Goal: Task Accomplishment & Management: Complete application form

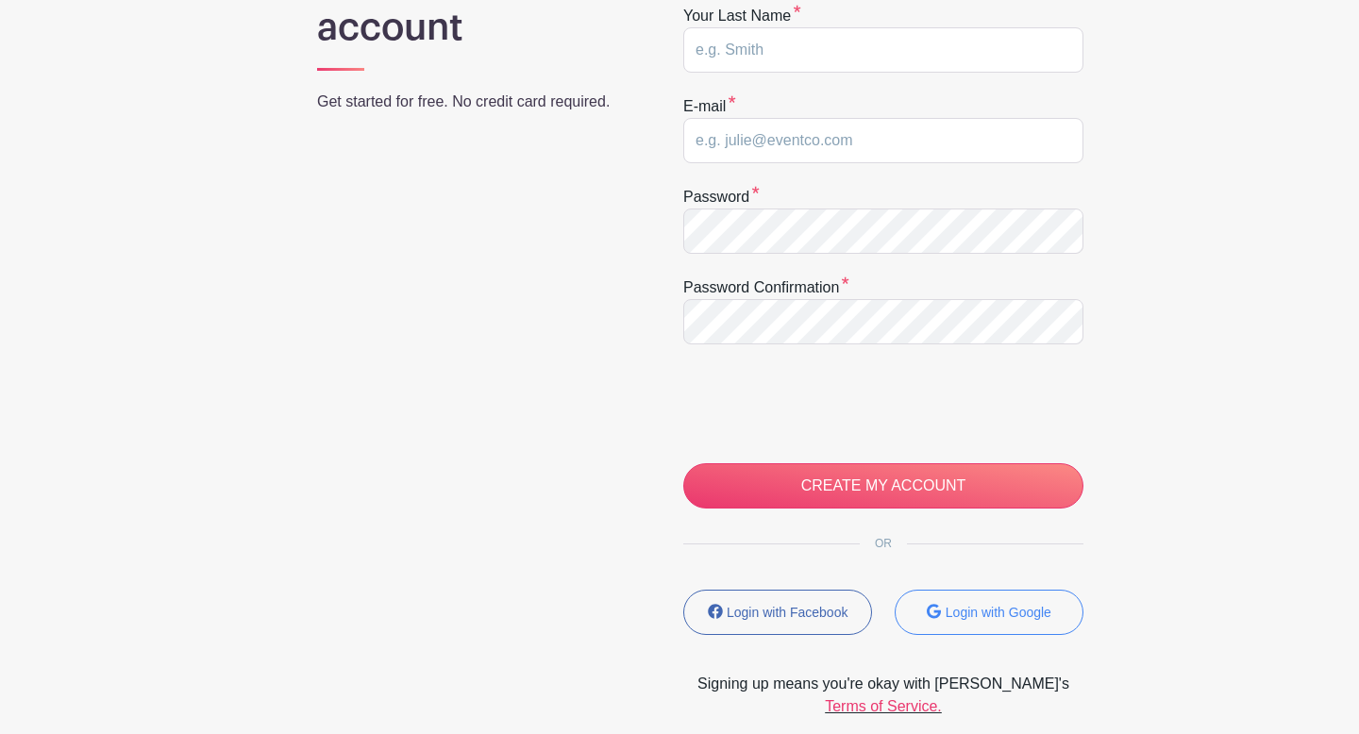
scroll to position [283, 0]
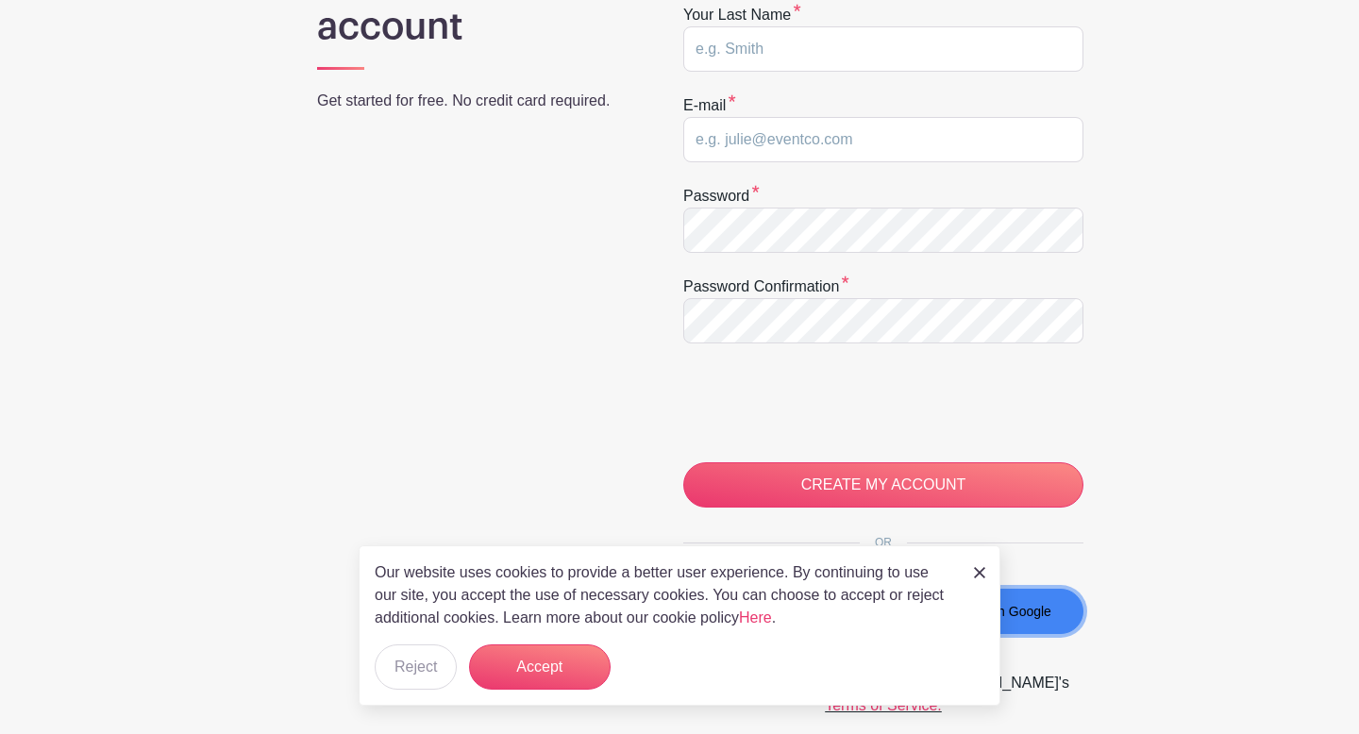
click at [1015, 627] on button "Login with Google" at bounding box center [989, 611] width 189 height 45
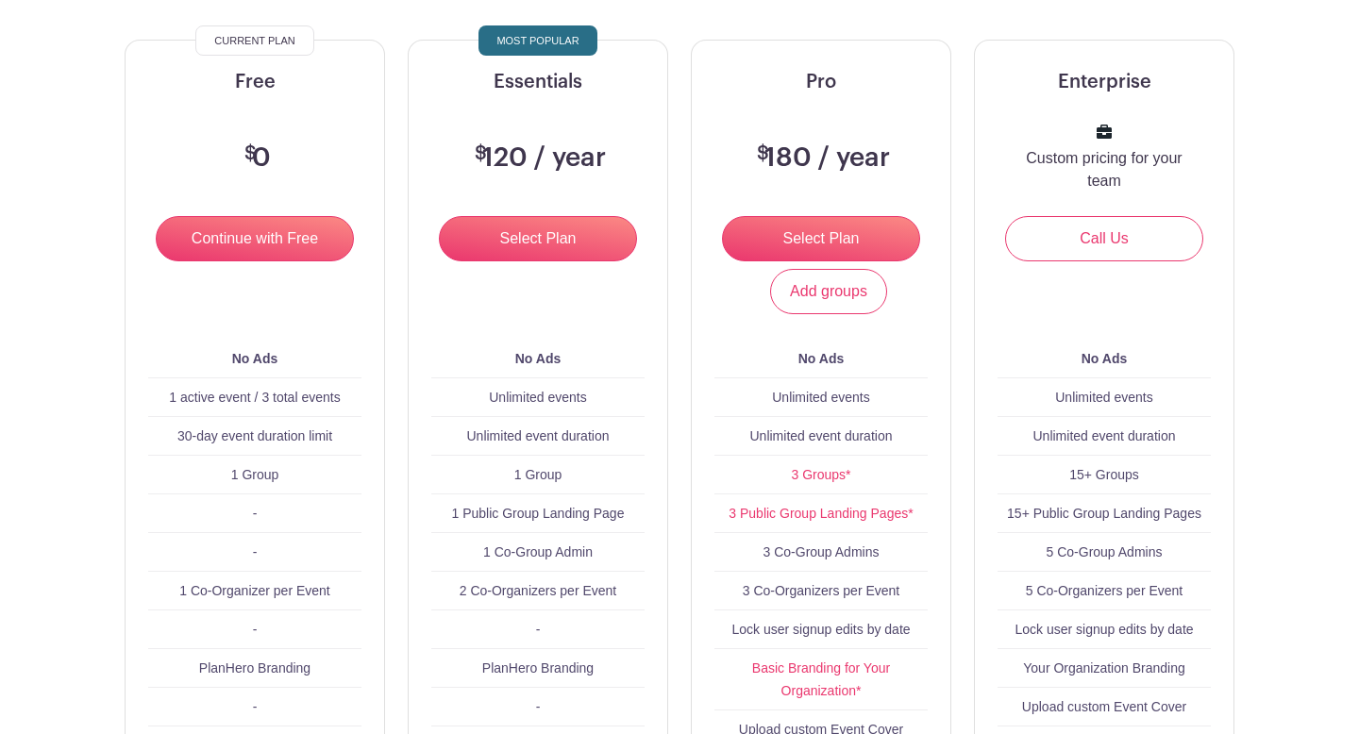
scroll to position [214, 0]
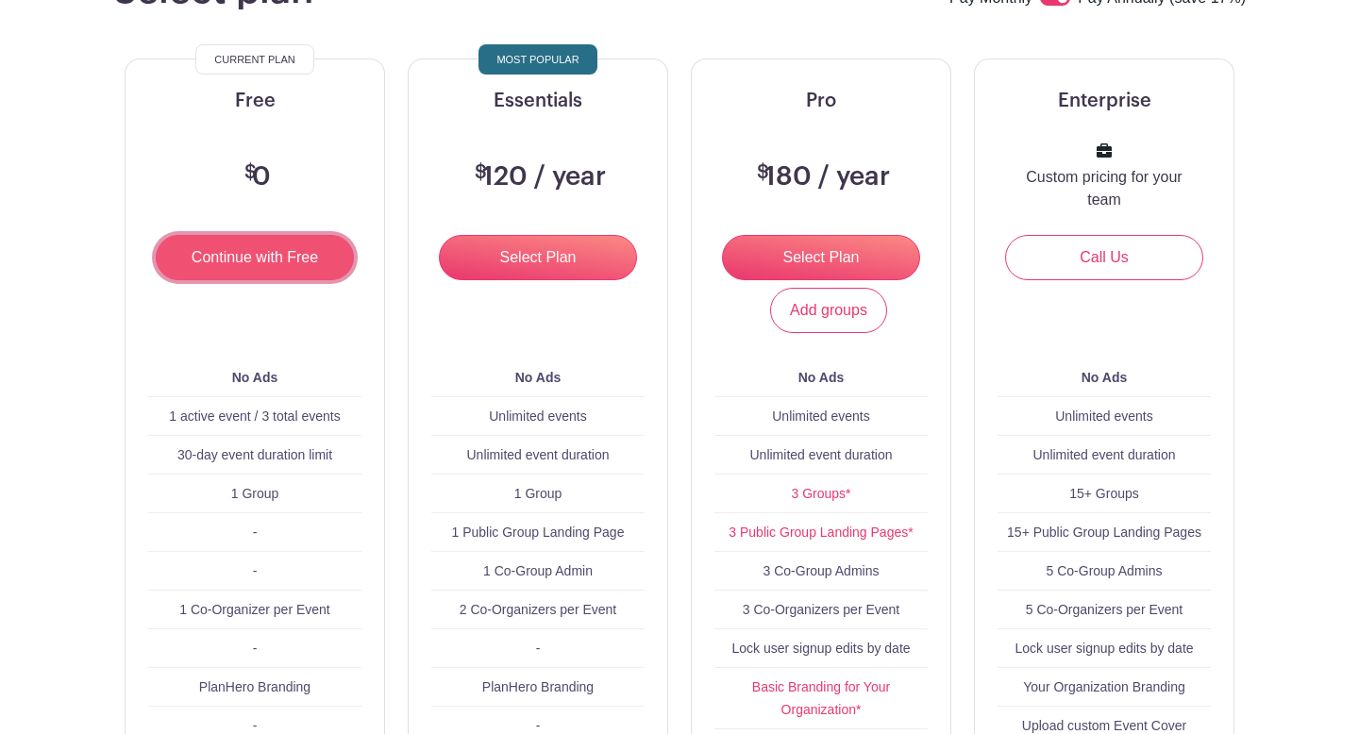
click at [279, 267] on input "Continue with Free" at bounding box center [255, 257] width 198 height 45
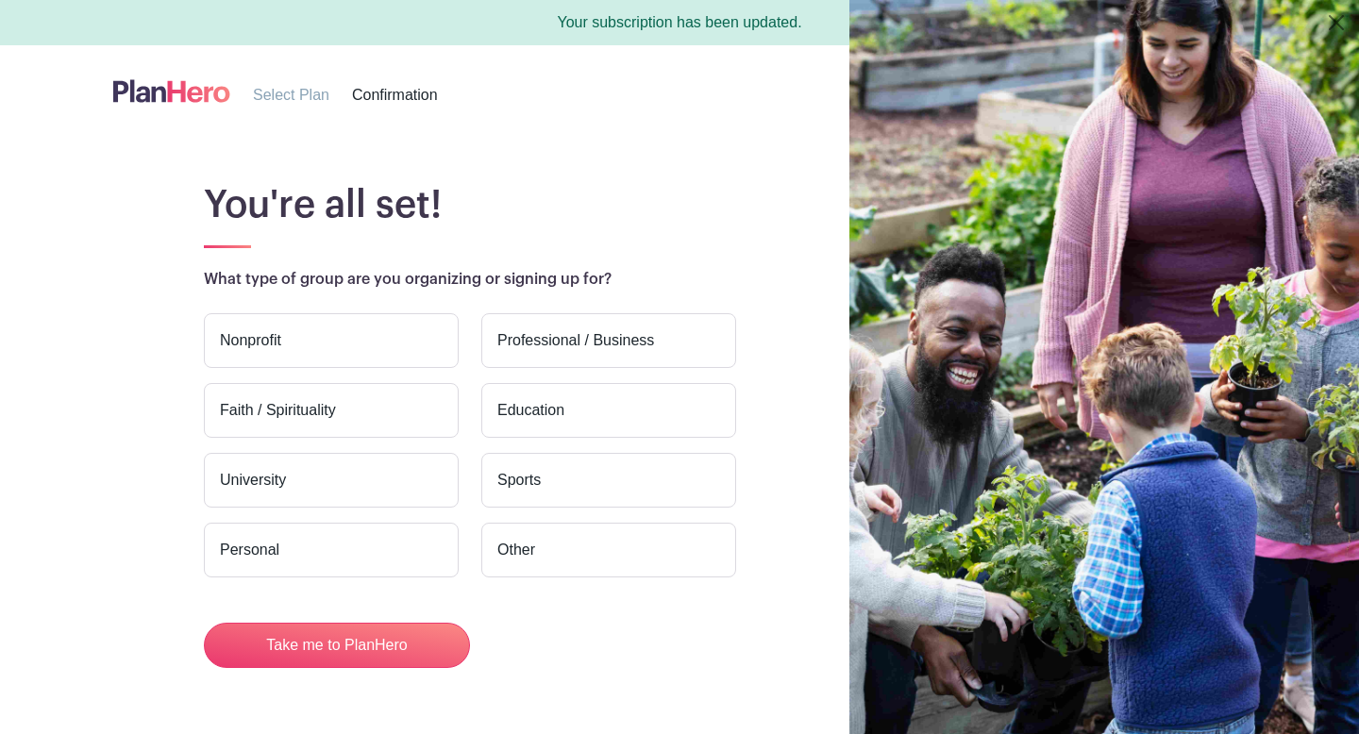
click at [294, 329] on label "Nonprofit" at bounding box center [331, 340] width 255 height 55
click at [0, 0] on input "Nonprofit" at bounding box center [0, 0] width 0 height 0
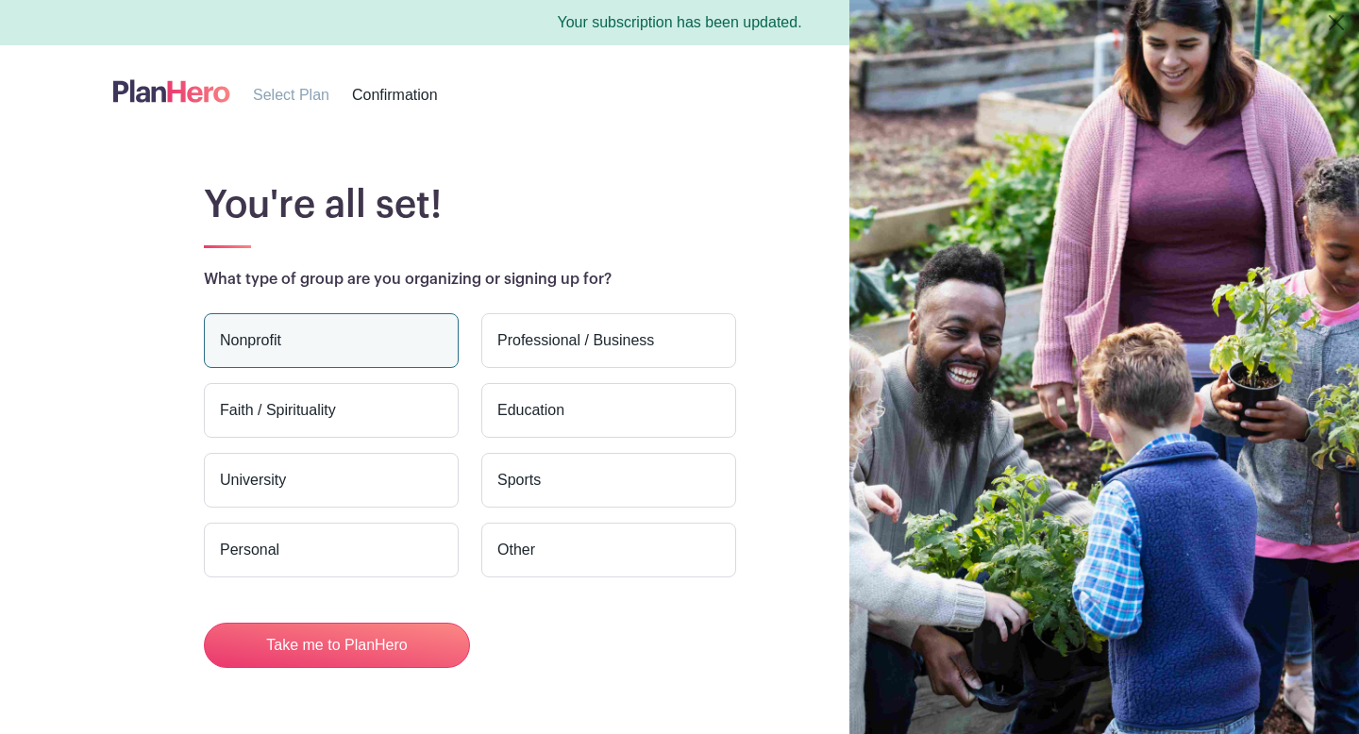
click at [290, 350] on label "Nonprofit" at bounding box center [331, 340] width 255 height 55
click at [0, 0] on input "Nonprofit" at bounding box center [0, 0] width 0 height 0
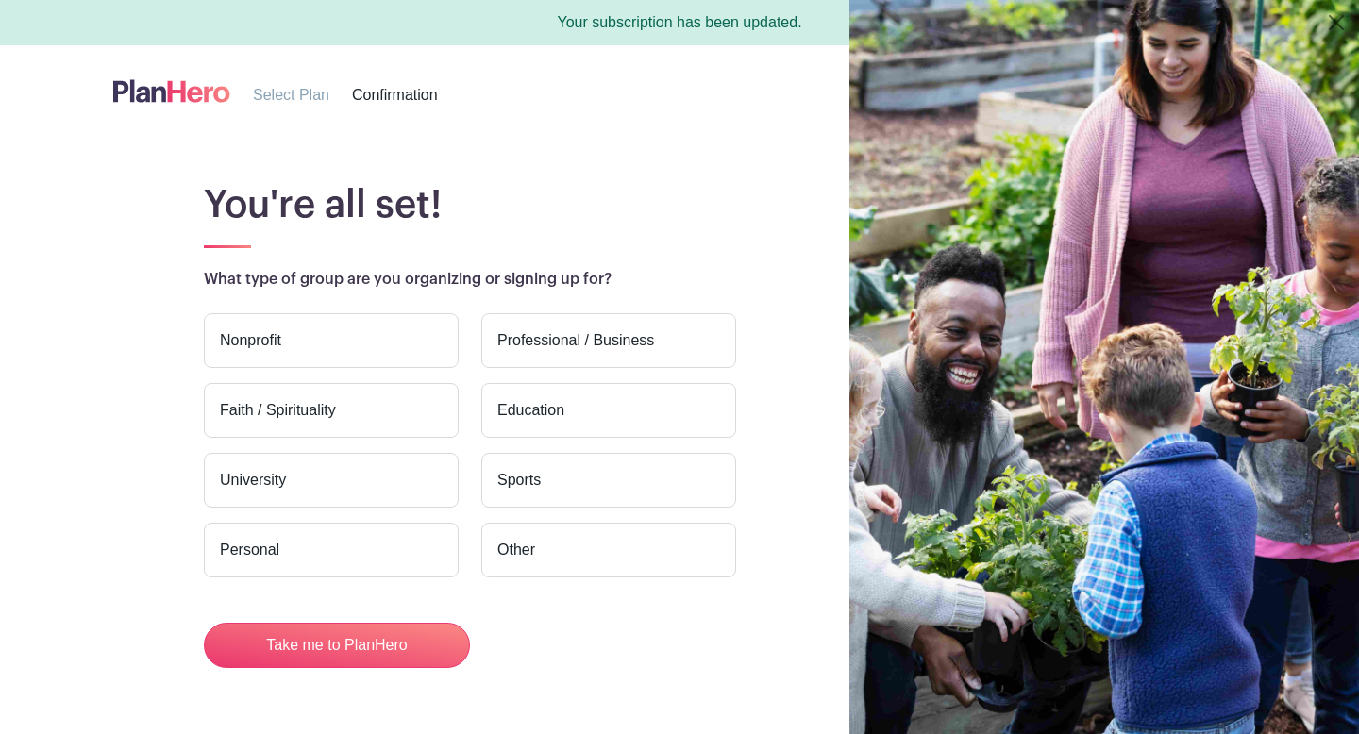
click at [531, 426] on label "Education" at bounding box center [608, 410] width 255 height 55
click at [0, 0] on input "Education" at bounding box center [0, 0] width 0 height 0
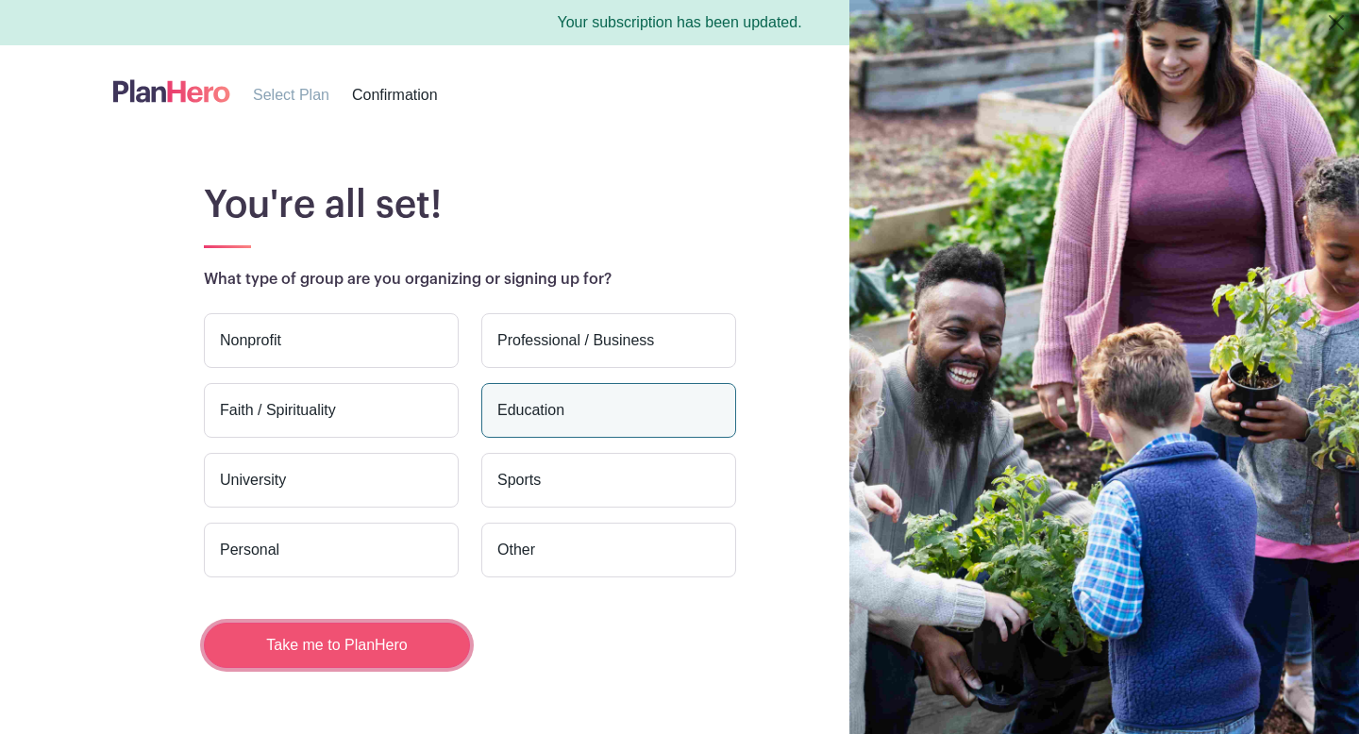
click at [384, 648] on button "Take me to PlanHero" at bounding box center [337, 645] width 266 height 45
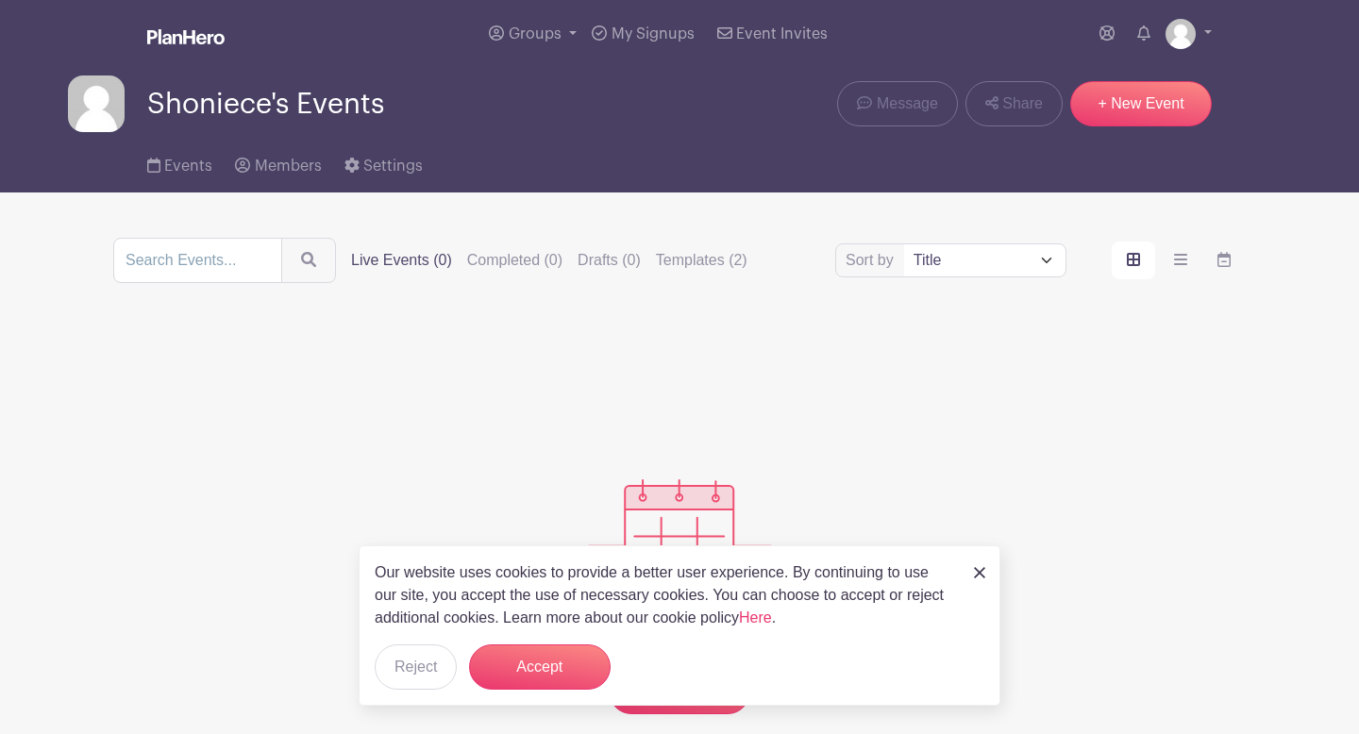
scroll to position [99, 0]
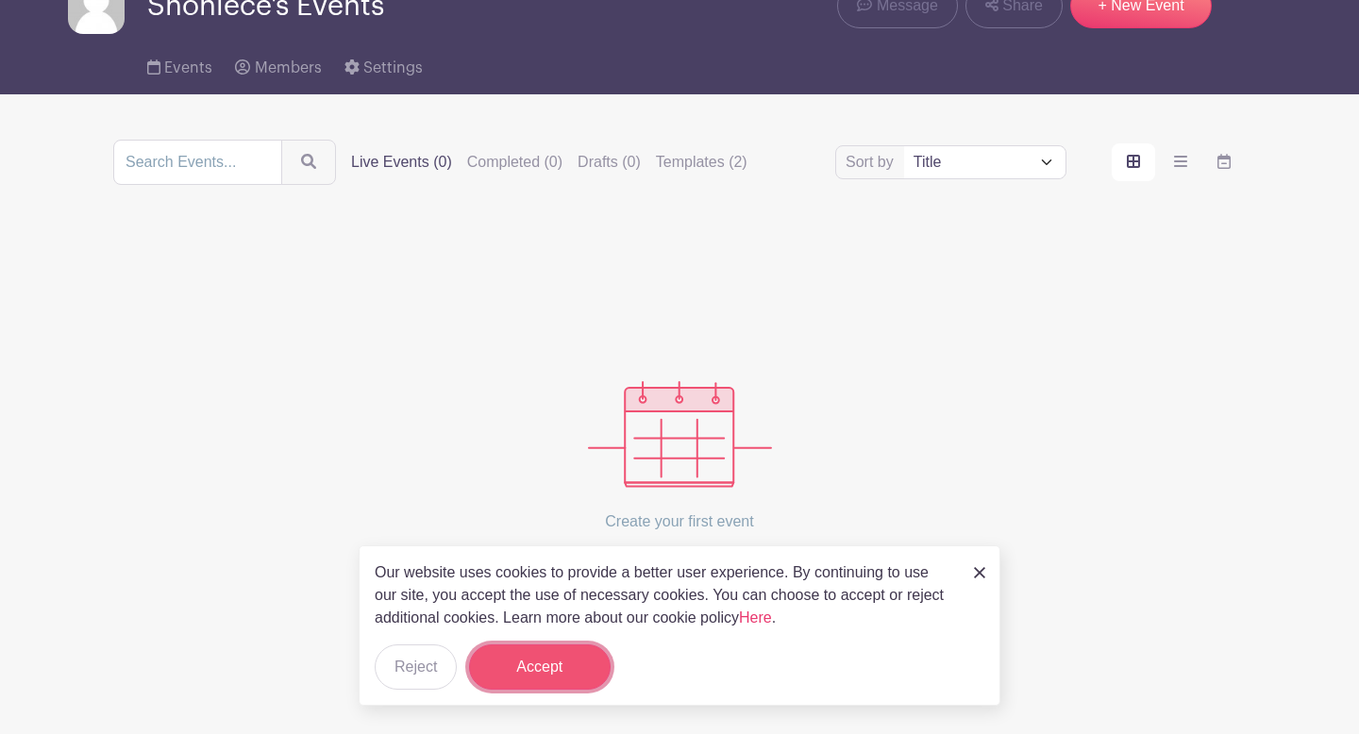
click at [586, 679] on button "Accept" at bounding box center [540, 667] width 142 height 45
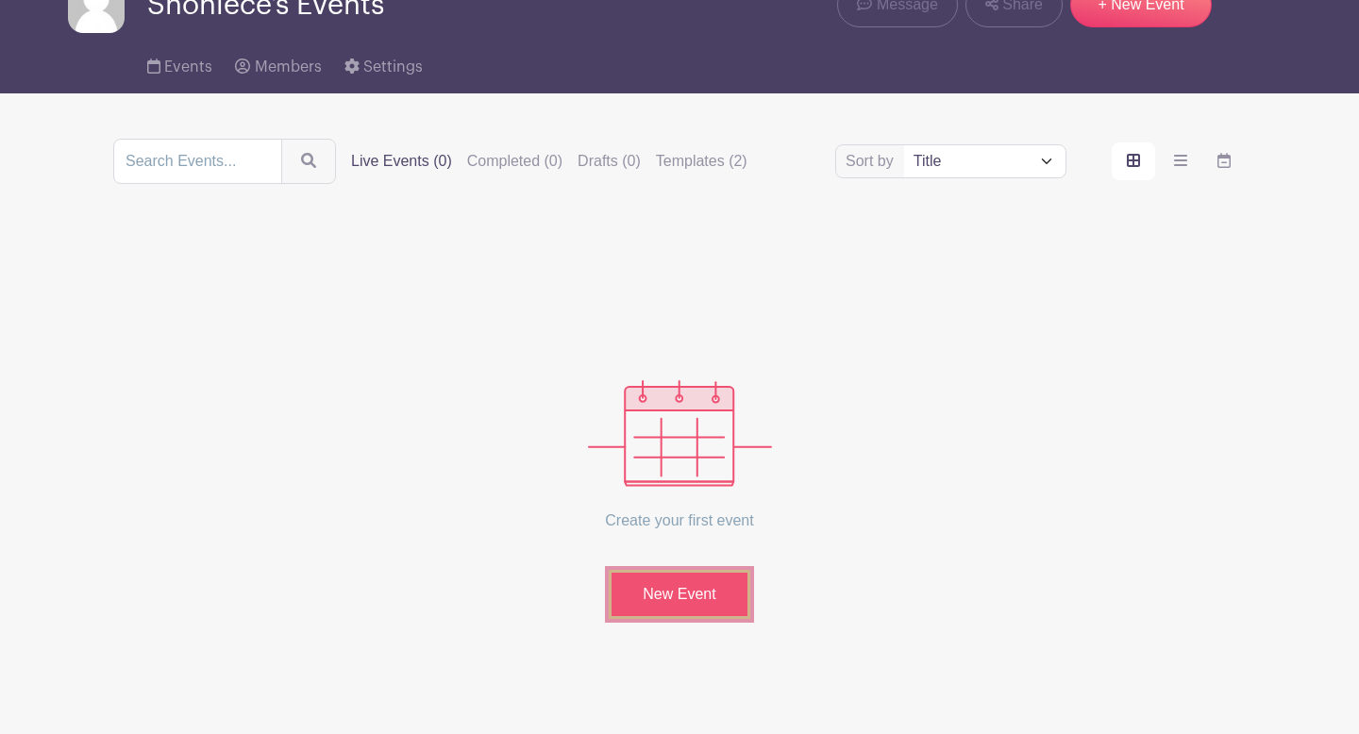
click at [708, 596] on link "New Event" at bounding box center [680, 594] width 142 height 49
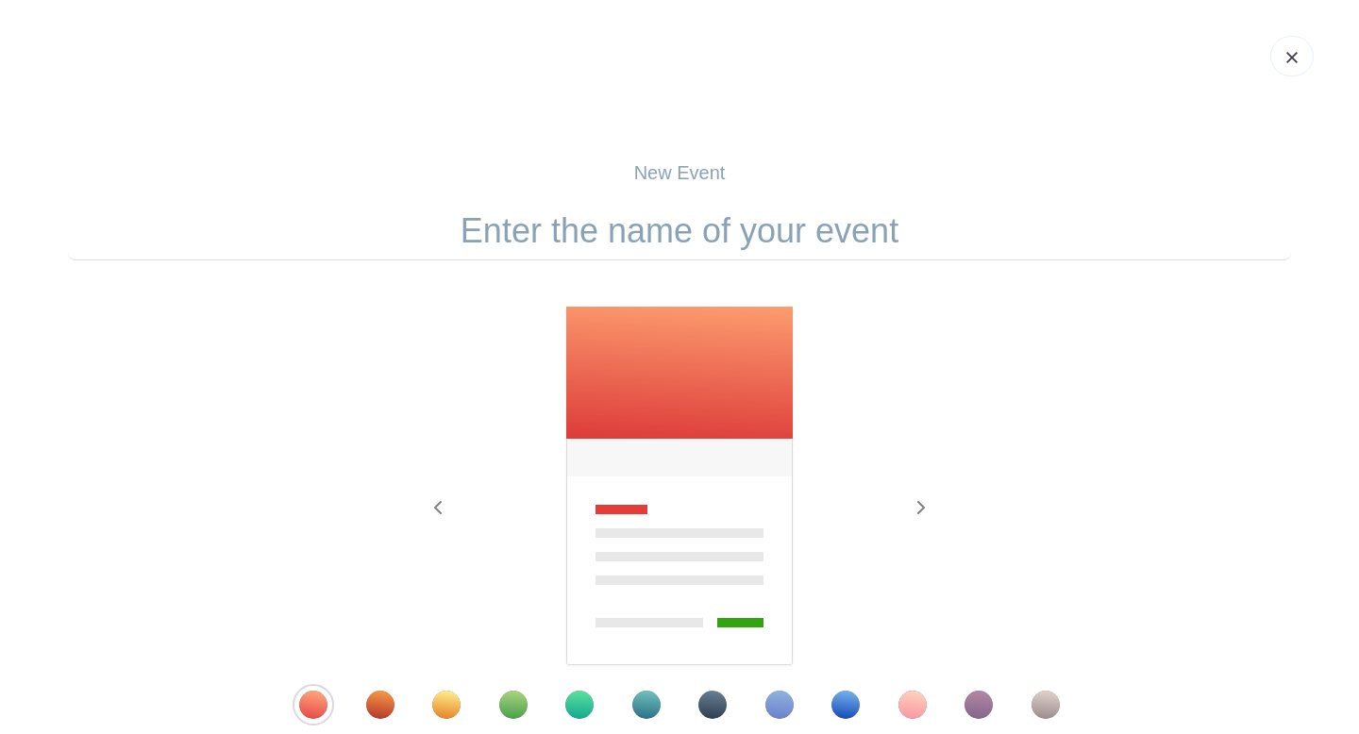
click at [696, 231] on input "text" at bounding box center [679, 231] width 1223 height 59
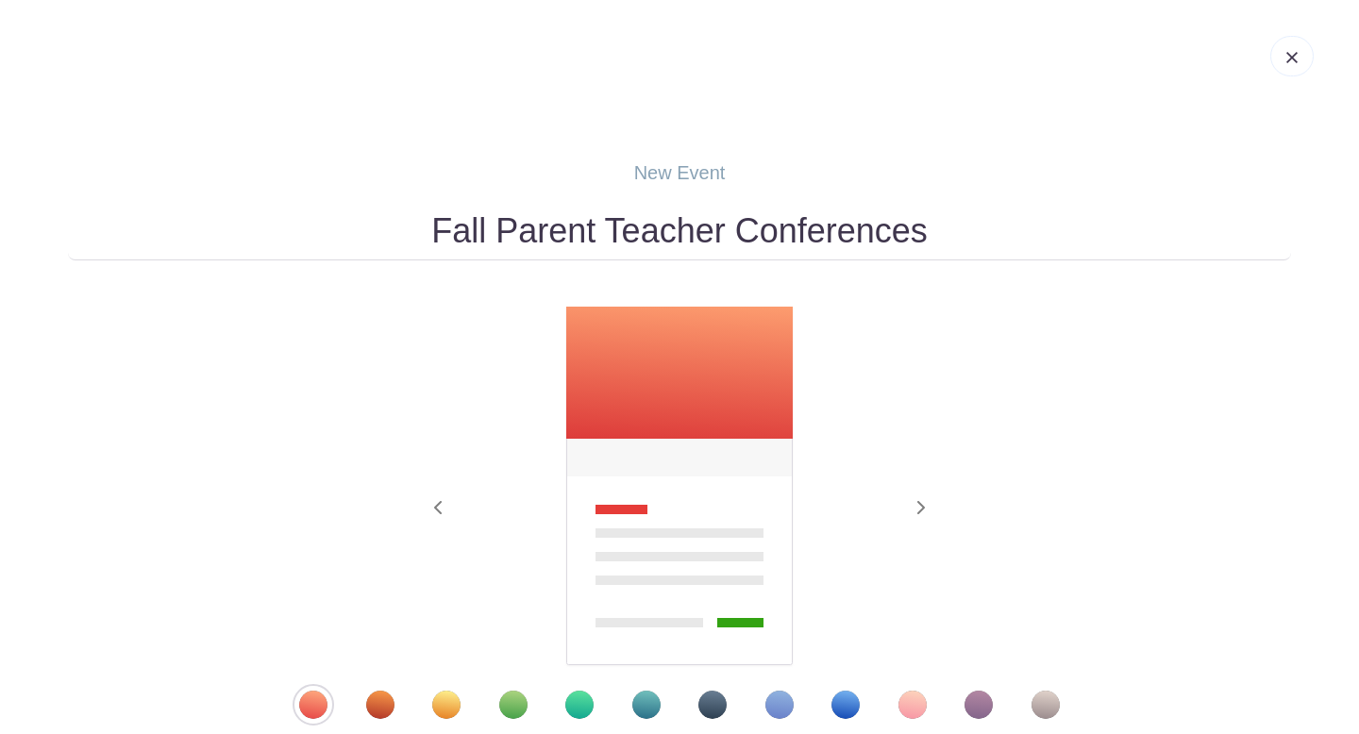
click at [421, 238] on input "Fall Parent Teacher Conferences" at bounding box center [679, 231] width 1223 height 59
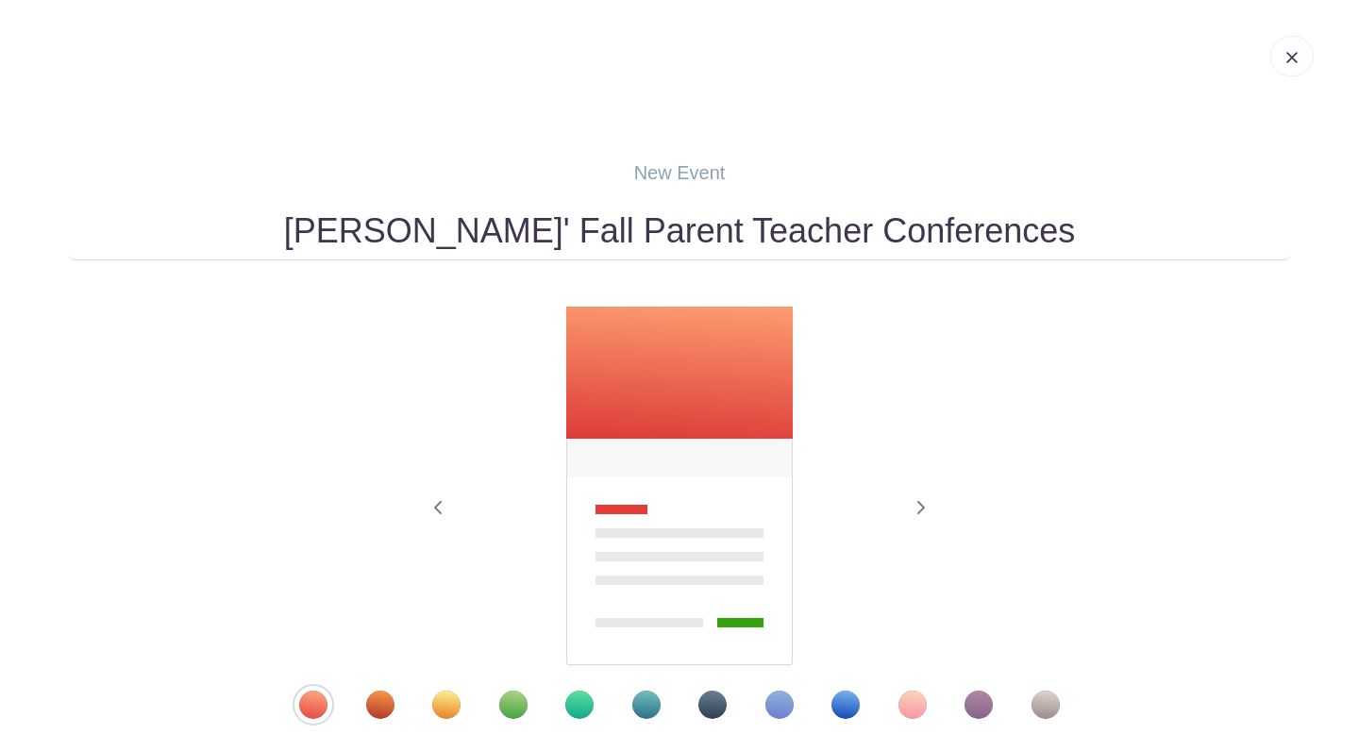
type input "Mrs. Ross' Fall Parent Teacher Conferences"
click at [910, 707] on div "Template 10" at bounding box center [913, 705] width 28 height 28
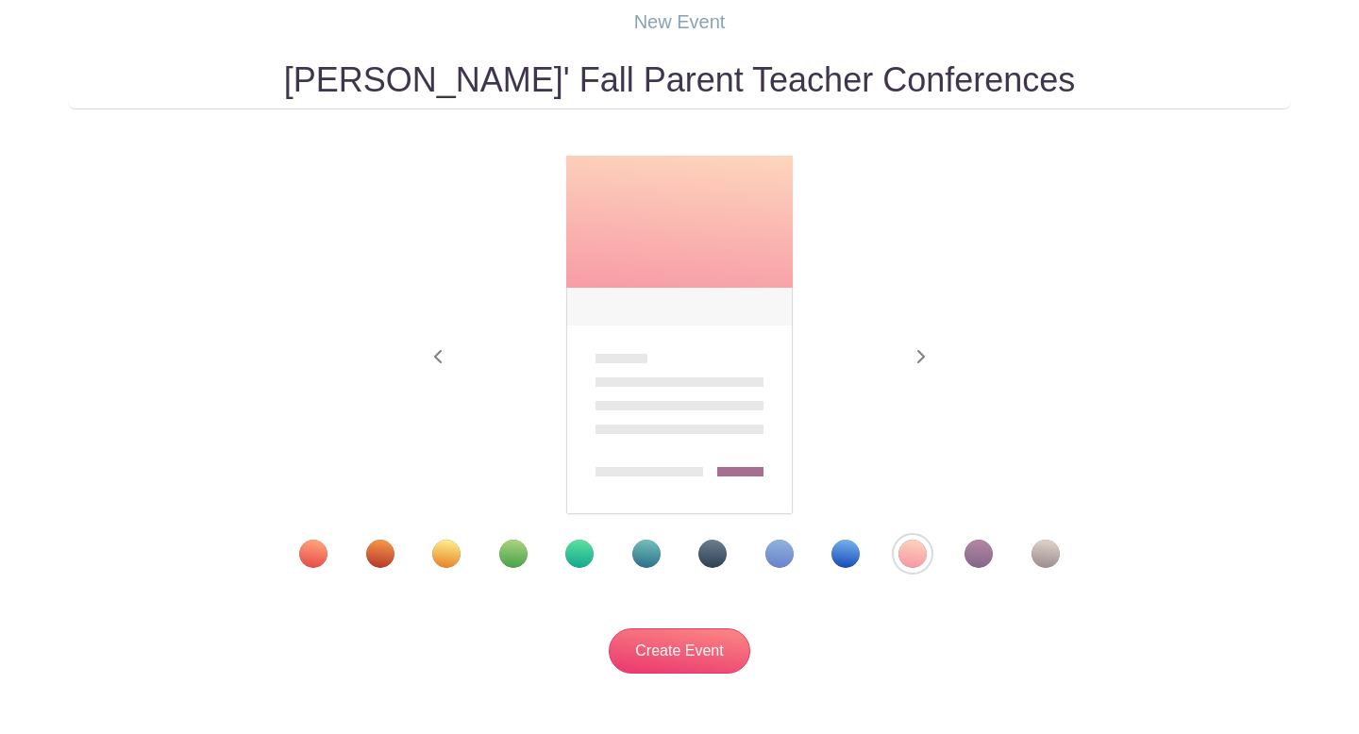
scroll to position [254, 0]
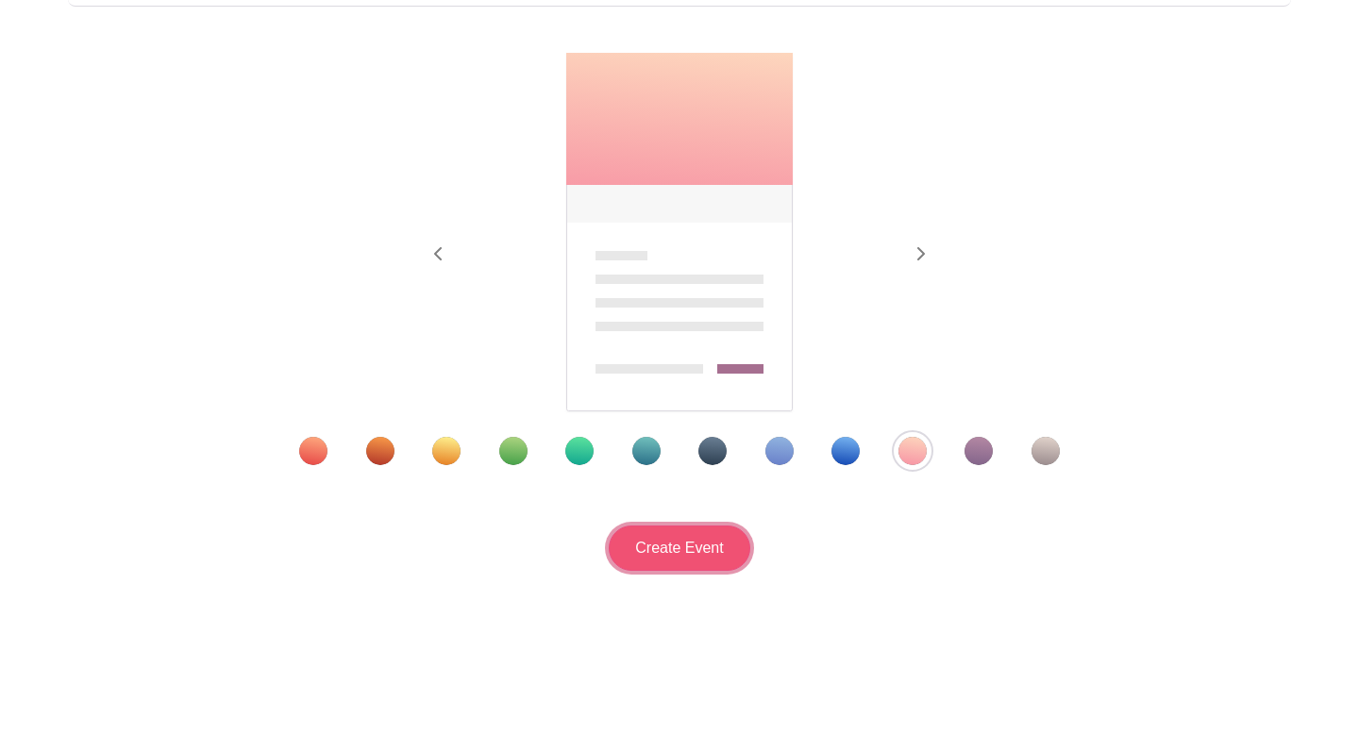
click at [726, 560] on input "Create Event" at bounding box center [680, 548] width 142 height 45
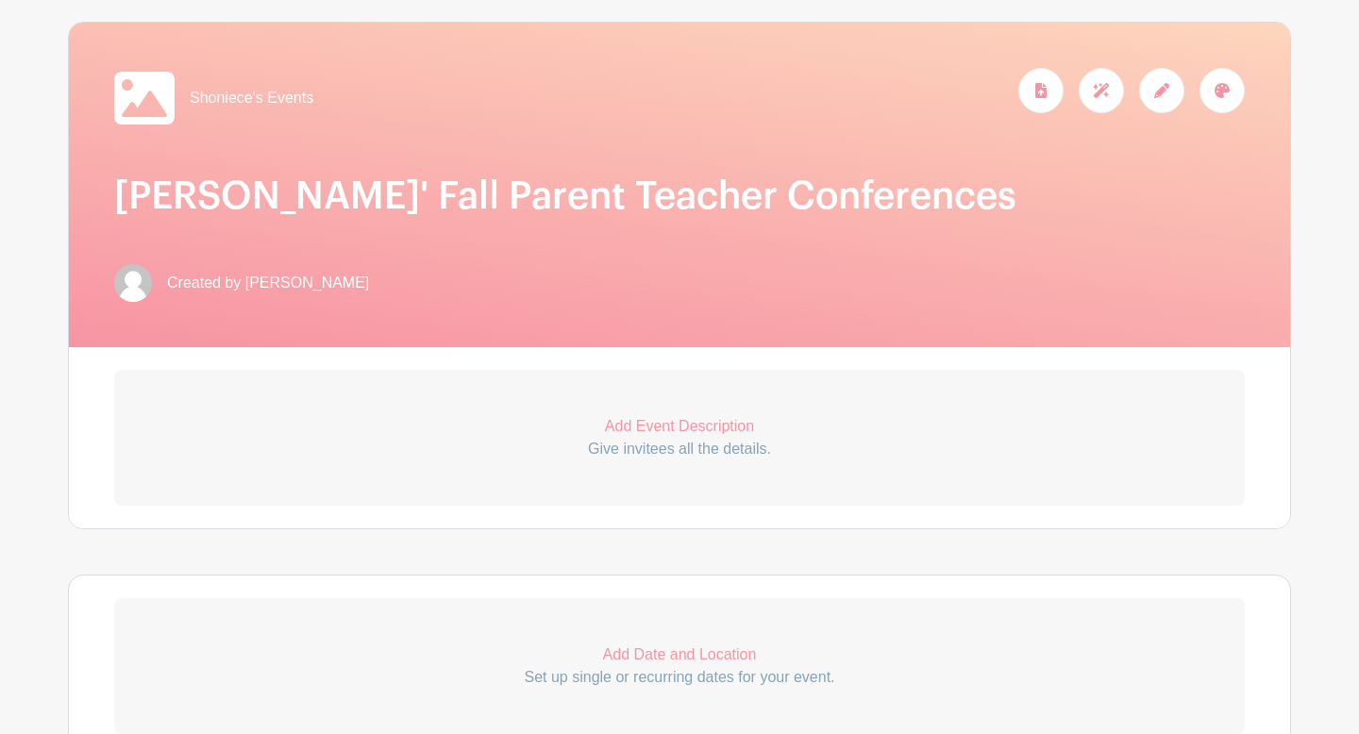
scroll to position [278, 0]
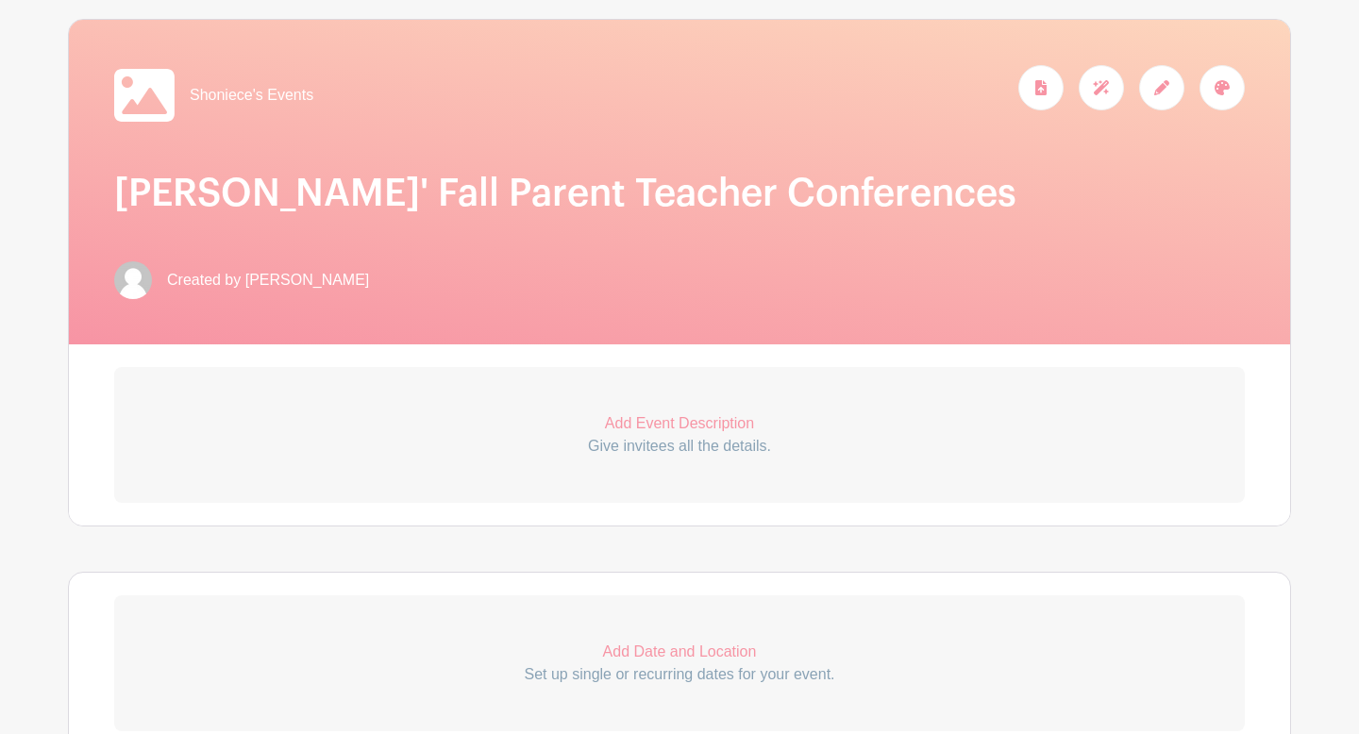
click at [727, 426] on p "Add Event Description" at bounding box center [679, 424] width 1131 height 23
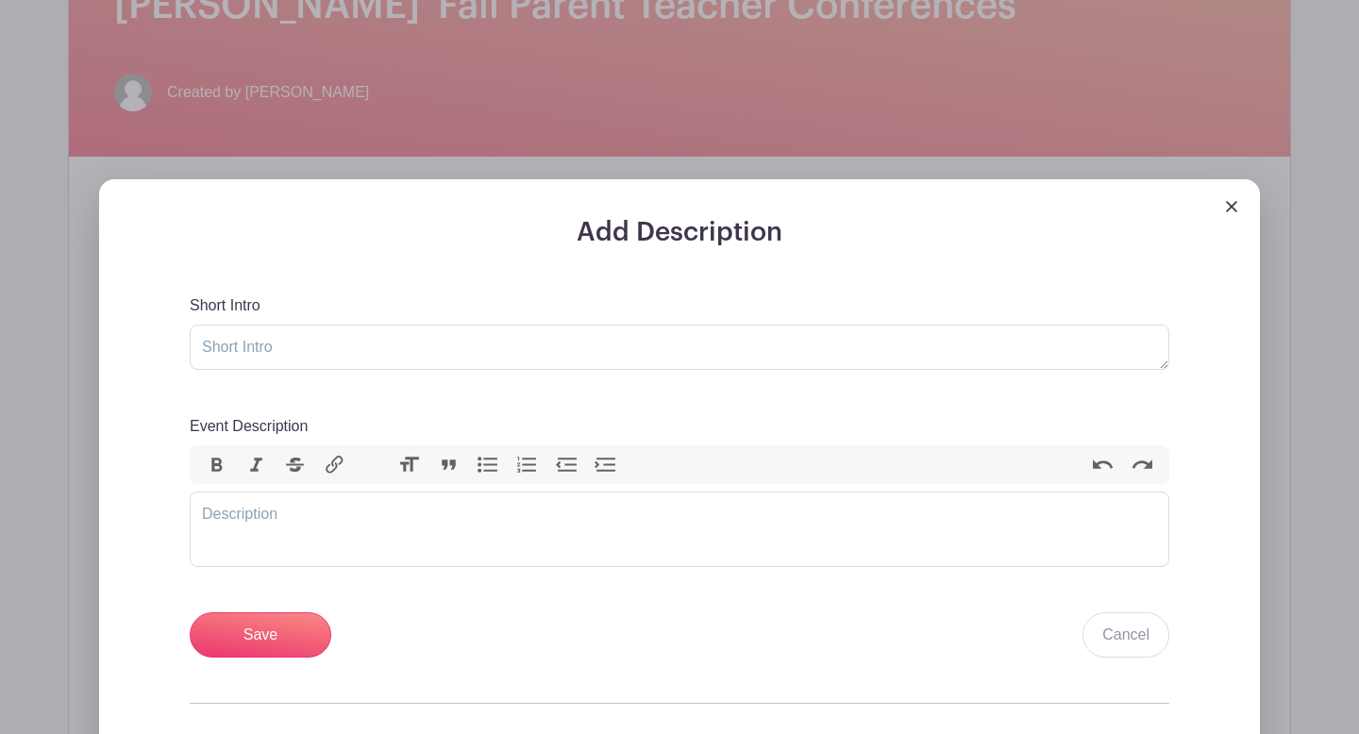
scroll to position [469, 0]
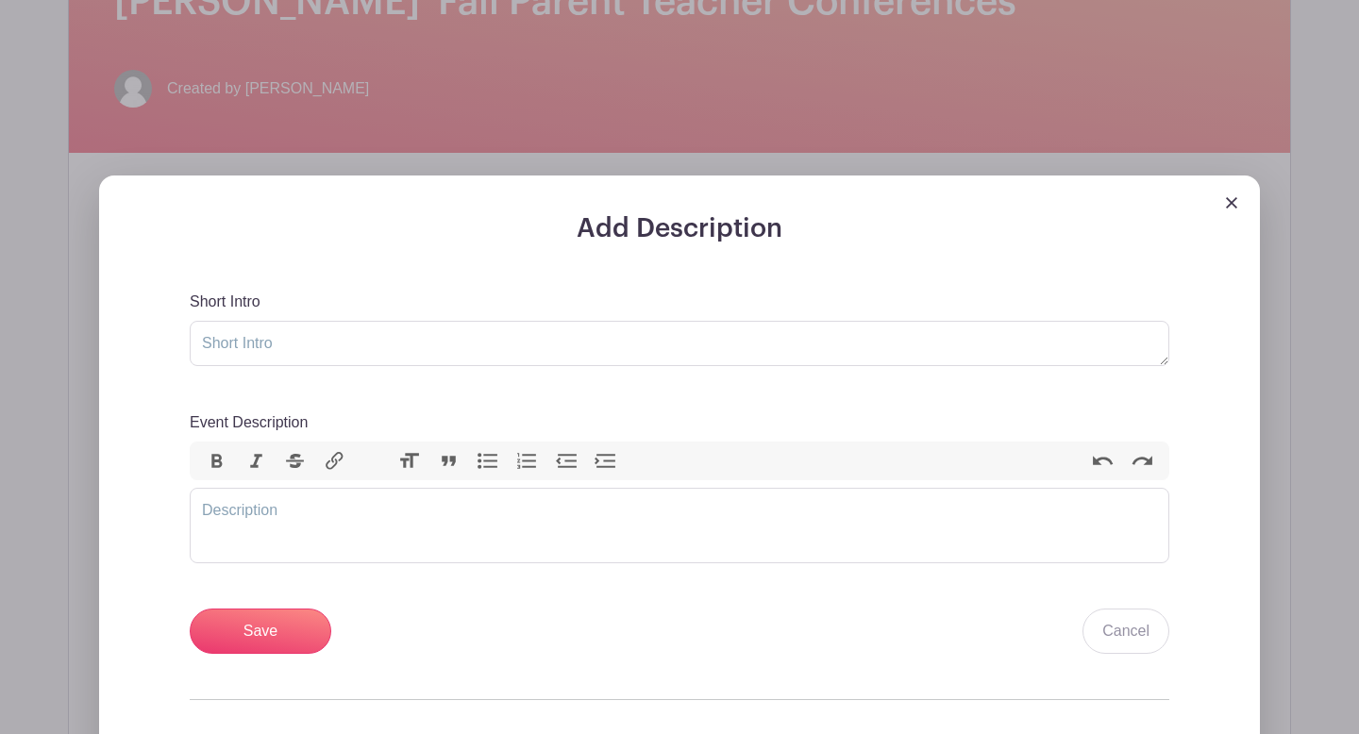
click at [551, 601] on div "Short Intro Event Description Bold Italic Strikethrough Link Heading Quote Code…" at bounding box center [680, 473] width 980 height 364
click at [581, 491] on trix-editor "Event Description" at bounding box center [680, 526] width 980 height 76
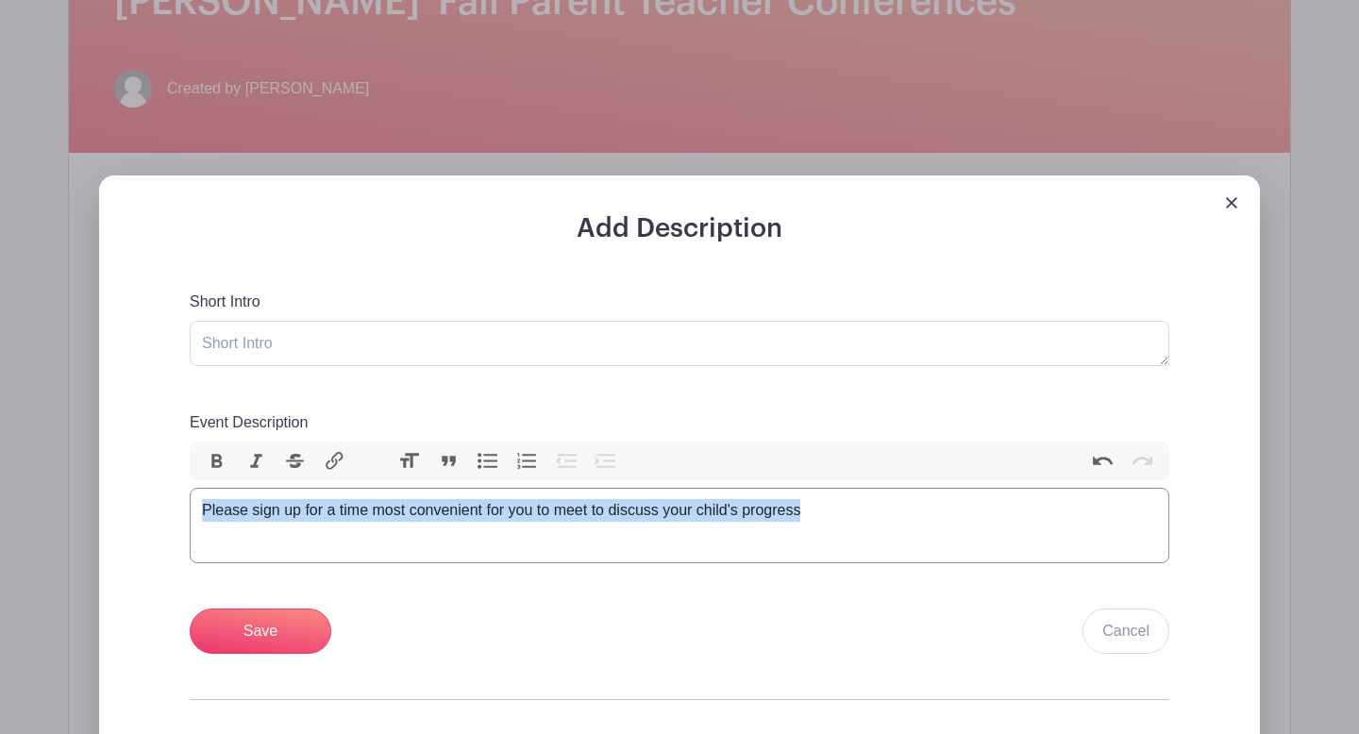
drag, startPoint x: 817, startPoint y: 513, endPoint x: 50, endPoint y: 501, distance: 766.6
click at [84, 501] on div "Add Description Short Intro Event Description Bold Italic Strikethrough Link He…" at bounding box center [679, 523] width 1191 height 695
copy div "Please sign up for a time most convenient for you to meet to discuss your child…"
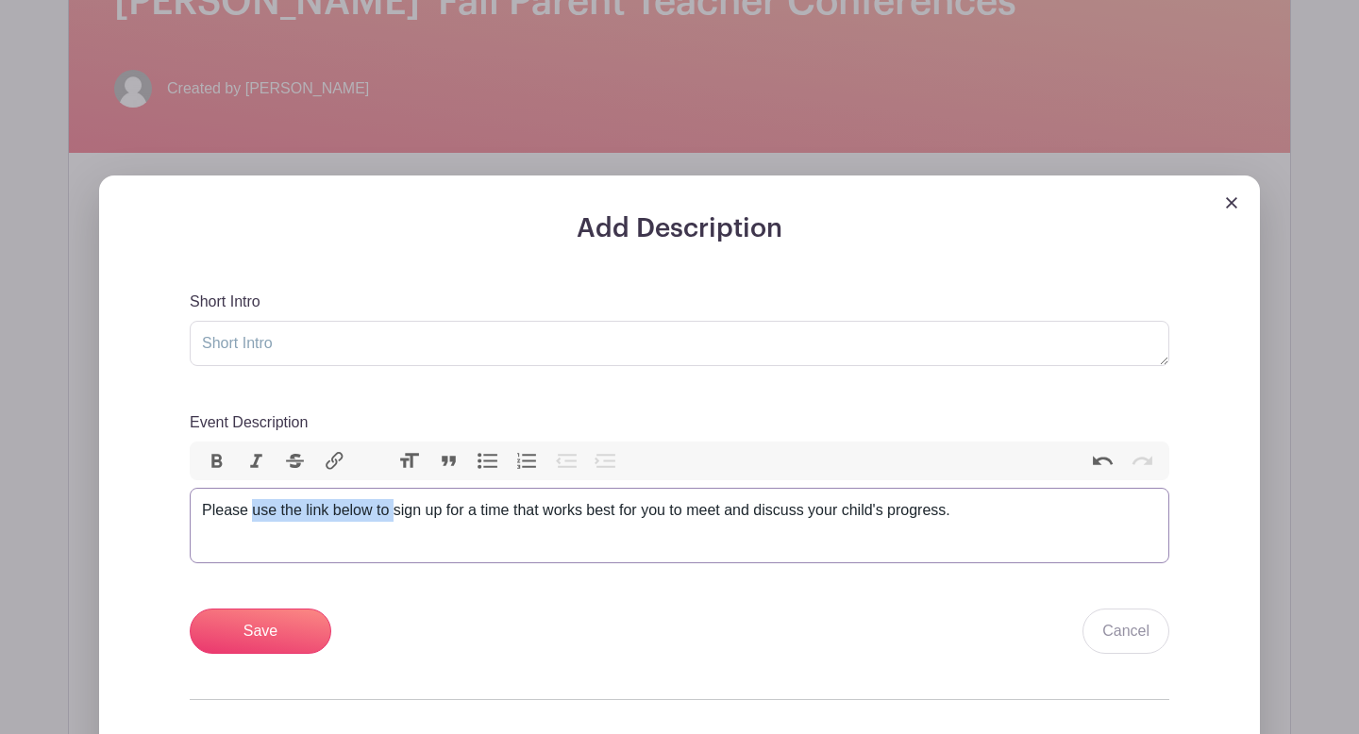
drag, startPoint x: 395, startPoint y: 517, endPoint x: 253, endPoint y: 516, distance: 141.6
click at [253, 516] on div "Please use the link below to sign up for a time that works best for you to meet…" at bounding box center [679, 510] width 955 height 23
type trix-editor "<div>Please sign up for a time that works best for you to meet and discuss your…"
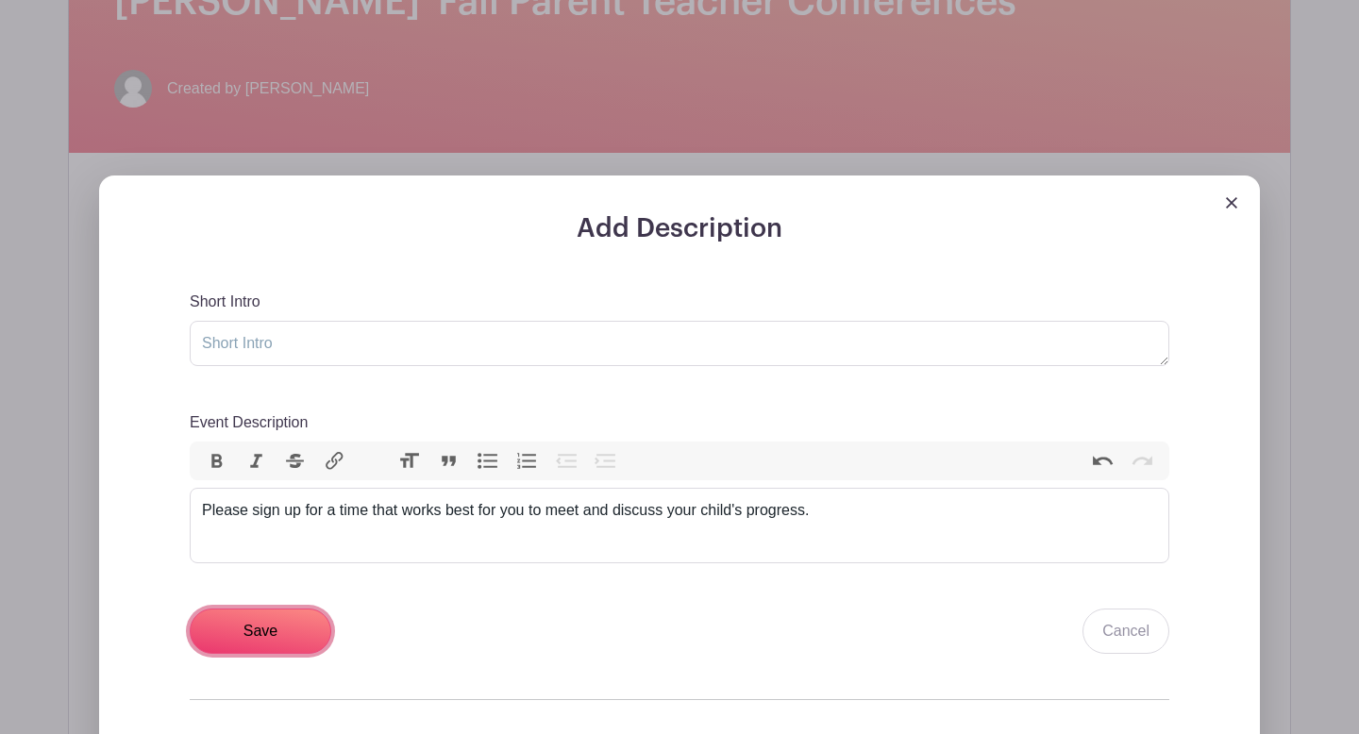
click at [231, 631] on input "Save" at bounding box center [261, 631] width 142 height 45
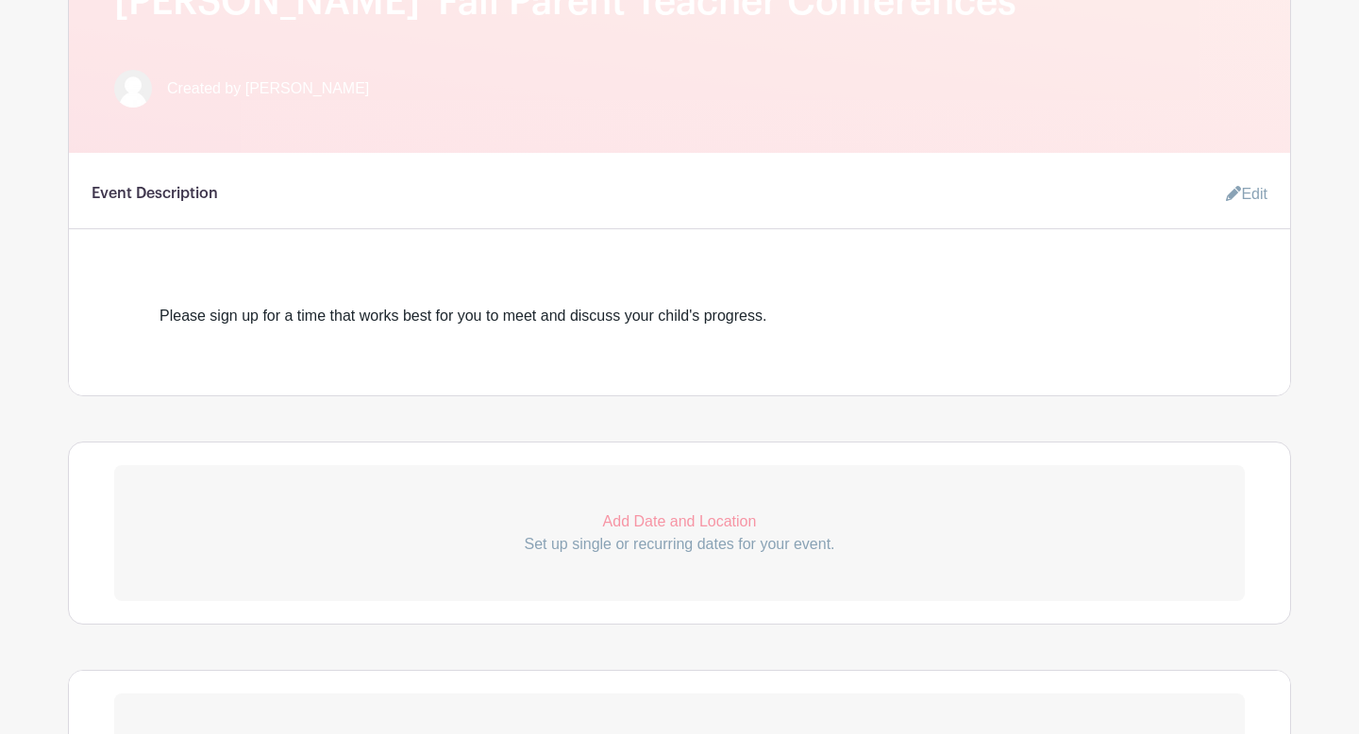
click at [669, 516] on p "Add Date and Location" at bounding box center [679, 522] width 1131 height 23
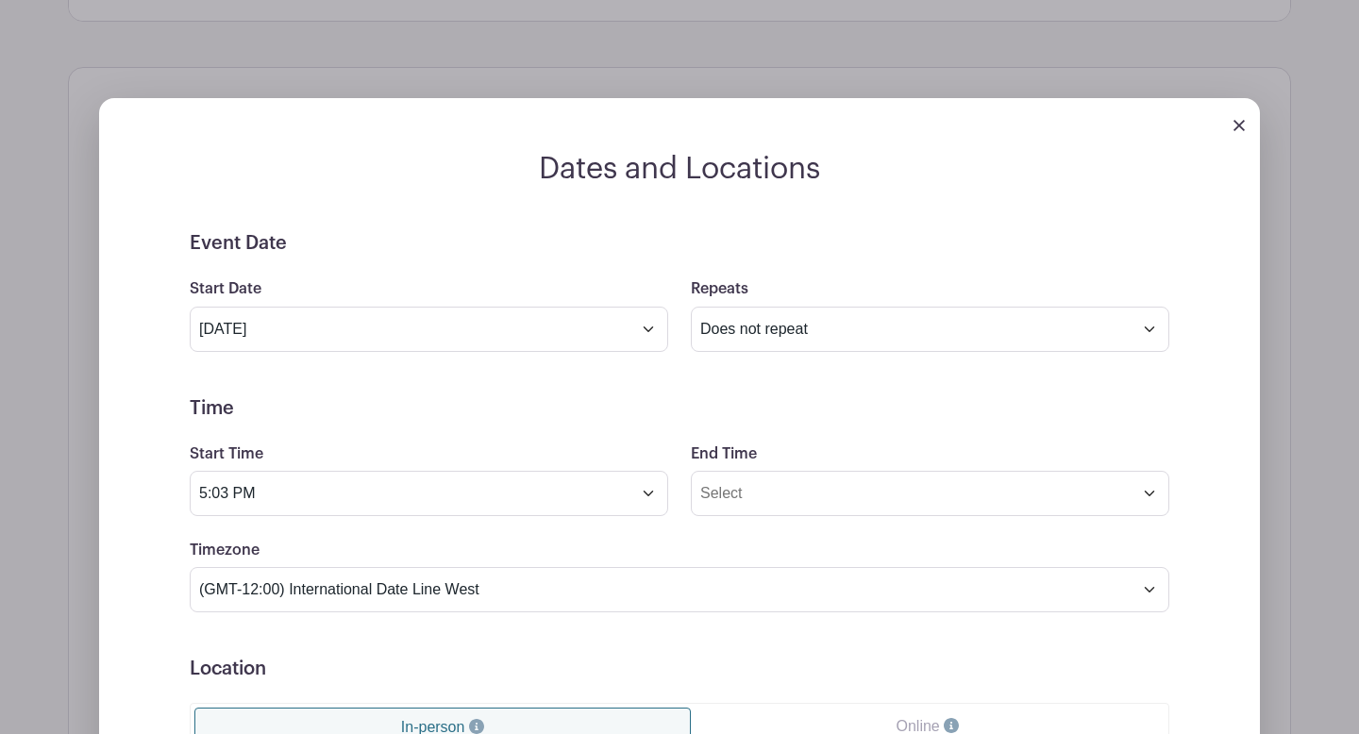
scroll to position [996, 0]
click at [617, 510] on input "5:03 PM" at bounding box center [429, 492] width 479 height 45
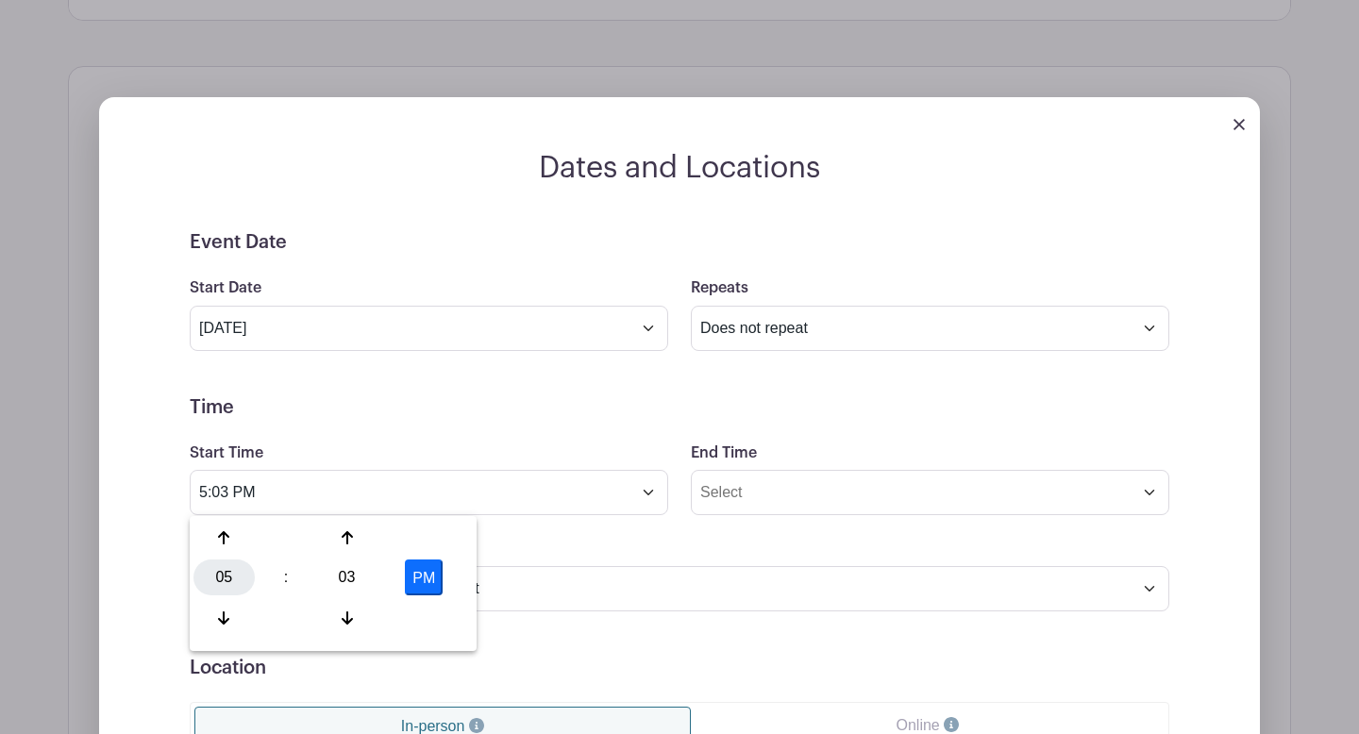
click at [230, 578] on div "05" at bounding box center [224, 578] width 61 height 36
click at [295, 546] on div "01" at bounding box center [294, 538] width 63 height 36
click at [355, 572] on div "03" at bounding box center [346, 578] width 61 height 36
click at [235, 536] on div "00" at bounding box center [225, 538] width 63 height 36
click at [426, 577] on button "PM" at bounding box center [424, 578] width 38 height 36
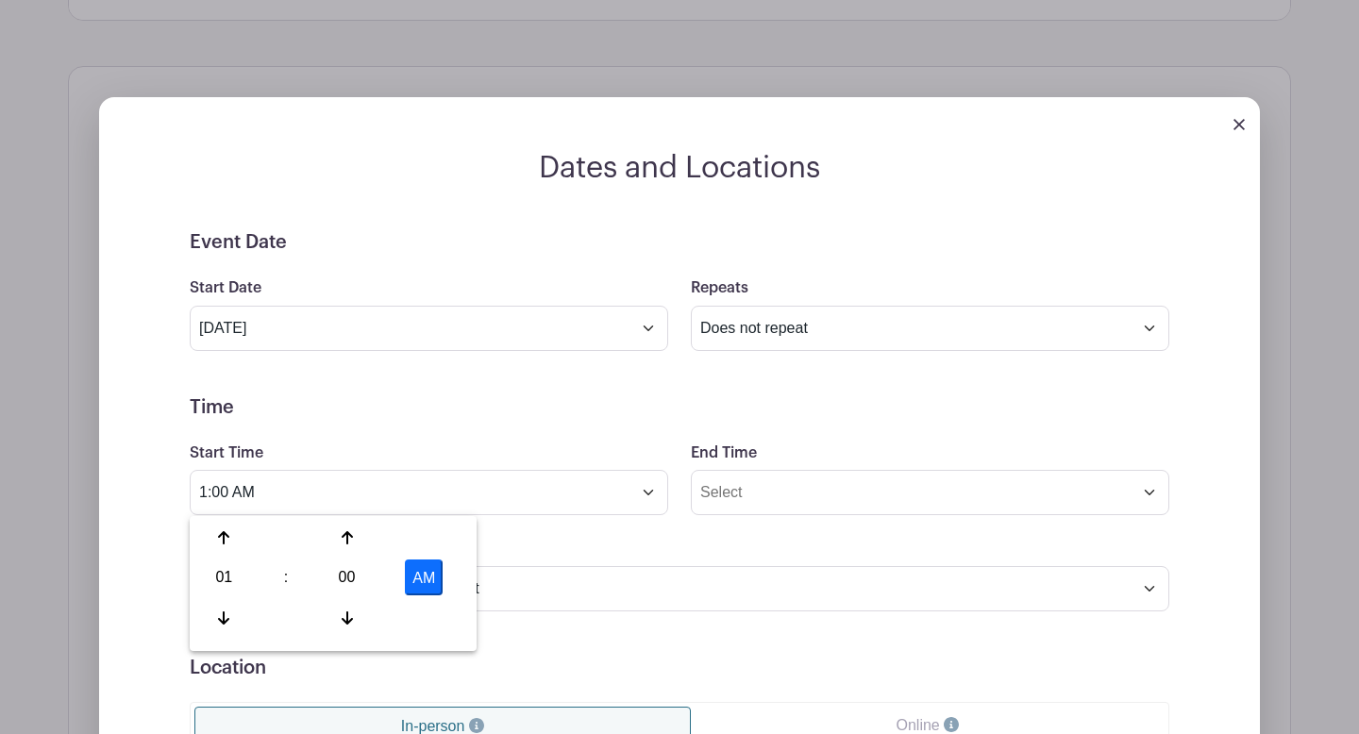
click at [415, 574] on button "AM" at bounding box center [424, 578] width 38 height 36
type input "1:00 PM"
click at [697, 493] on input "End Time" at bounding box center [930, 492] width 479 height 45
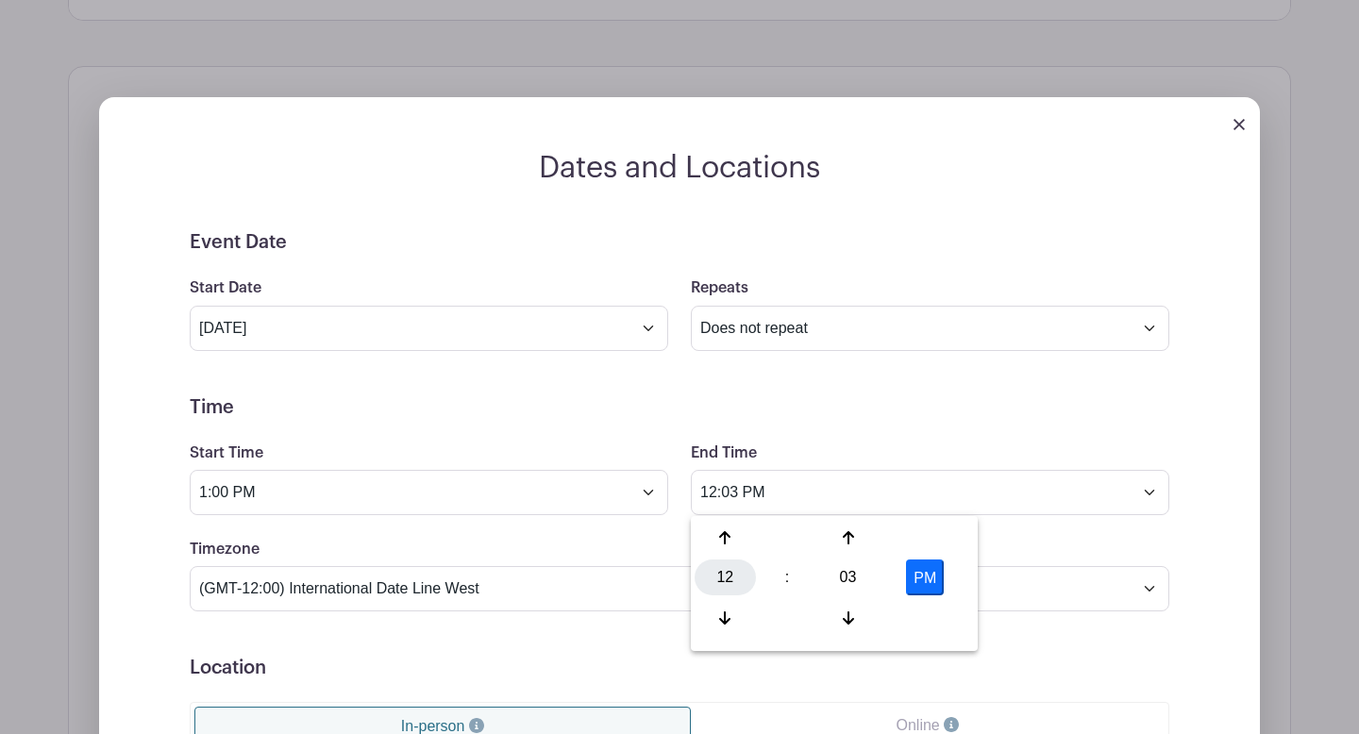
click at [717, 574] on div "12" at bounding box center [725, 578] width 61 height 36
click at [719, 575] on div "04" at bounding box center [726, 578] width 63 height 36
click at [852, 571] on div "03" at bounding box center [848, 578] width 61 height 36
click at [852, 571] on div "30" at bounding box center [866, 578] width 63 height 36
click at [919, 588] on button "PM" at bounding box center [925, 578] width 38 height 36
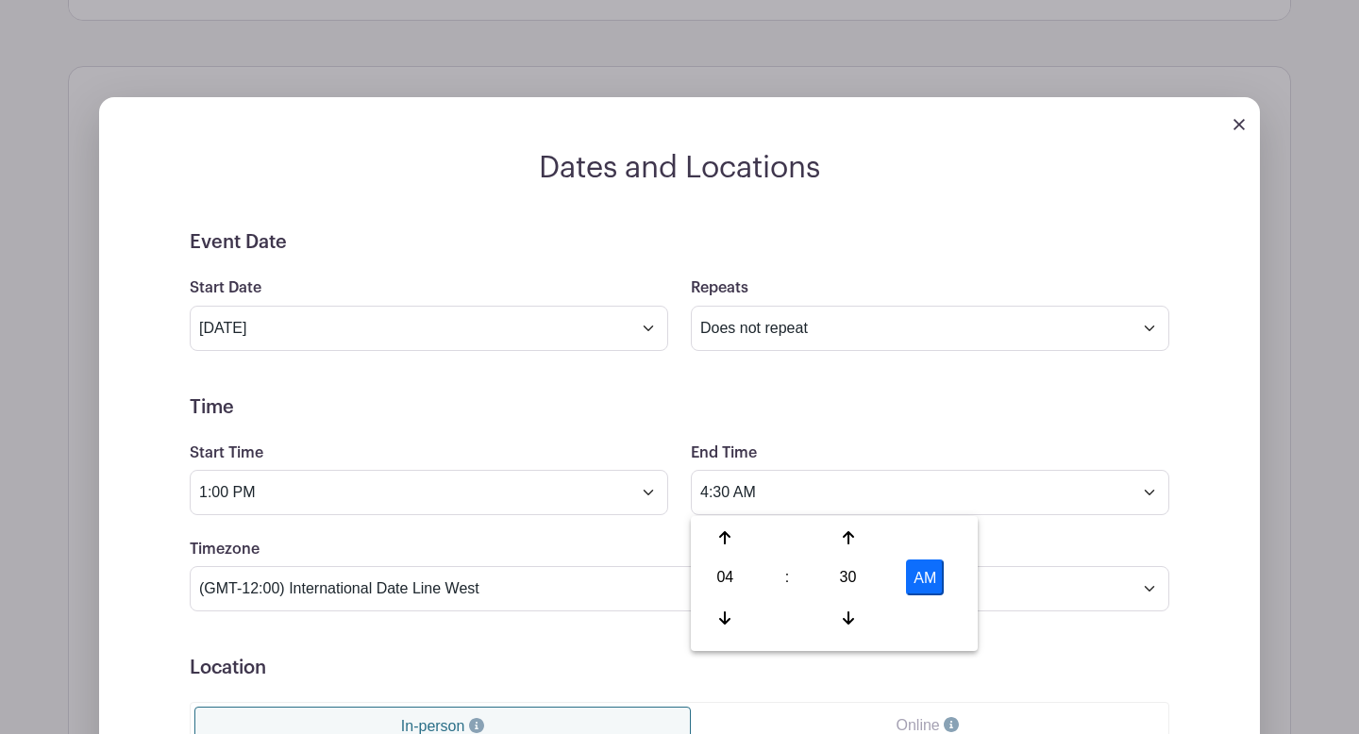
click at [919, 588] on button "AM" at bounding box center [925, 578] width 38 height 36
type input "4:30 PM"
click at [635, 525] on form "Event Date Start Date Oct 3 2025 Repeats Does not repeat Daily Weekly Monthly o…" at bounding box center [680, 656] width 980 height 850
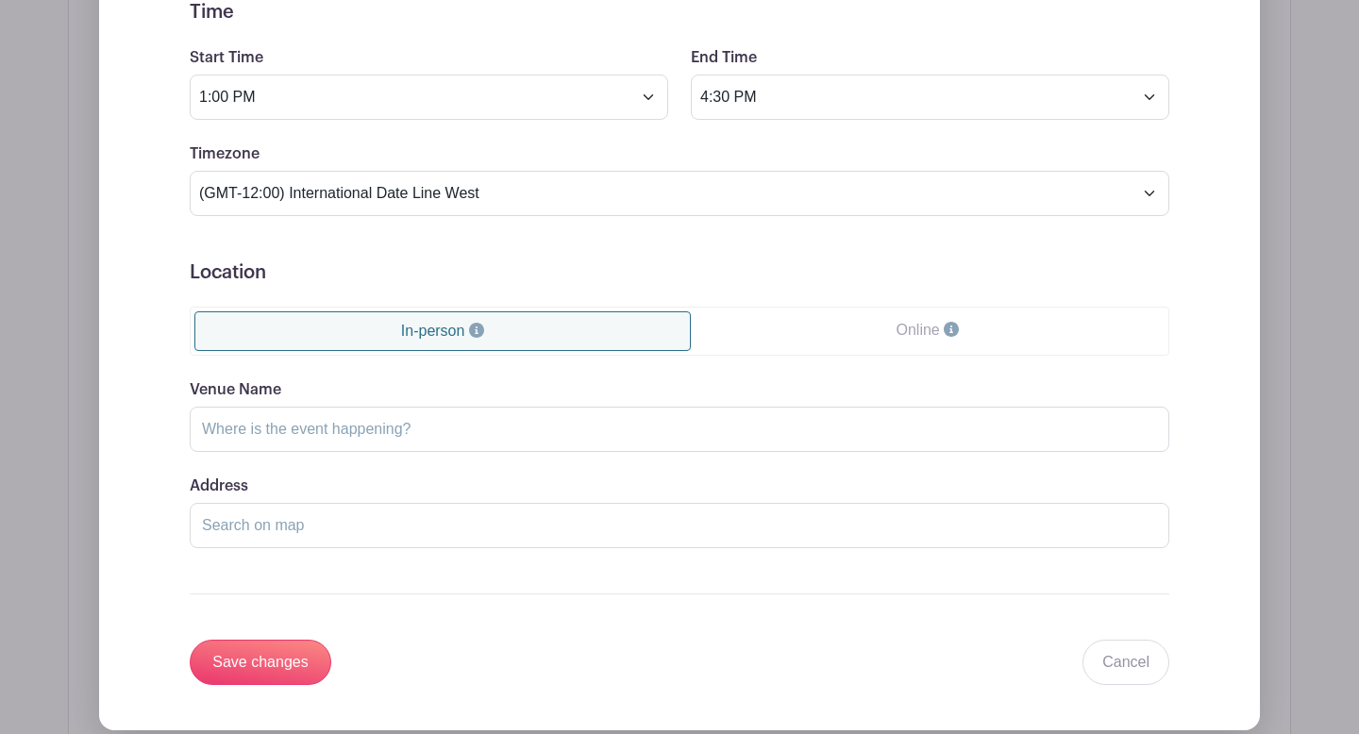
scroll to position [1393, 0]
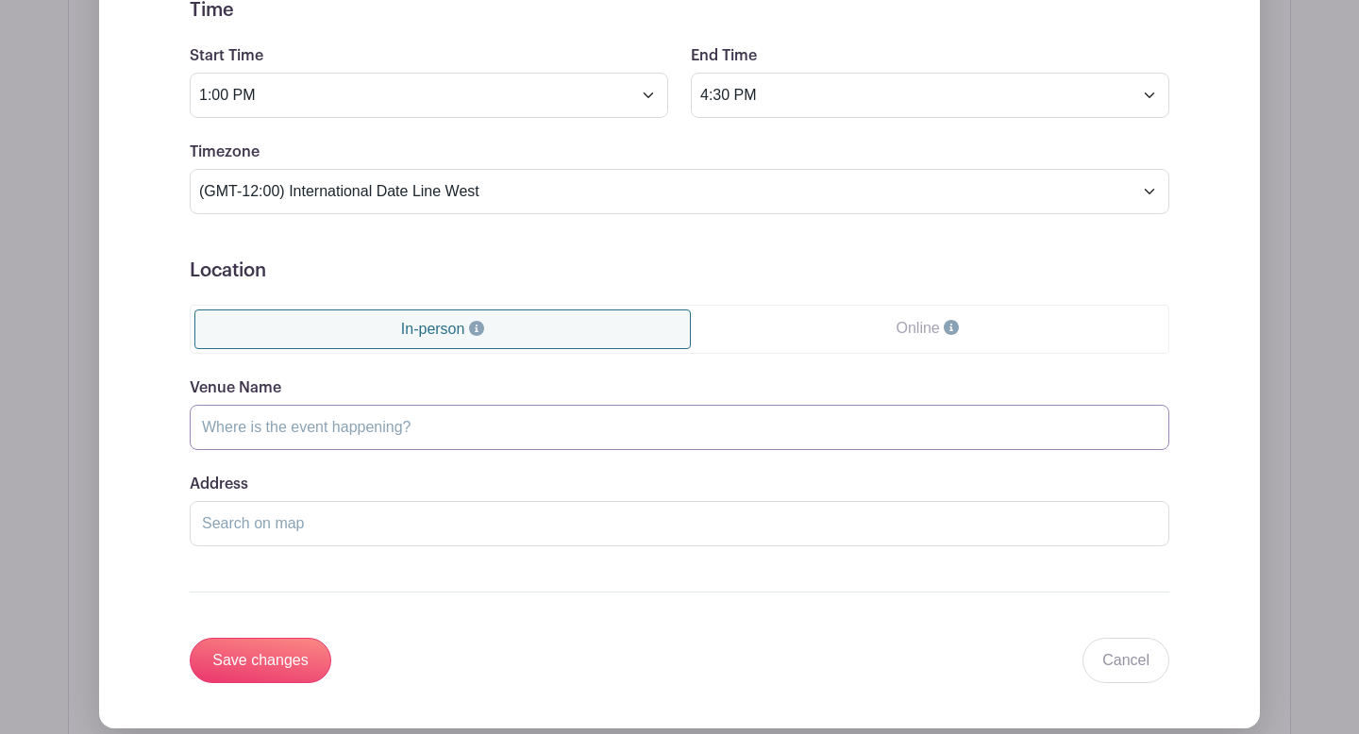
click at [679, 420] on input "Venue Name" at bounding box center [680, 427] width 980 height 45
type input "Elkmont Elementary School"
click at [294, 649] on input "Save changes" at bounding box center [261, 660] width 142 height 45
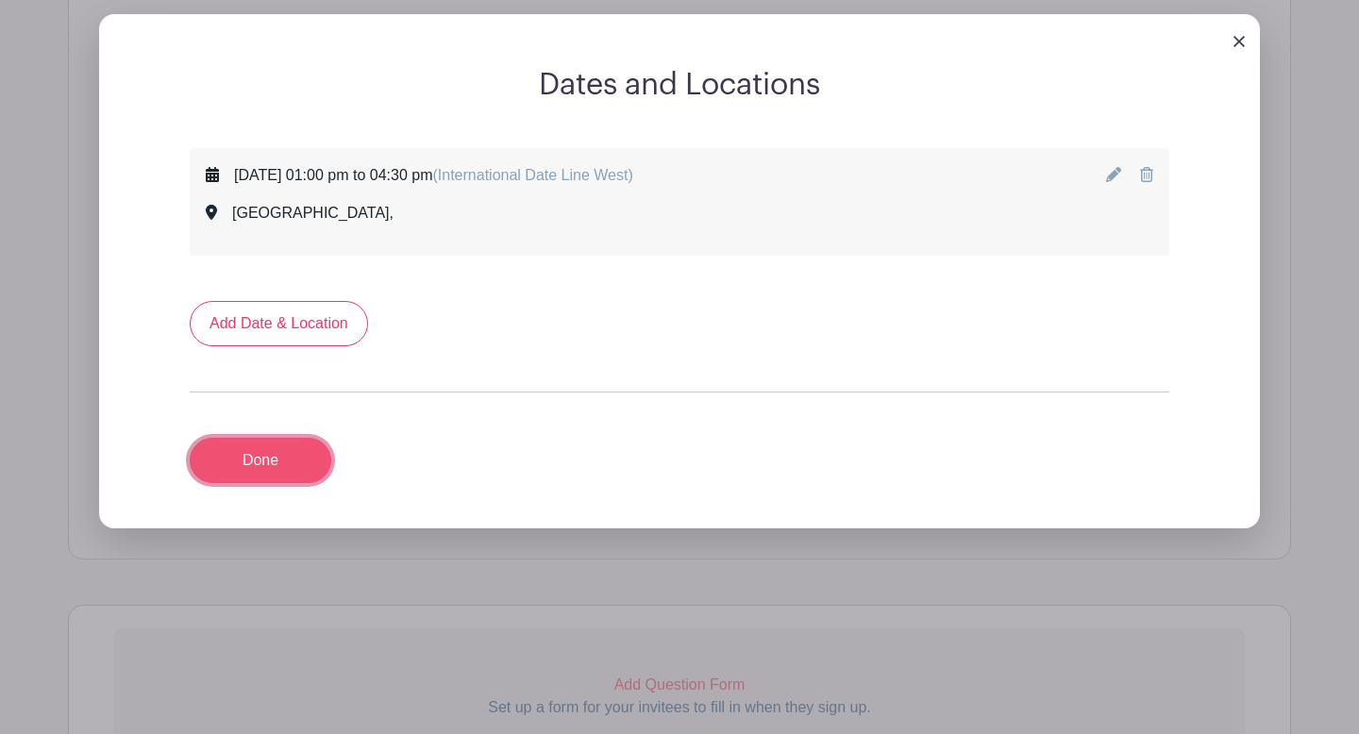
click at [300, 456] on link "Done" at bounding box center [261, 460] width 142 height 45
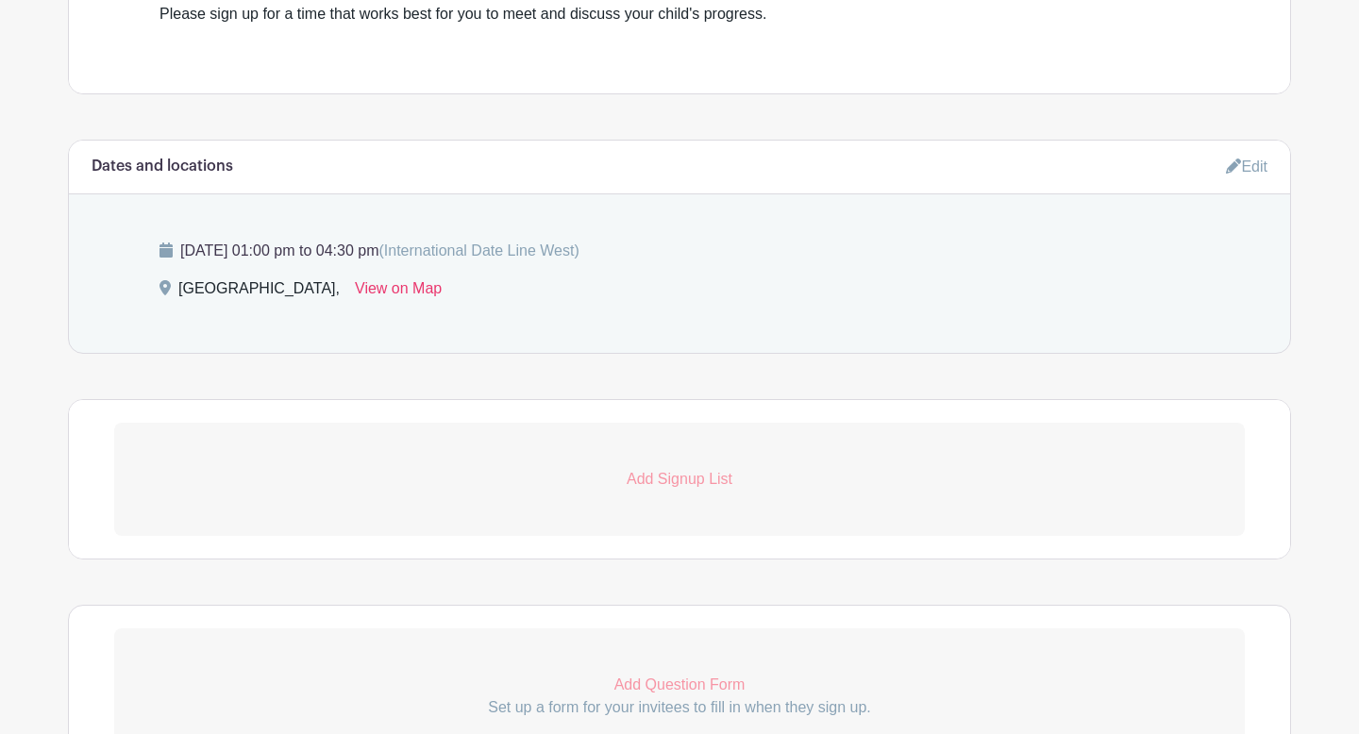
scroll to position [830, 0]
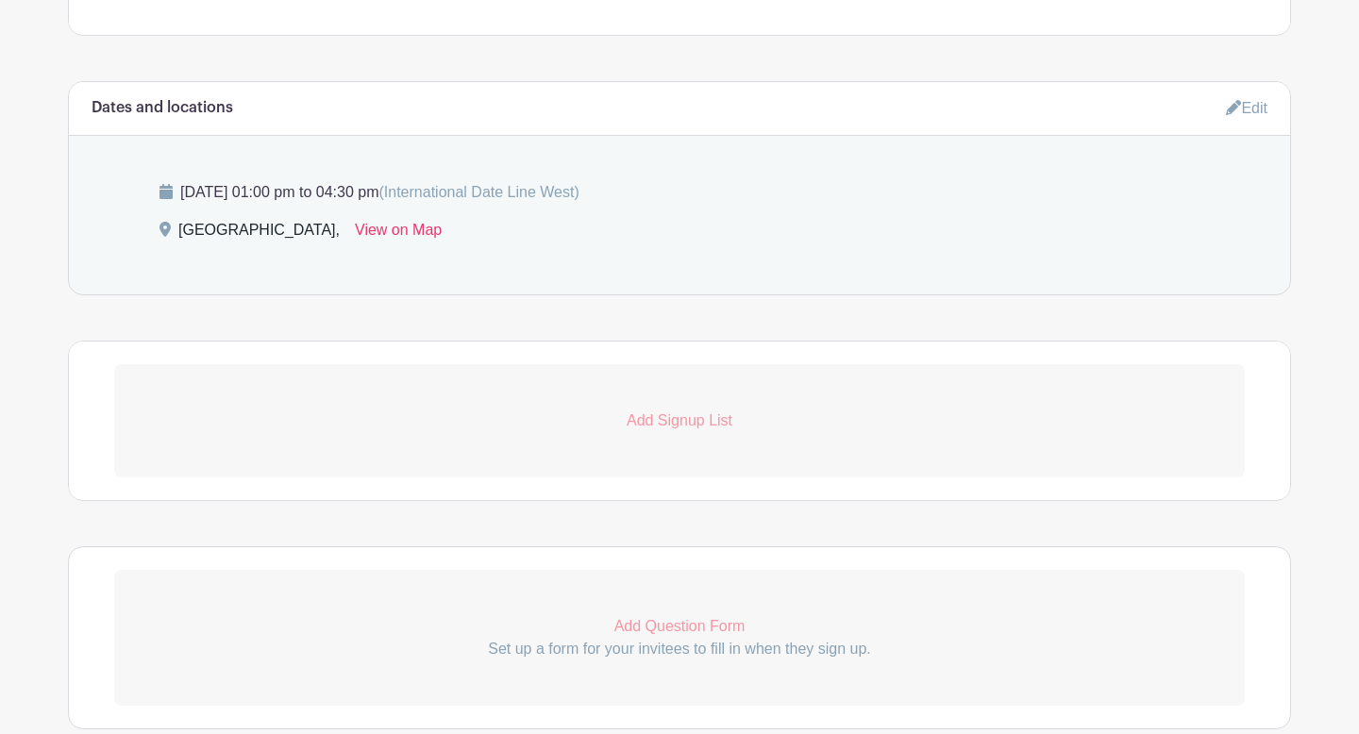
click at [527, 442] on link "Add Signup List" at bounding box center [679, 420] width 1131 height 113
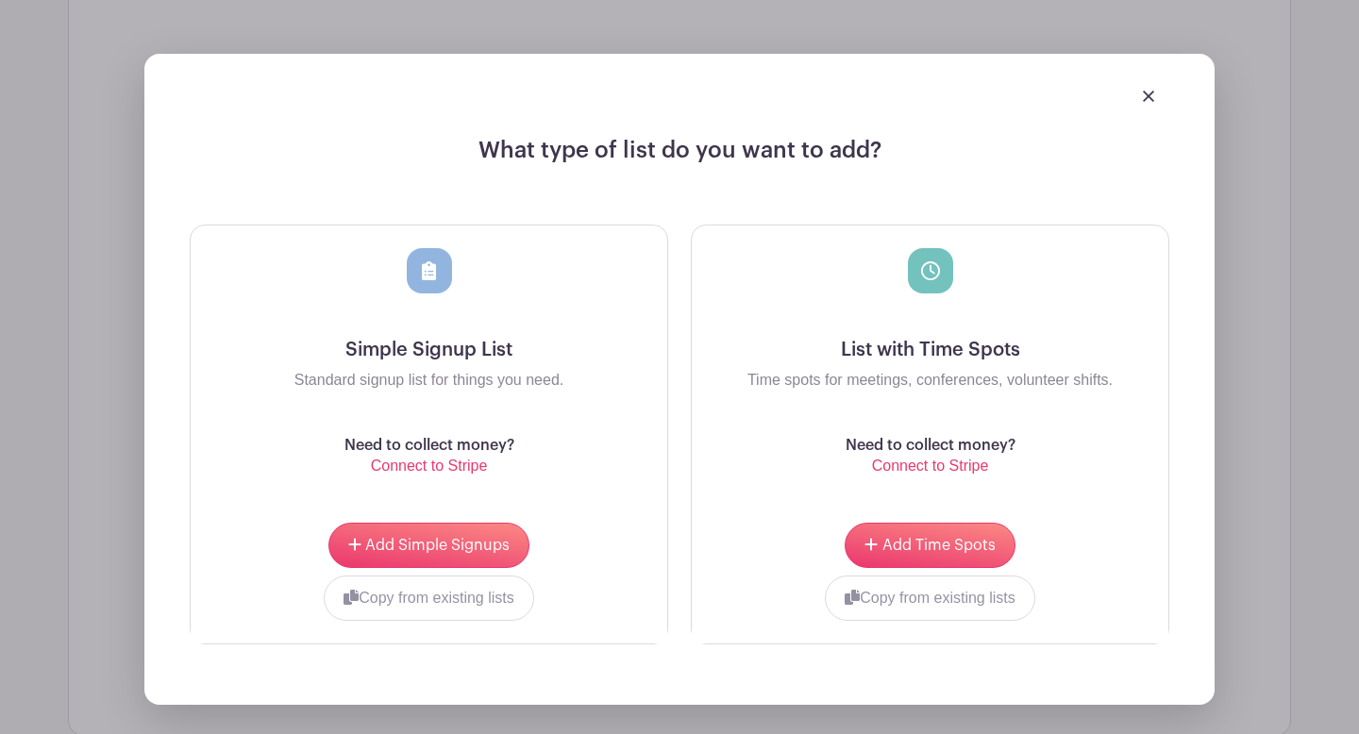
scroll to position [1198, 0]
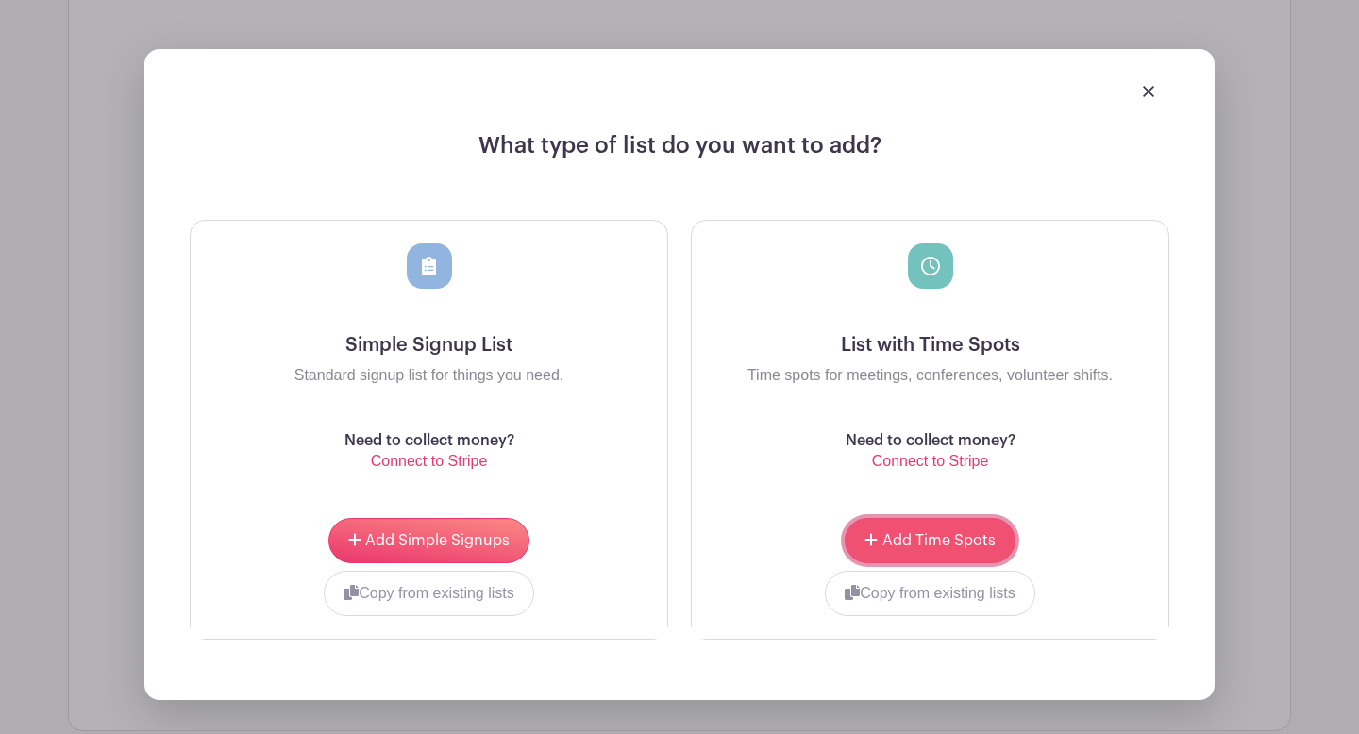
click at [935, 526] on button "Add Time Spots" at bounding box center [930, 540] width 170 height 45
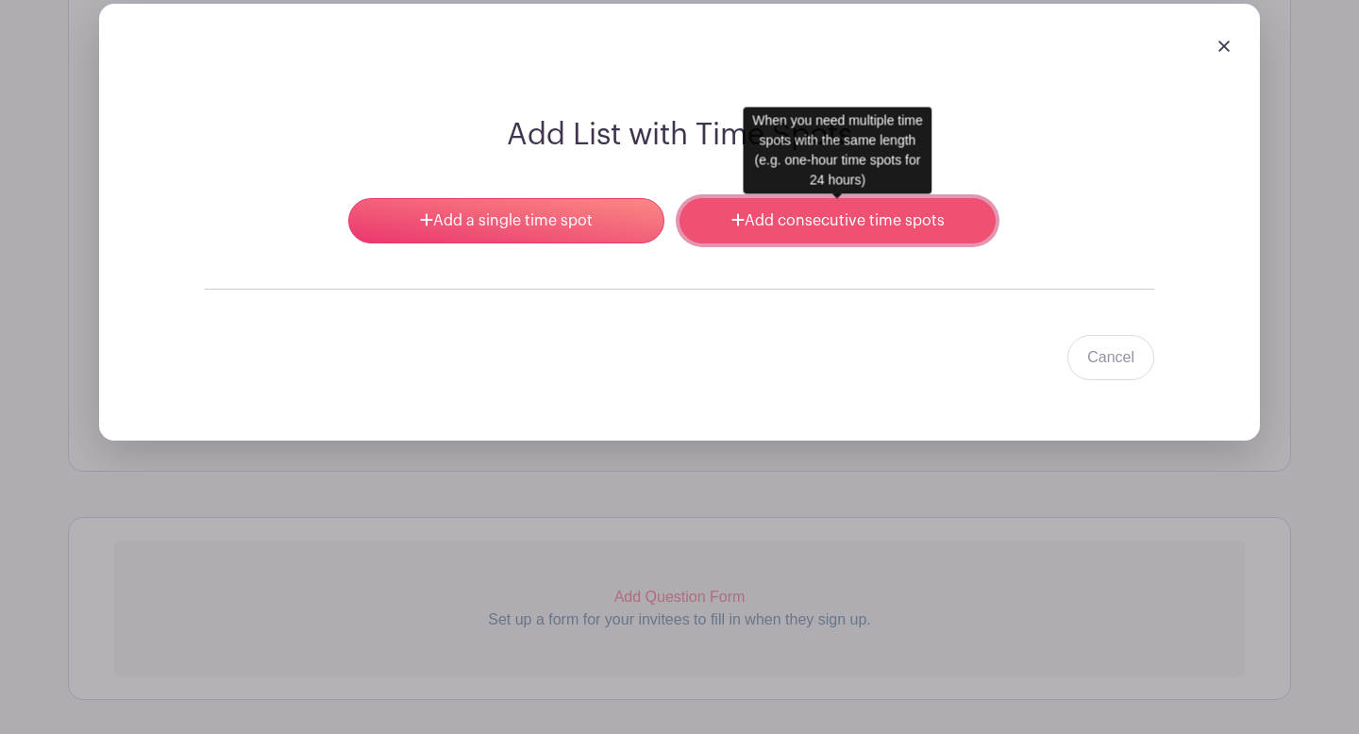
click at [855, 214] on link "Add consecutive time spots" at bounding box center [838, 220] width 316 height 45
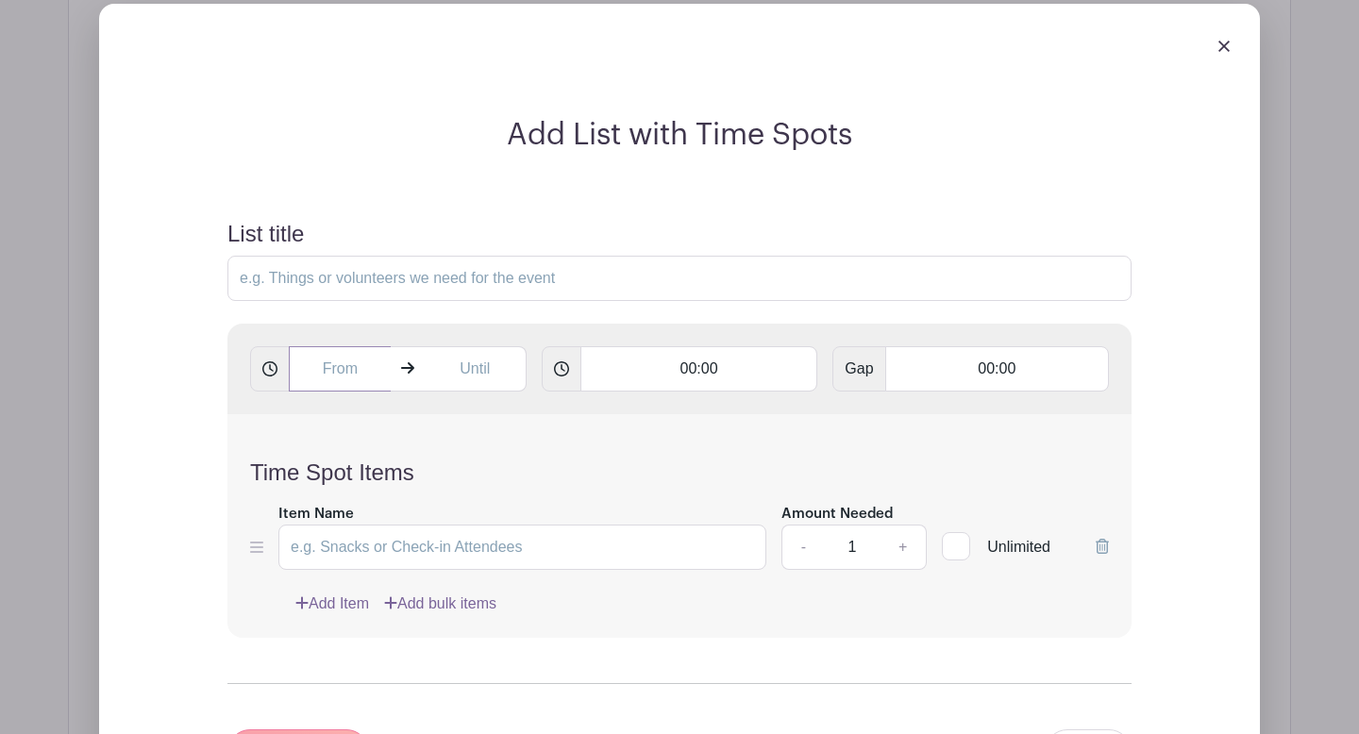
click at [353, 362] on input "text" at bounding box center [340, 368] width 102 height 45
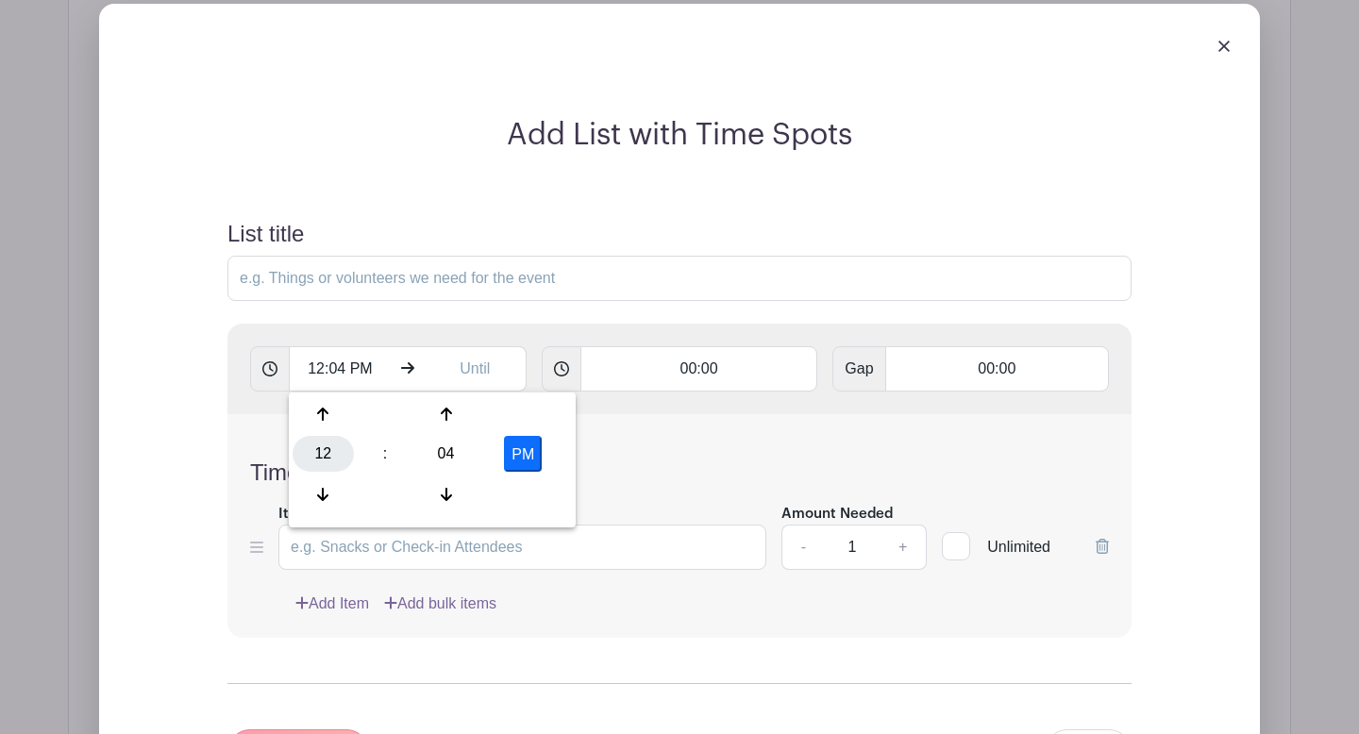
click at [329, 446] on div "12" at bounding box center [323, 454] width 61 height 36
click at [375, 420] on div "01" at bounding box center [394, 414] width 63 height 36
click at [449, 465] on div "04" at bounding box center [445, 454] width 61 height 36
click at [328, 416] on div "00" at bounding box center [324, 414] width 63 height 36
type input "1:00 PM"
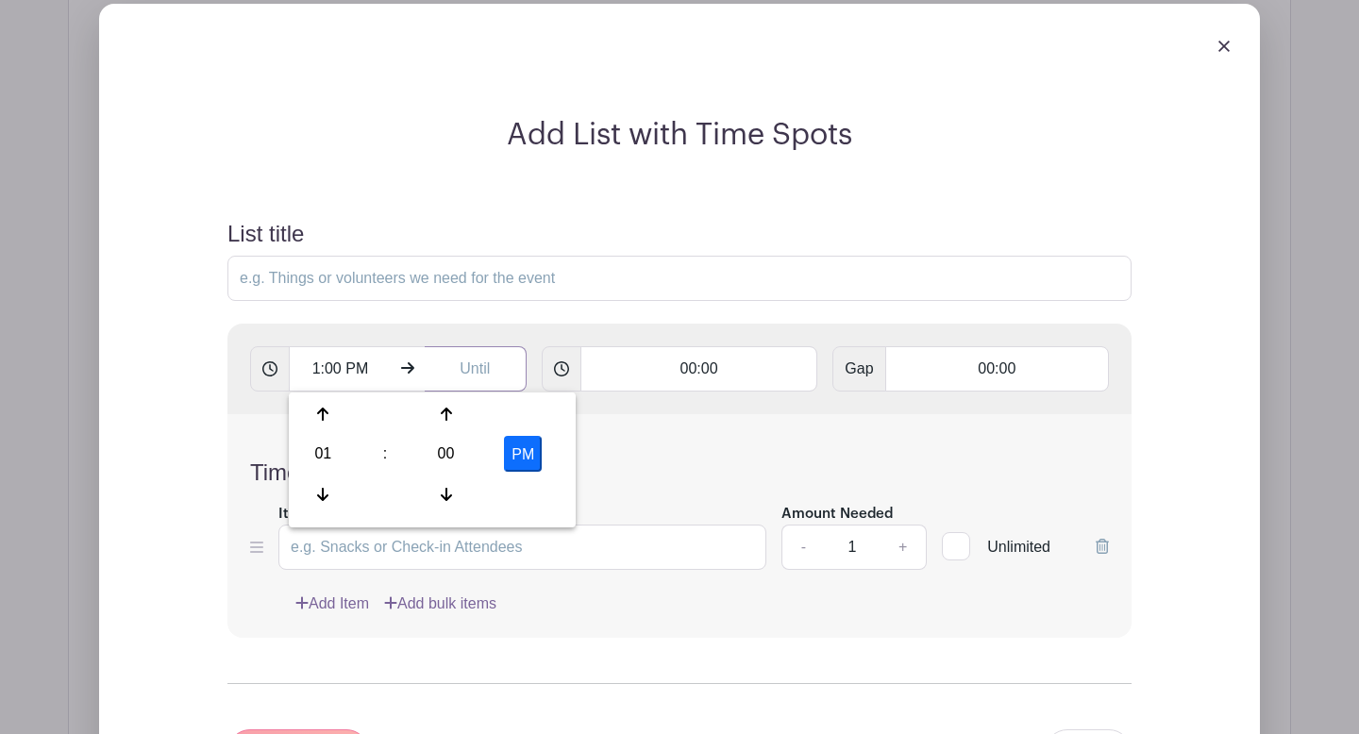
click at [486, 378] on input "text" at bounding box center [476, 368] width 102 height 45
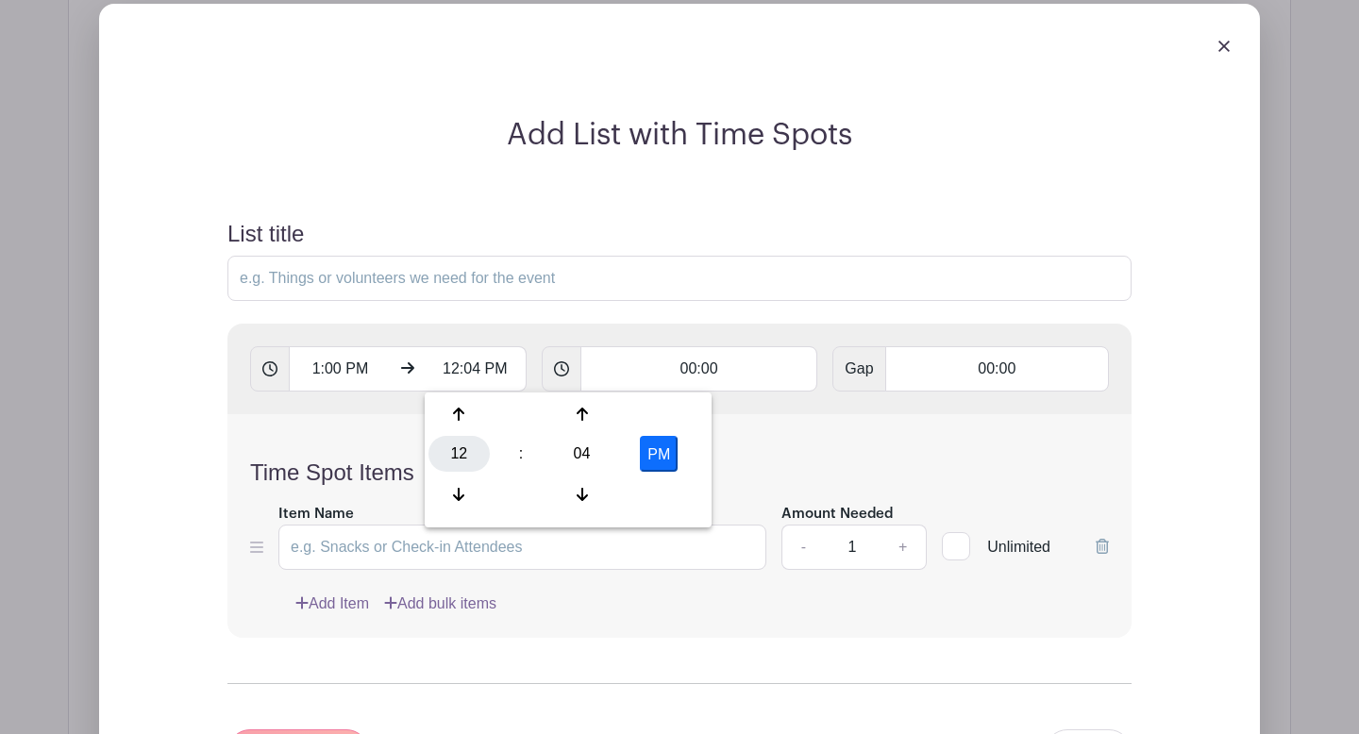
click at [472, 468] on div "12" at bounding box center [459, 454] width 61 height 36
click at [466, 454] on div "04" at bounding box center [460, 454] width 63 height 36
click at [592, 458] on div "04" at bounding box center [581, 454] width 61 height 36
click at [599, 456] on div "30" at bounding box center [599, 454] width 63 height 36
type input "4:30 PM"
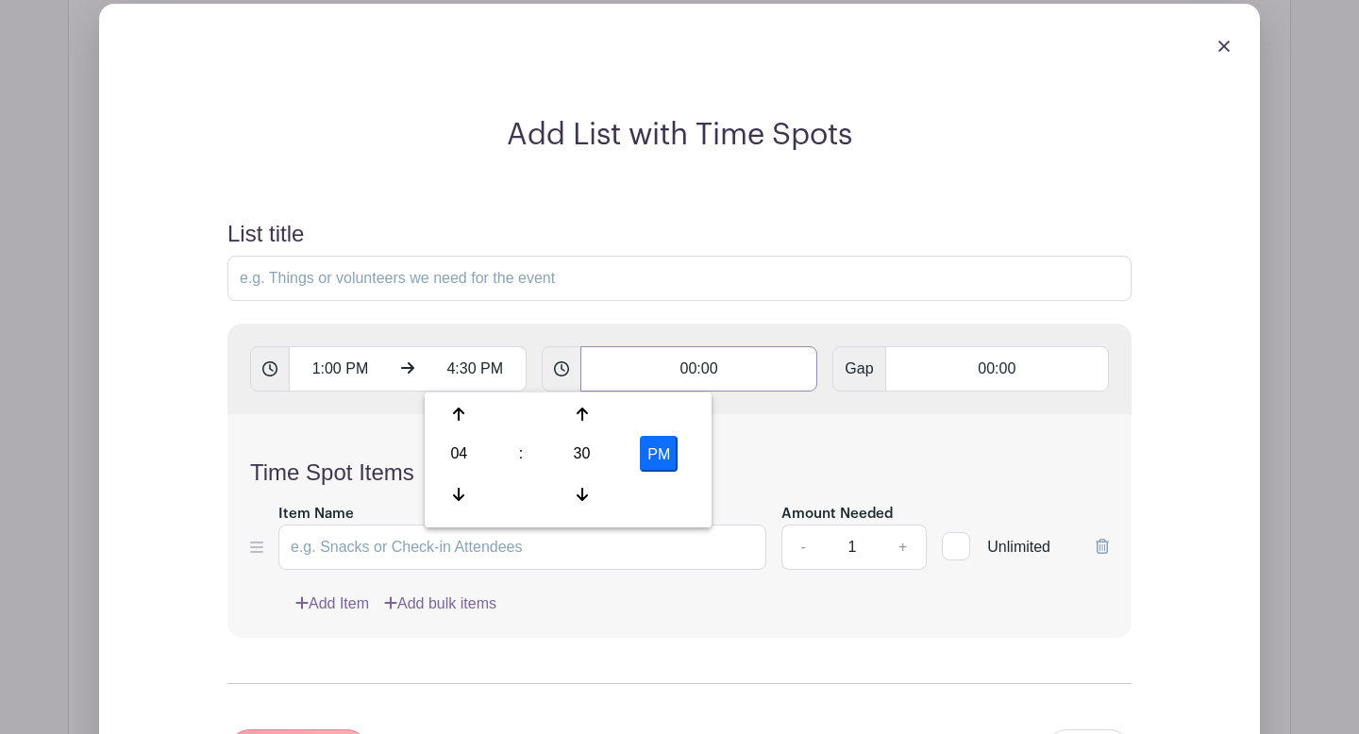
click at [702, 373] on input "00:00" at bounding box center [700, 368] width 238 height 45
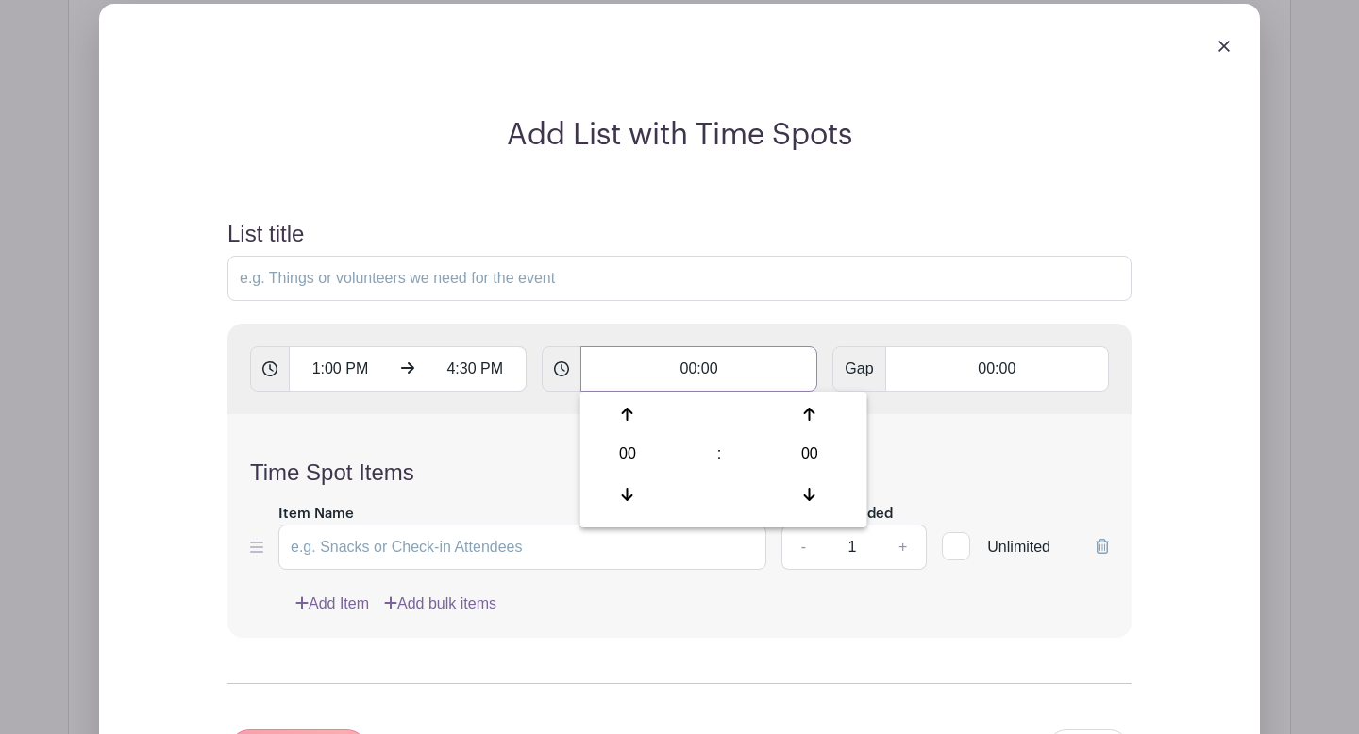
click at [688, 364] on input "00:00" at bounding box center [700, 368] width 238 height 45
type input "15:00"
click at [673, 447] on div "Time Spot Items Item Name Amount Needed - 1 + Unlimited Add Item Add bulk items" at bounding box center [680, 526] width 904 height 224
click at [586, 542] on input "Item Name" at bounding box center [522, 547] width 488 height 45
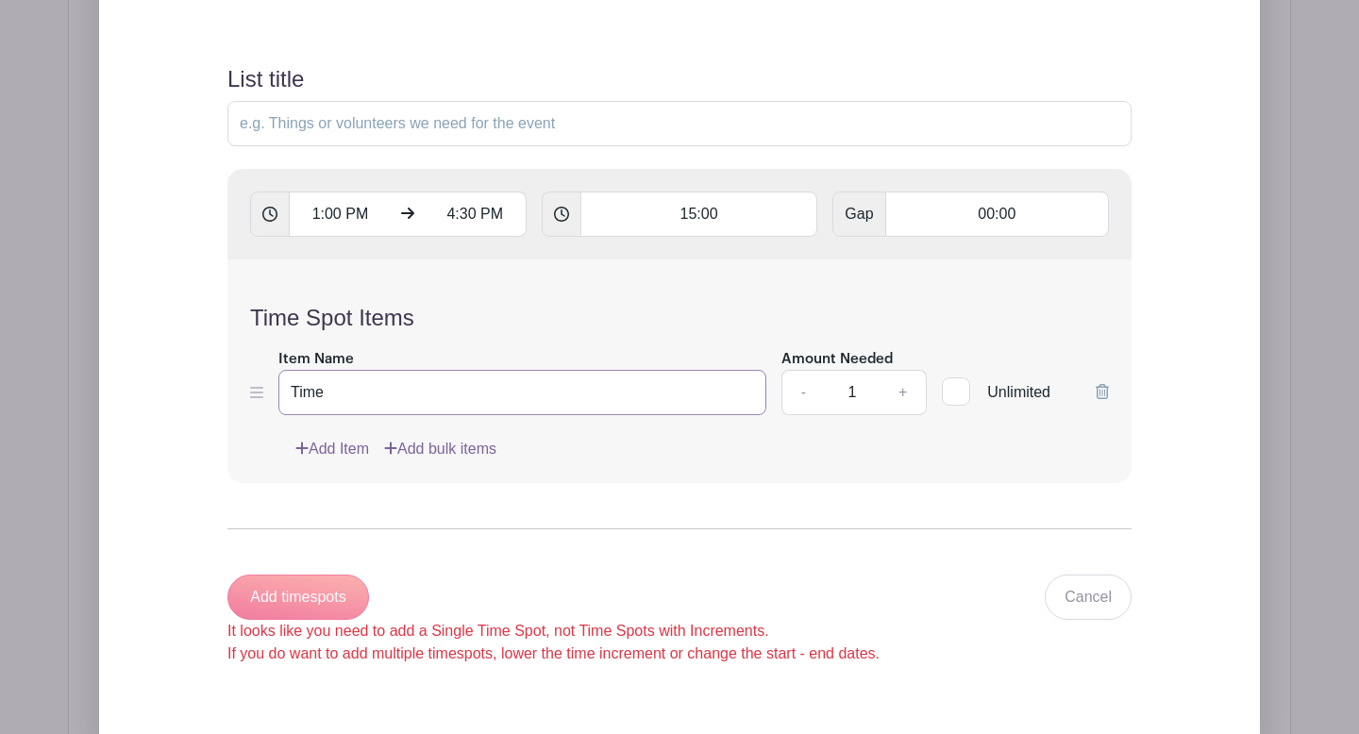
scroll to position [1505, 0]
type input "Time"
click at [990, 215] on input "00:00" at bounding box center [998, 213] width 224 height 45
click at [922, 260] on div at bounding box center [933, 259] width 88 height 36
click at [923, 261] on div at bounding box center [933, 259] width 88 height 36
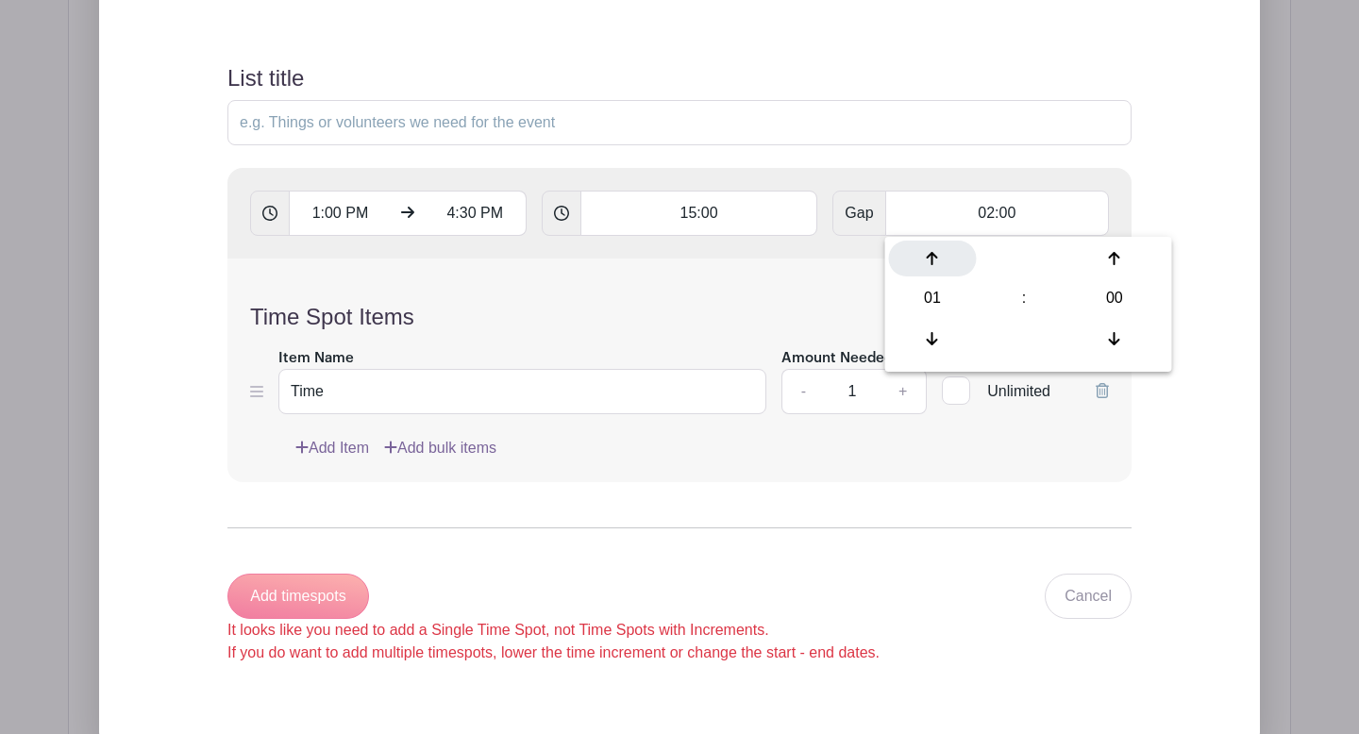
click at [923, 261] on div at bounding box center [933, 259] width 88 height 36
click at [929, 357] on div "03 : 00" at bounding box center [1028, 301] width 279 height 120
click at [929, 343] on icon at bounding box center [932, 338] width 11 height 15
click at [935, 342] on icon at bounding box center [932, 338] width 11 height 13
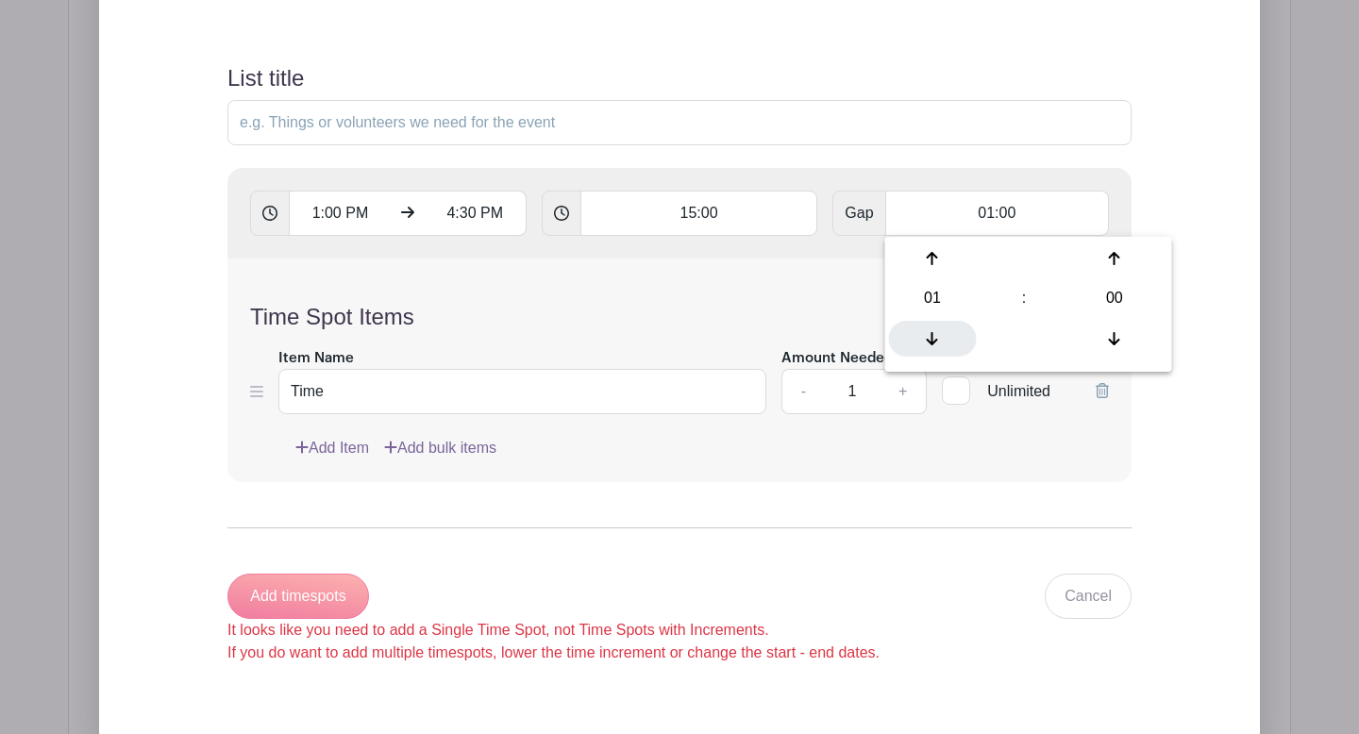
type input "00:00"
click at [695, 218] on input "15:00" at bounding box center [700, 213] width 238 height 45
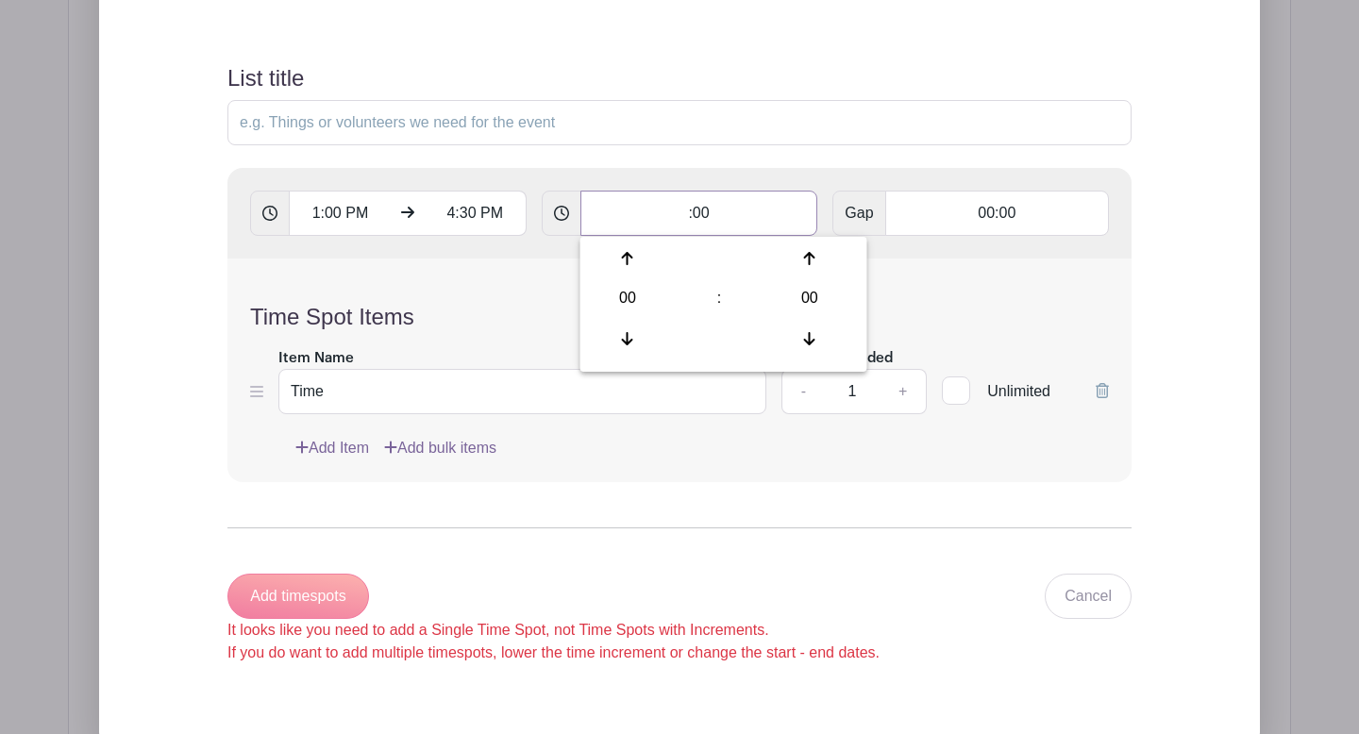
click at [709, 213] on input ":00" at bounding box center [700, 213] width 238 height 45
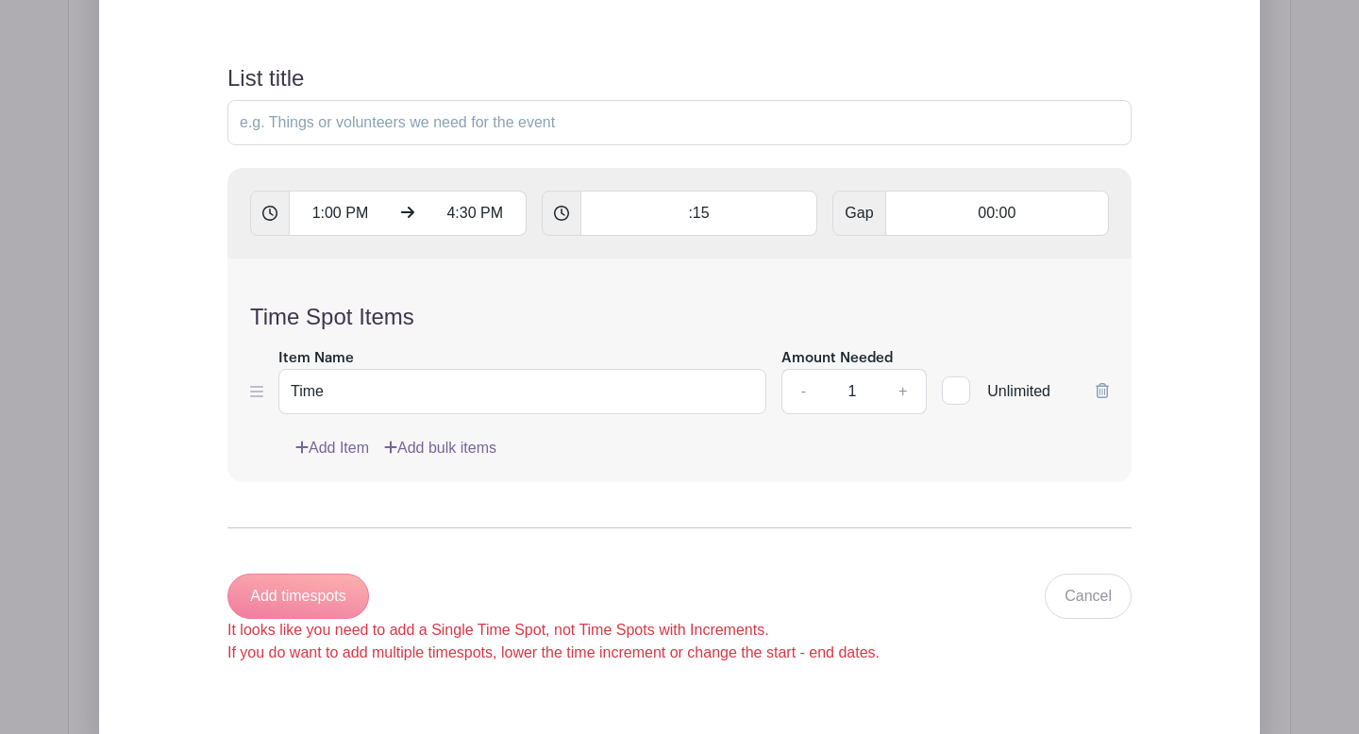
click at [683, 263] on div "Time Spot Items Item Name Time Amount Needed - 1 + Unlimited Add Item Add bulk …" at bounding box center [680, 371] width 904 height 224
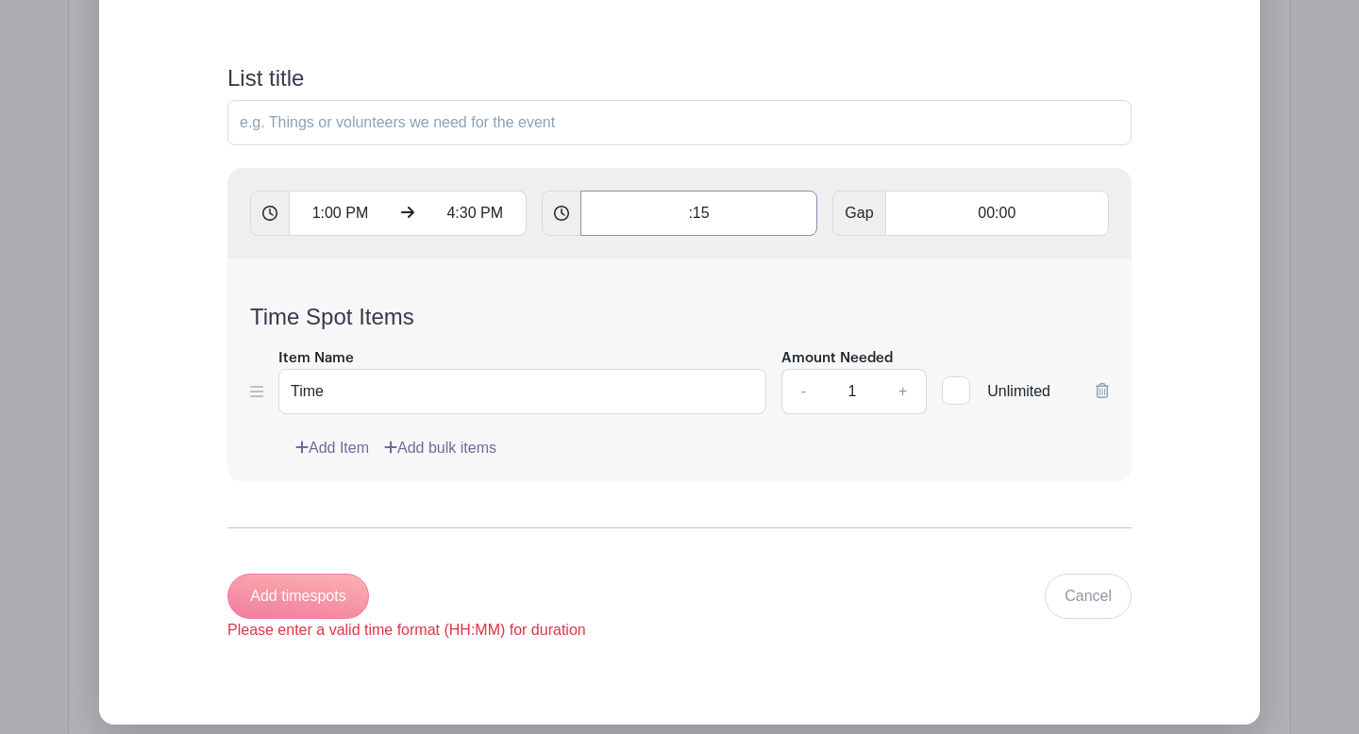
click at [682, 211] on input ":15" at bounding box center [700, 213] width 238 height 45
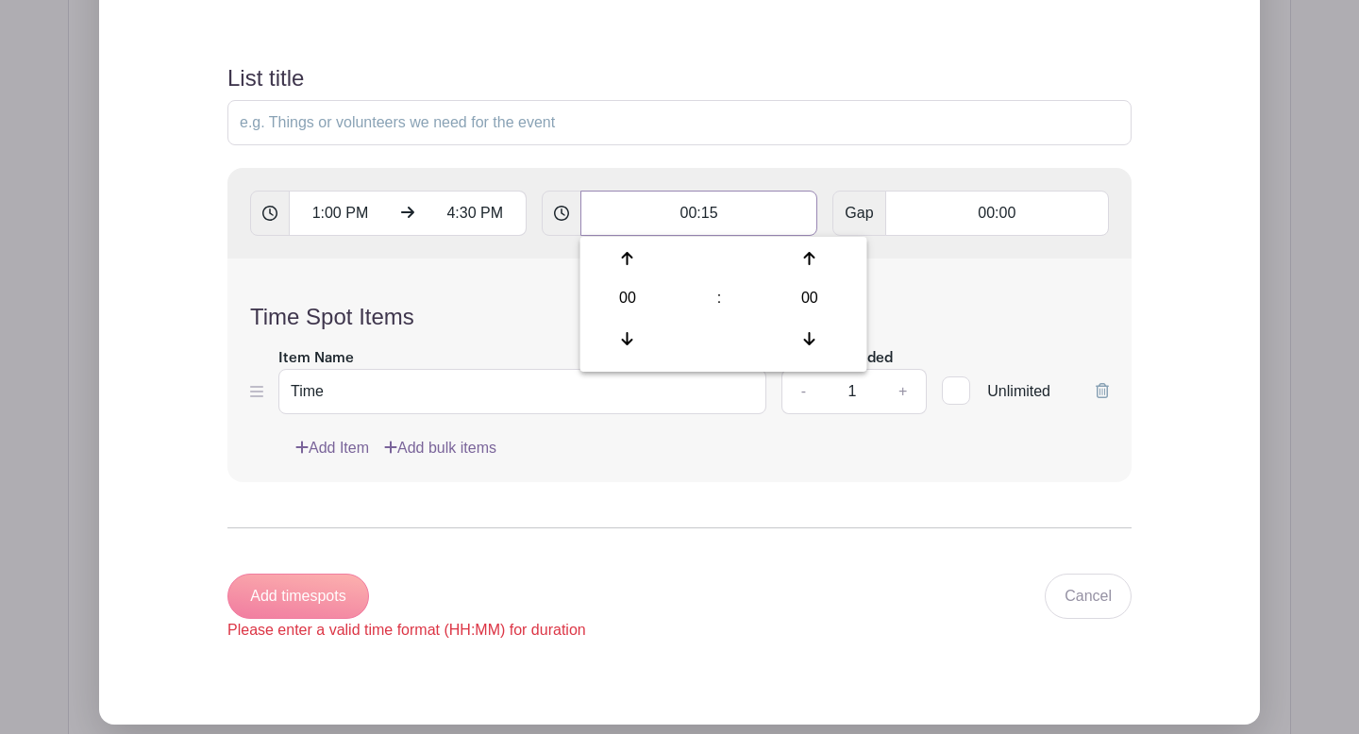
type input "00:15"
type input "Add 14 timespots"
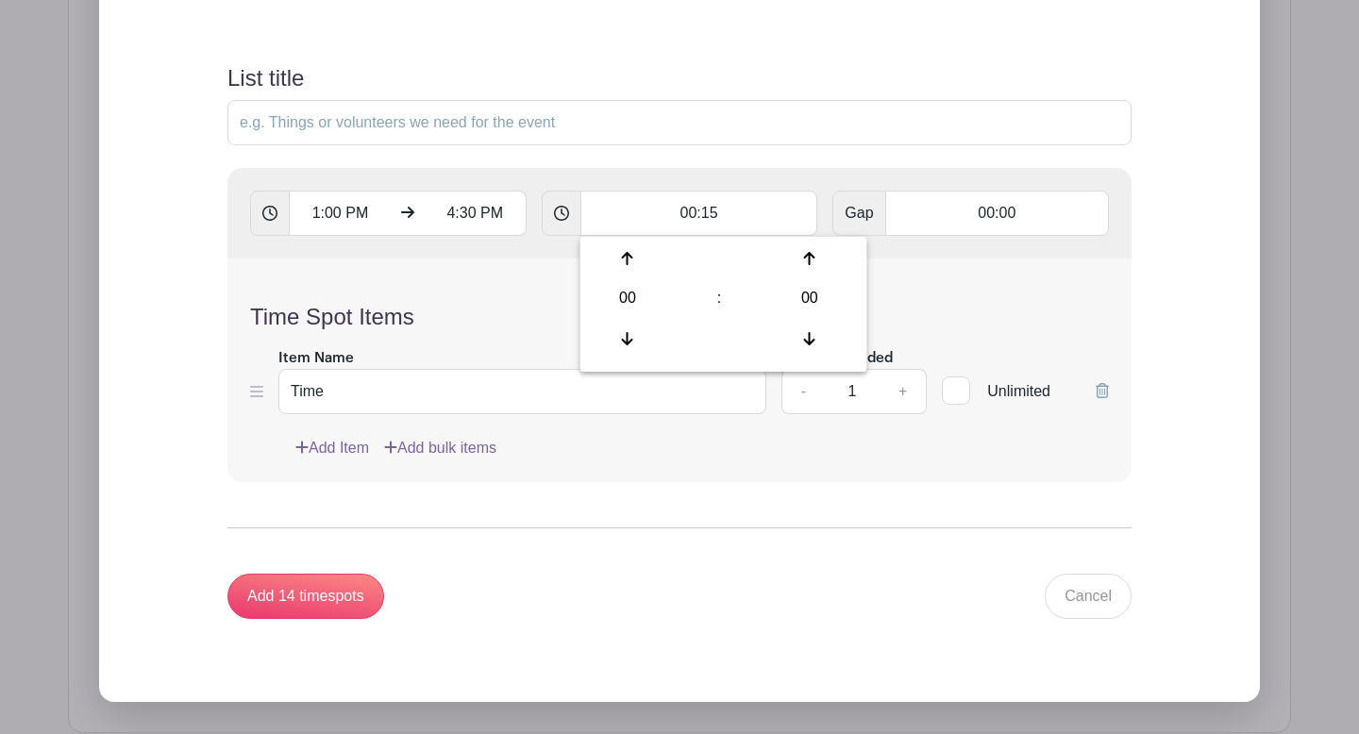
click at [604, 509] on form "List title 1:00 PM 4:30 PM 00:15 Gap 00:00 Time Spot Items Item Name Time Amoun…" at bounding box center [680, 341] width 950 height 599
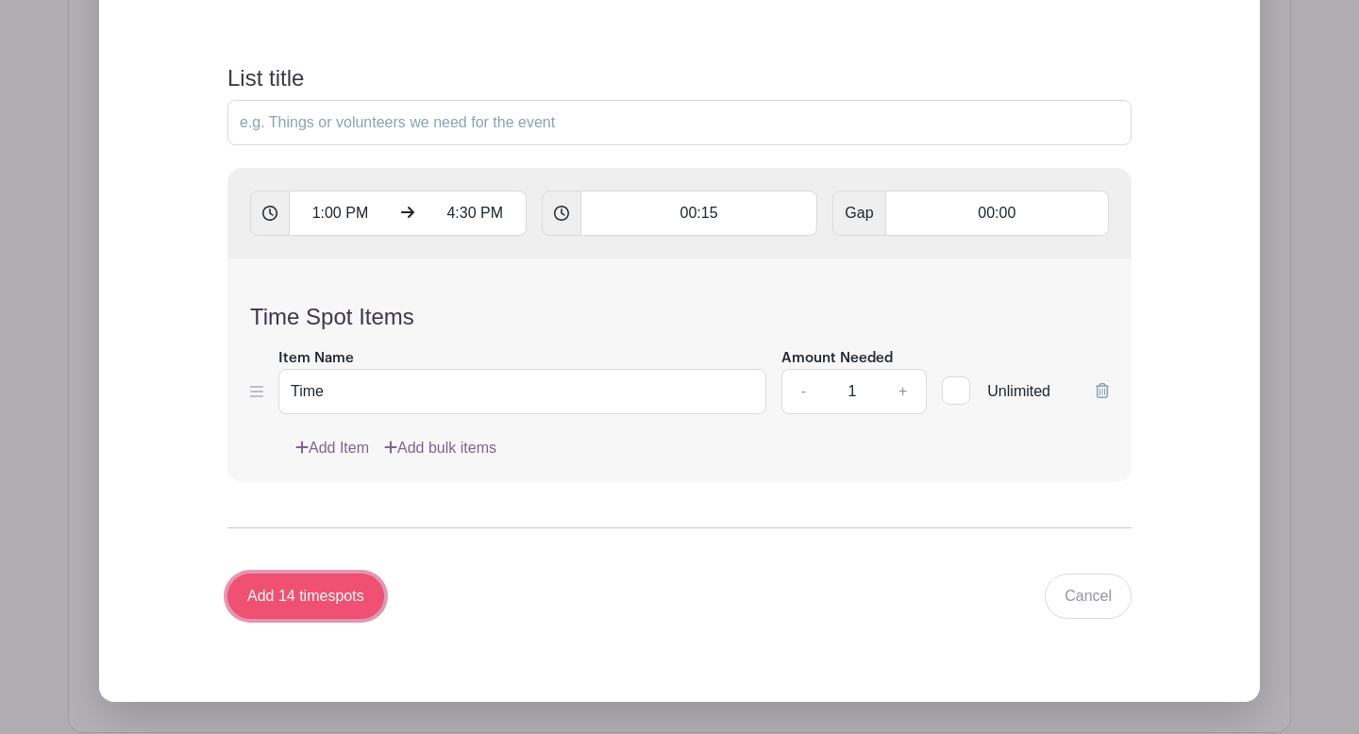
click at [354, 583] on input "Add 14 timespots" at bounding box center [306, 596] width 157 height 45
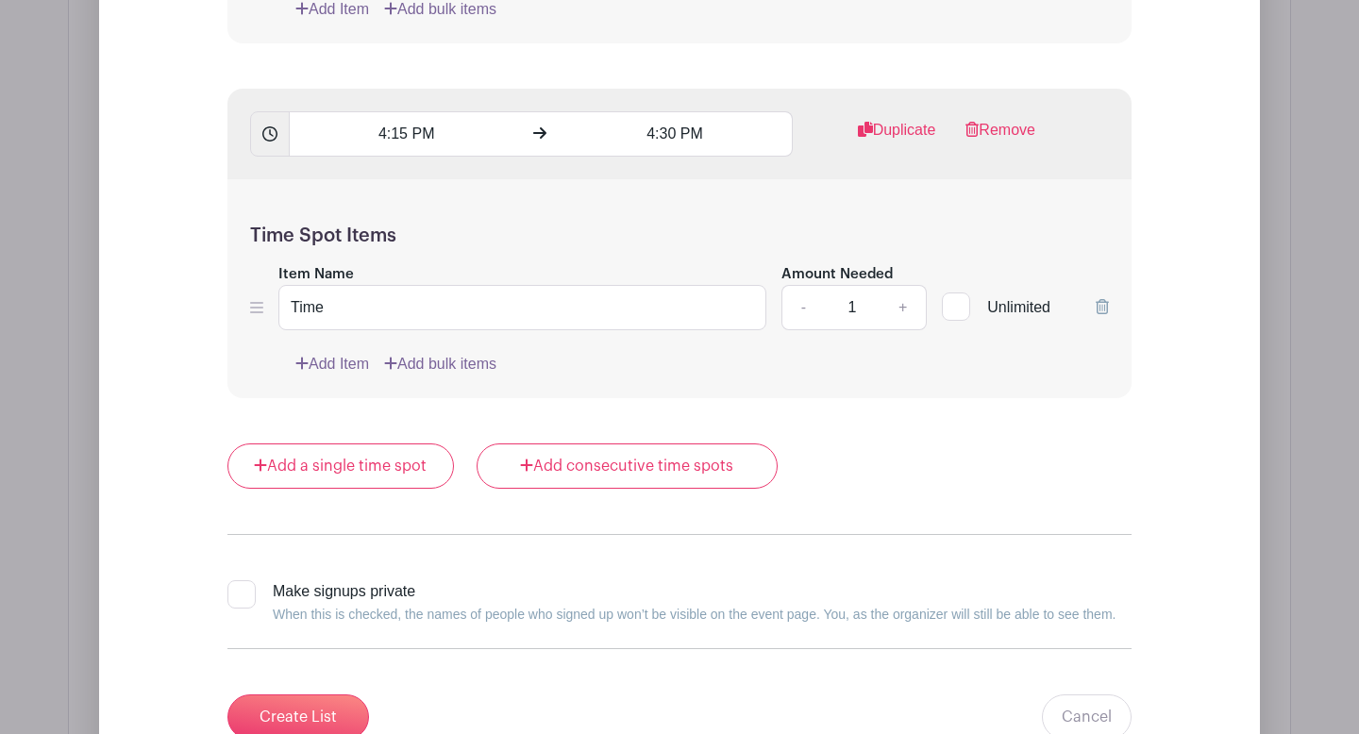
scroll to position [6103, 0]
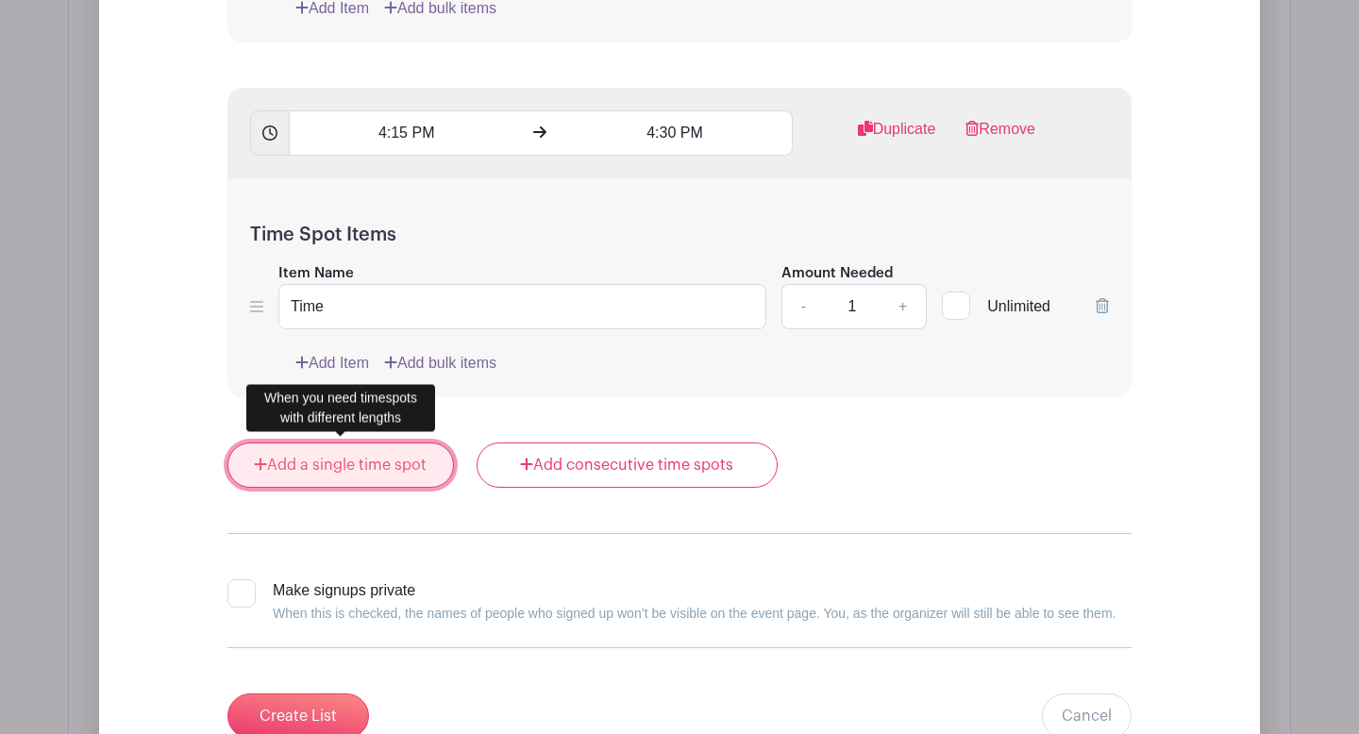
click at [373, 451] on link "Add a single time spot" at bounding box center [341, 465] width 227 height 45
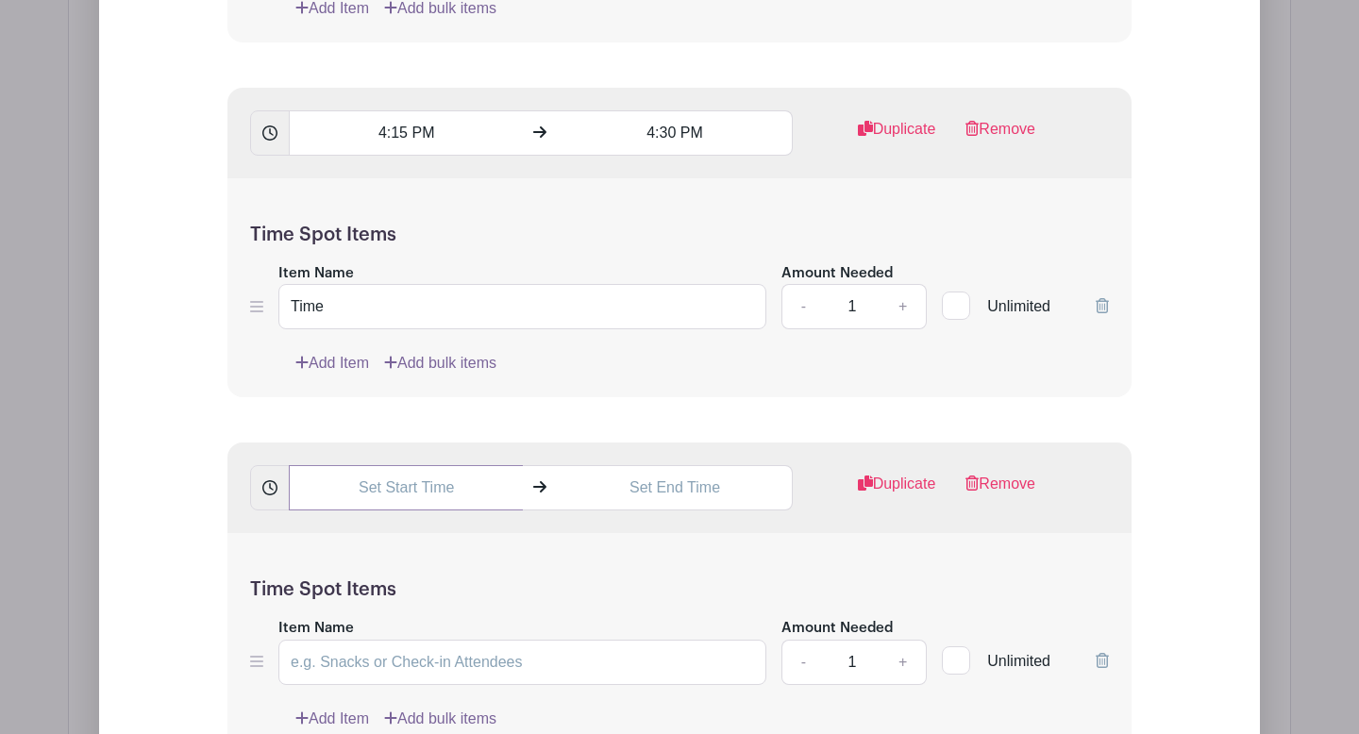
click at [380, 481] on input "text" at bounding box center [406, 487] width 234 height 45
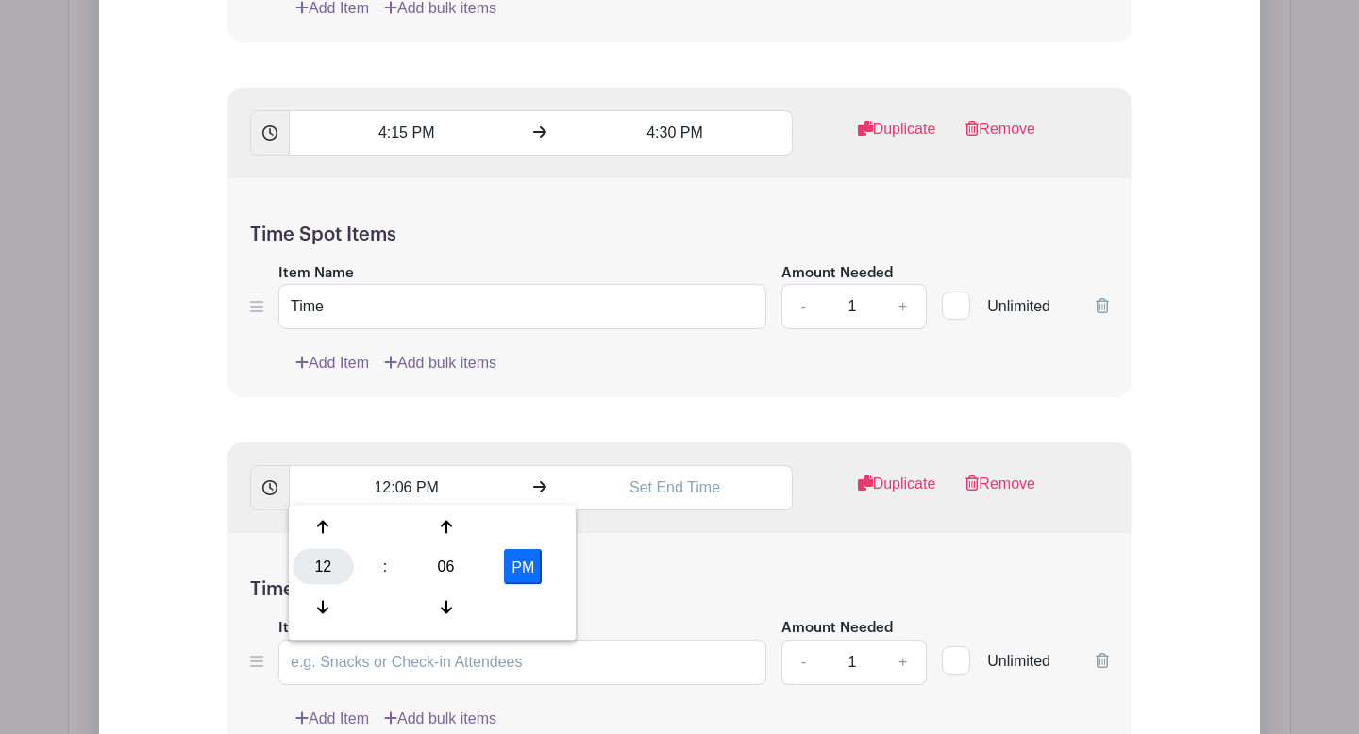
click at [314, 565] on div "12" at bounding box center [323, 567] width 61 height 36
click at [314, 572] on div "04" at bounding box center [324, 567] width 63 height 36
click at [446, 553] on div "06" at bounding box center [445, 567] width 61 height 36
click at [446, 553] on div "30" at bounding box center [463, 567] width 63 height 36
click at [520, 564] on button "PM" at bounding box center [523, 567] width 38 height 36
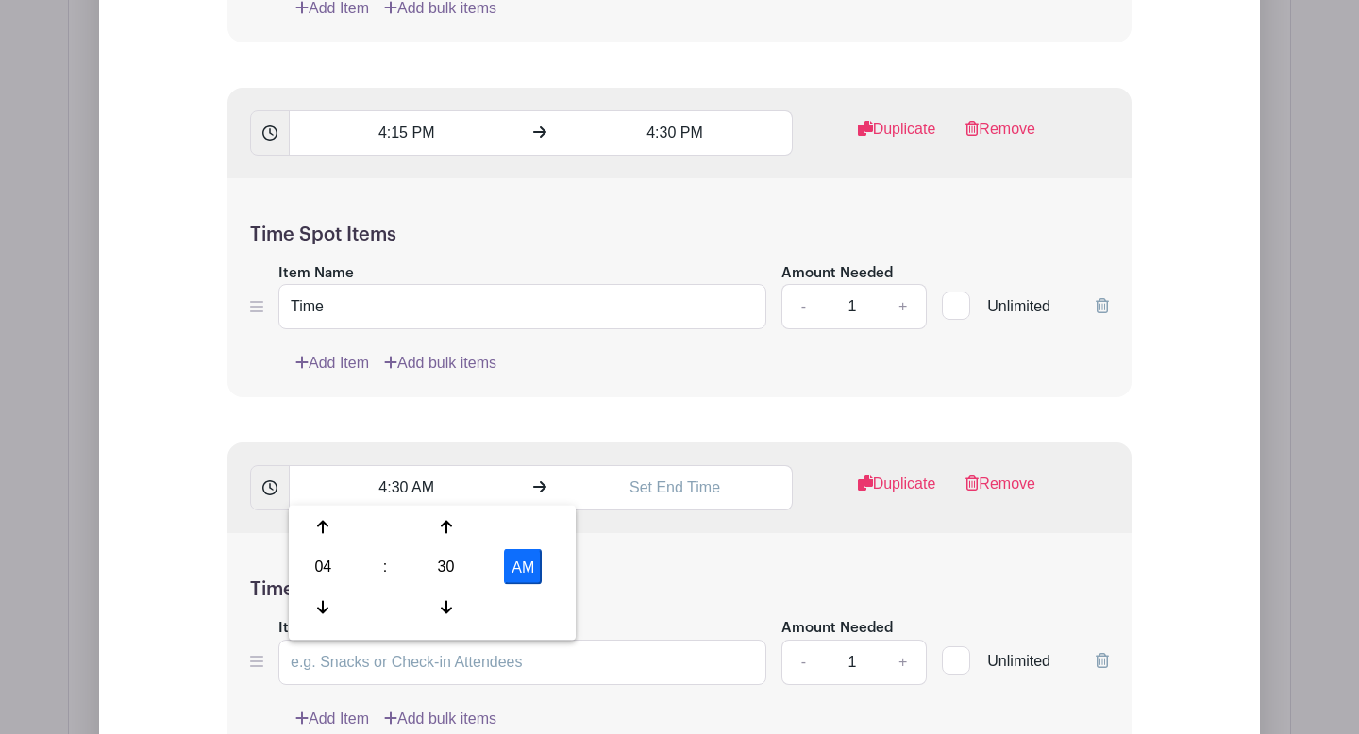
click at [522, 565] on button "AM" at bounding box center [523, 567] width 38 height 36
type input "4:30 PM"
click at [625, 489] on input "text" at bounding box center [675, 487] width 234 height 45
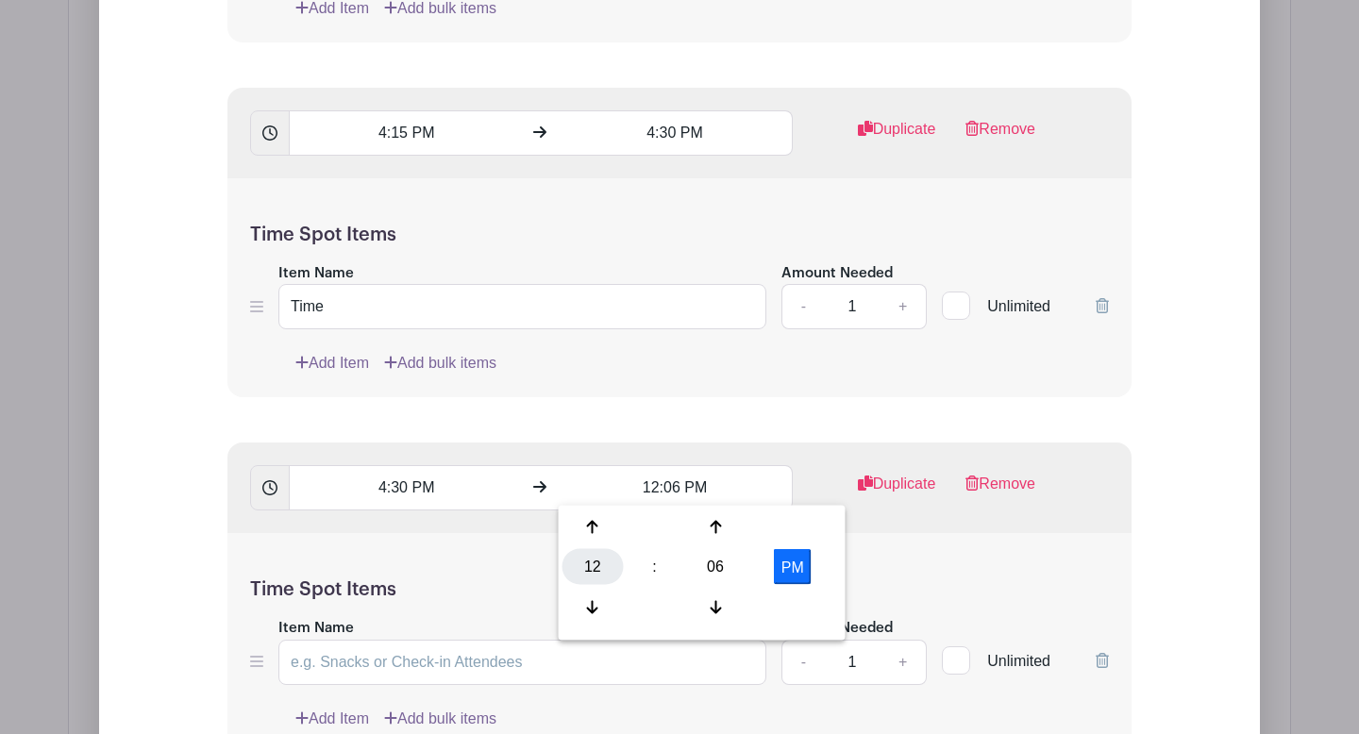
click at [599, 559] on div "12" at bounding box center [593, 567] width 61 height 36
click at [591, 567] on div "04" at bounding box center [594, 567] width 63 height 36
click at [710, 566] on div "06" at bounding box center [715, 567] width 61 height 36
click at [651, 613] on div "45" at bounding box center [664, 607] width 63 height 36
type input "4:45 PM"
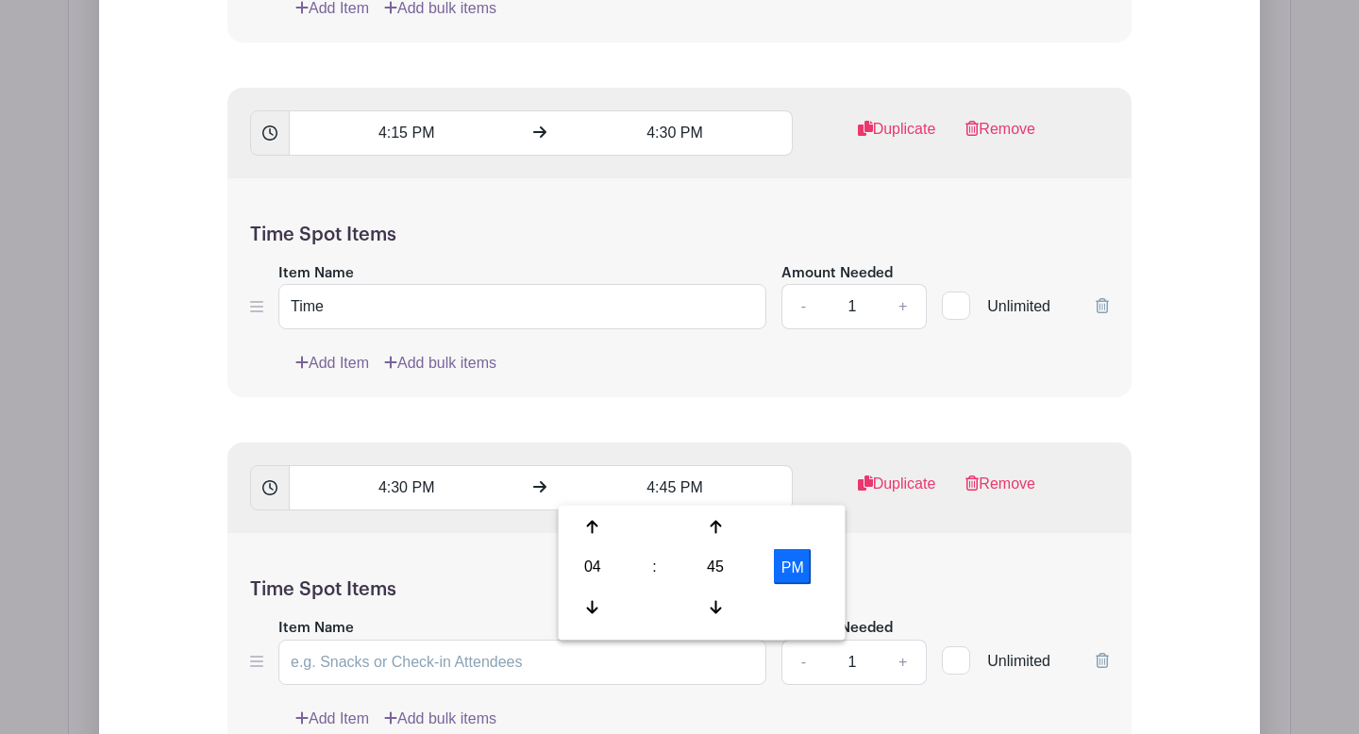
click at [889, 594] on h5 "Time Spot Items" at bounding box center [679, 590] width 859 height 23
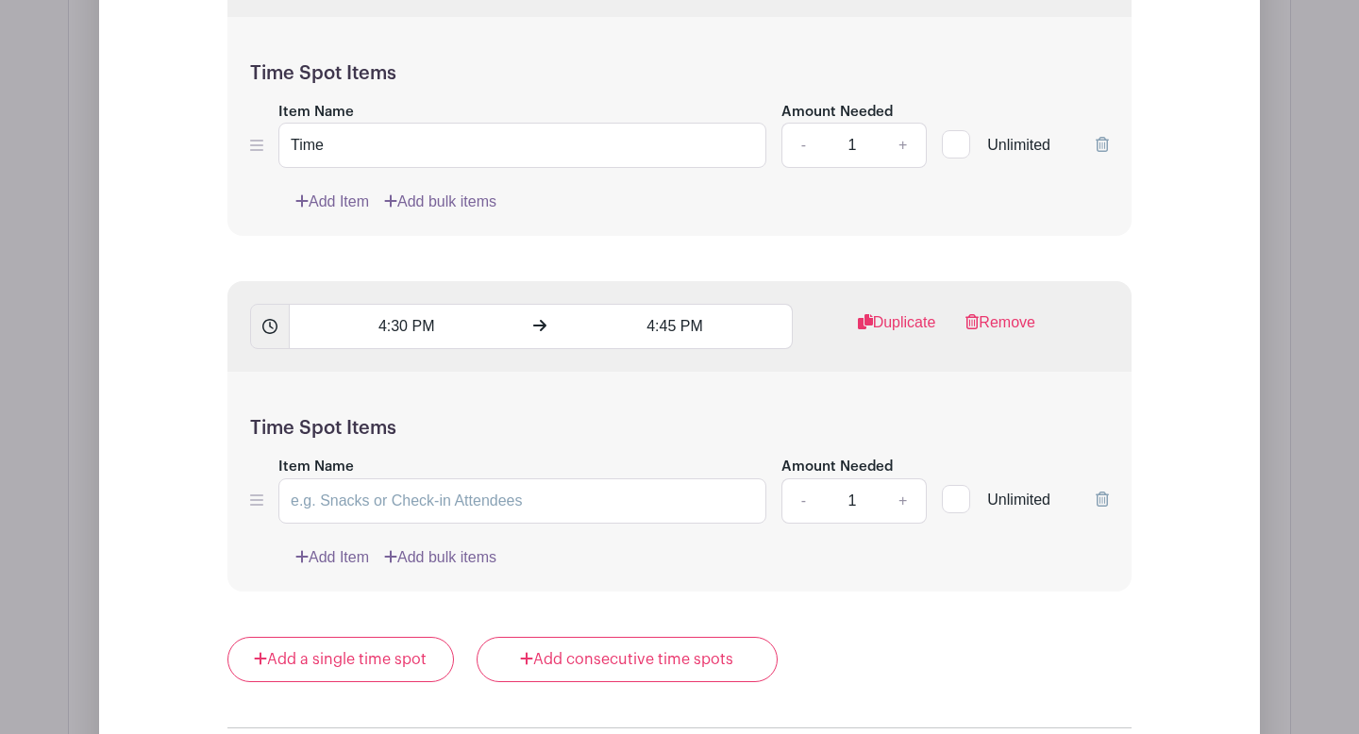
scroll to position [6284, 0]
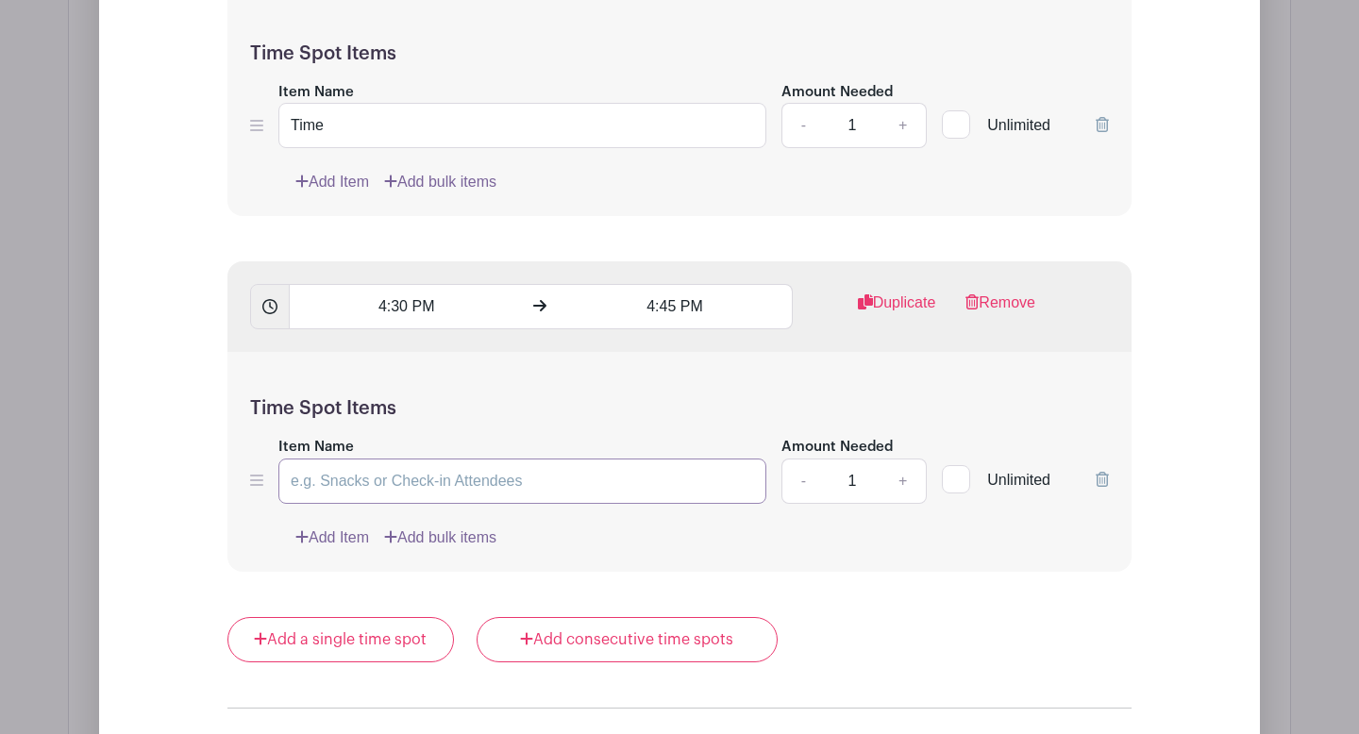
click at [478, 484] on input "Item Name" at bounding box center [522, 481] width 488 height 45
type input "t"
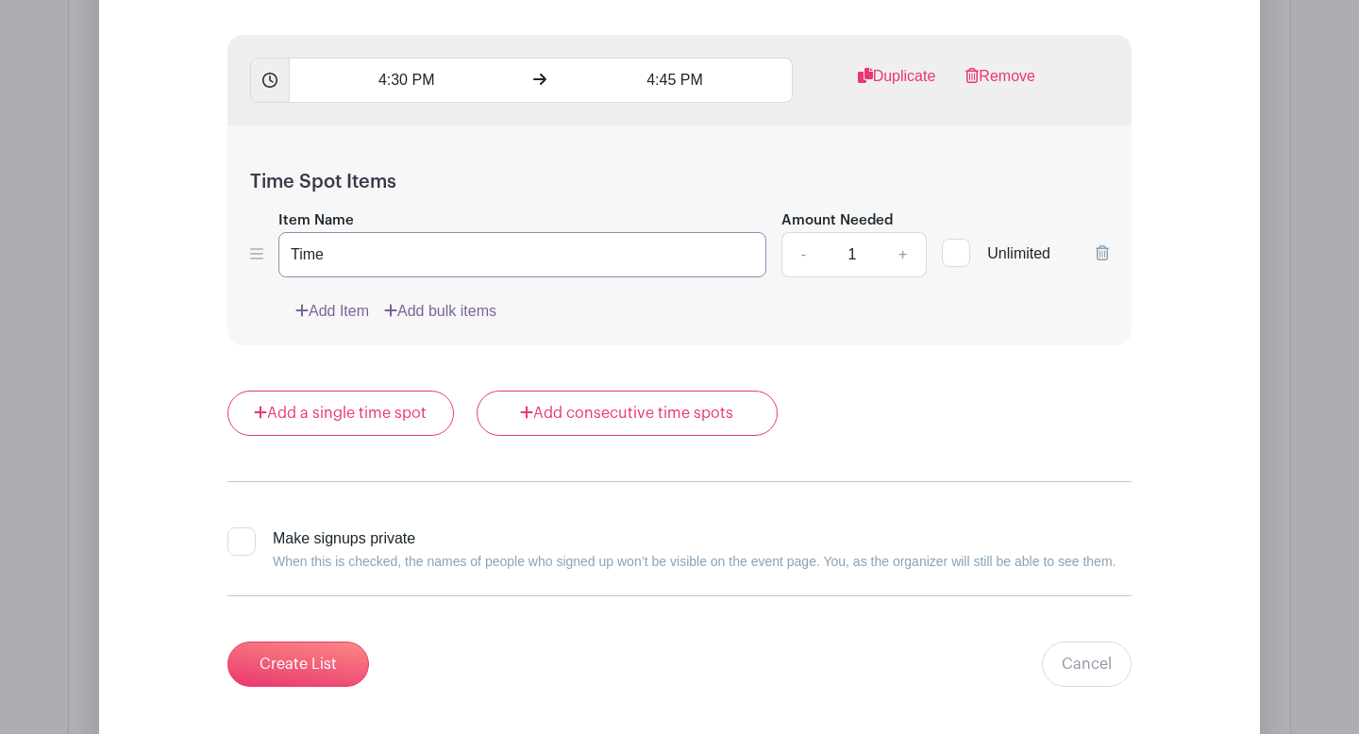
scroll to position [6508, 0]
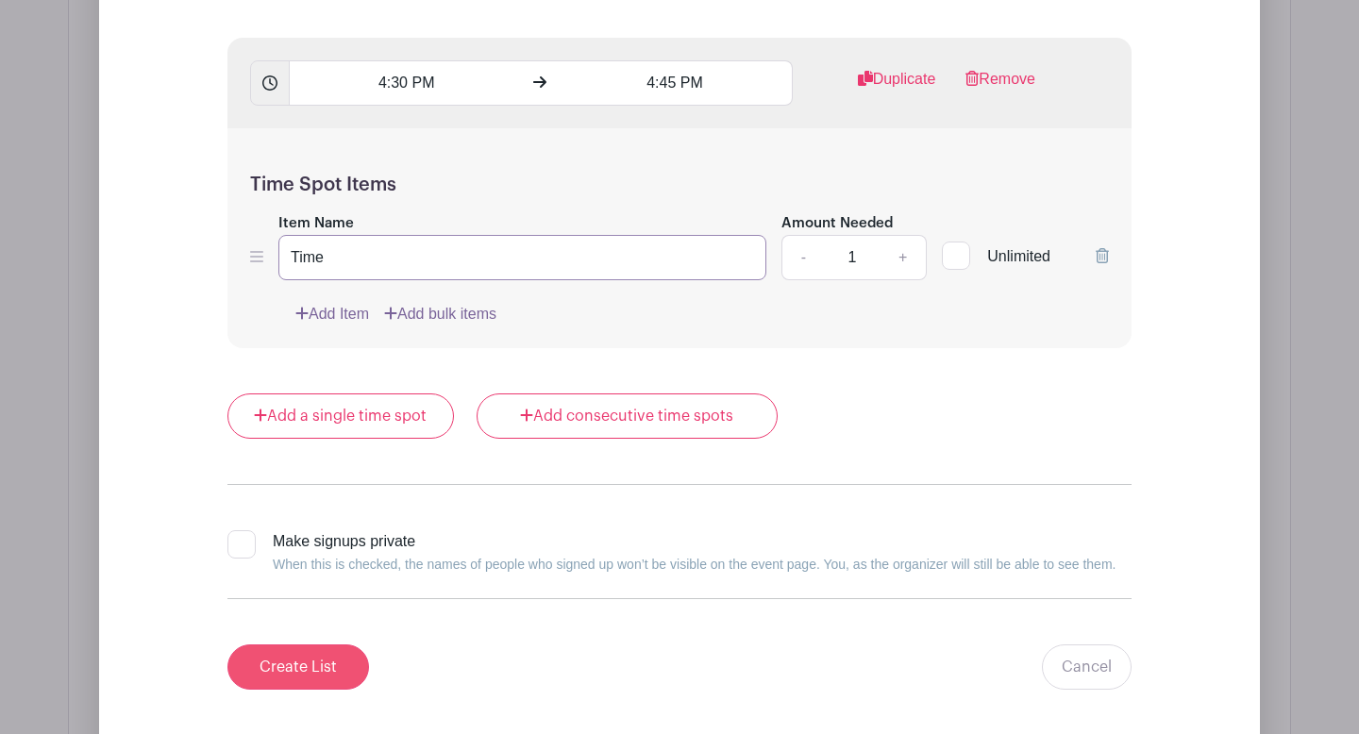
type input "Time"
click at [326, 664] on input "Create List" at bounding box center [299, 667] width 142 height 45
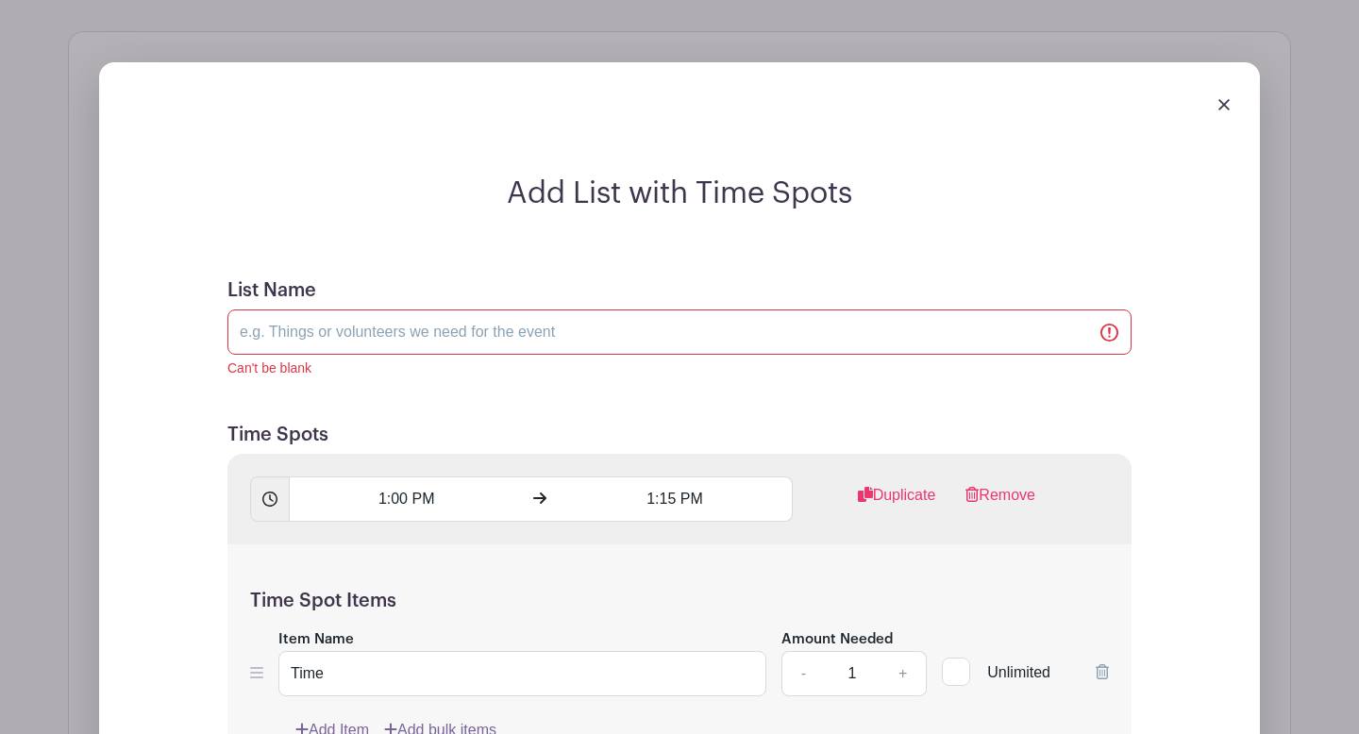
scroll to position [1280, 0]
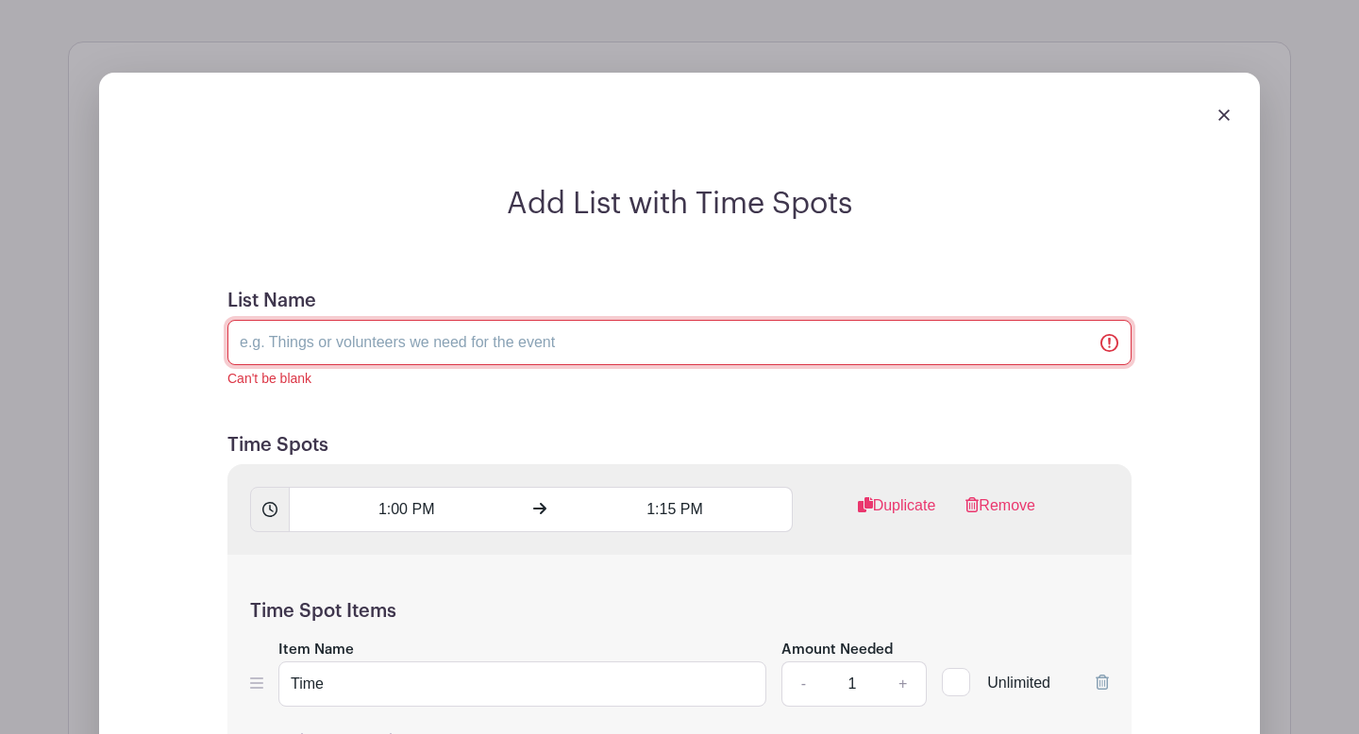
click at [413, 348] on input "List Name" at bounding box center [680, 342] width 904 height 45
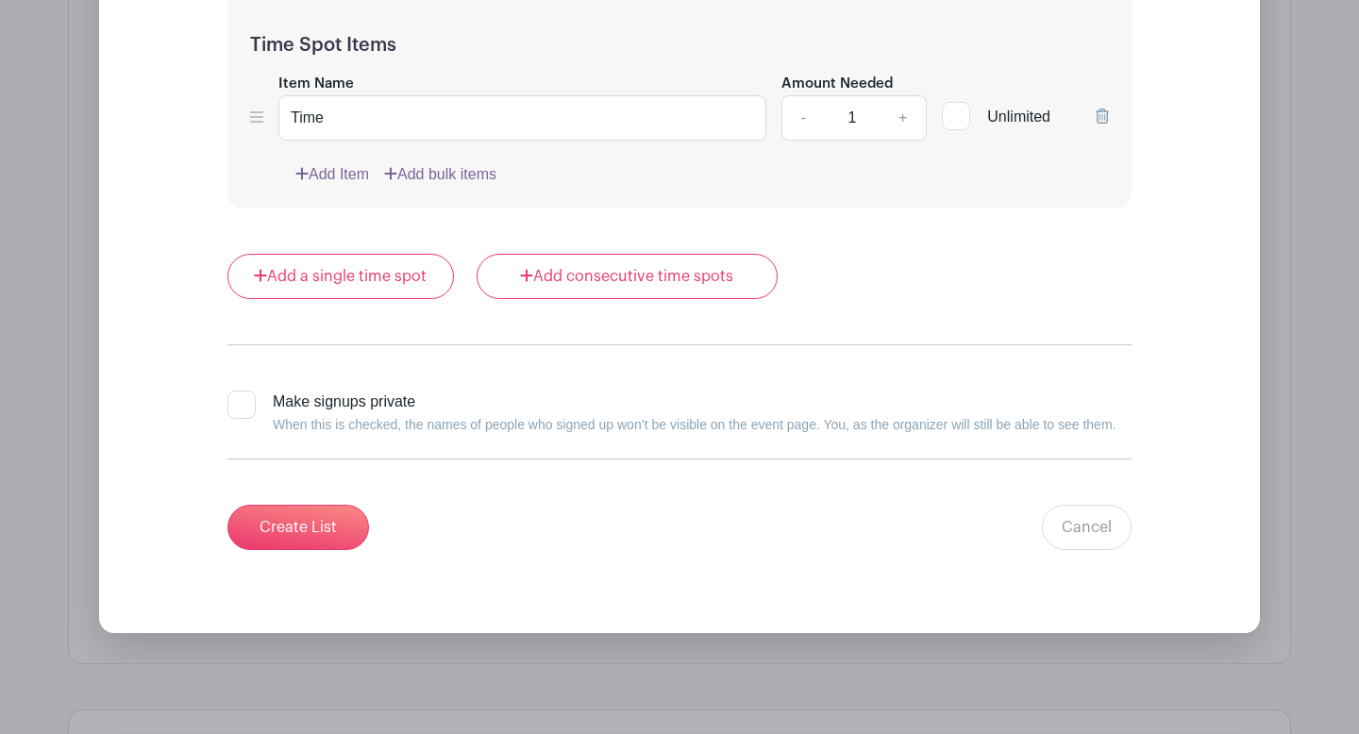
scroll to position [6833, 0]
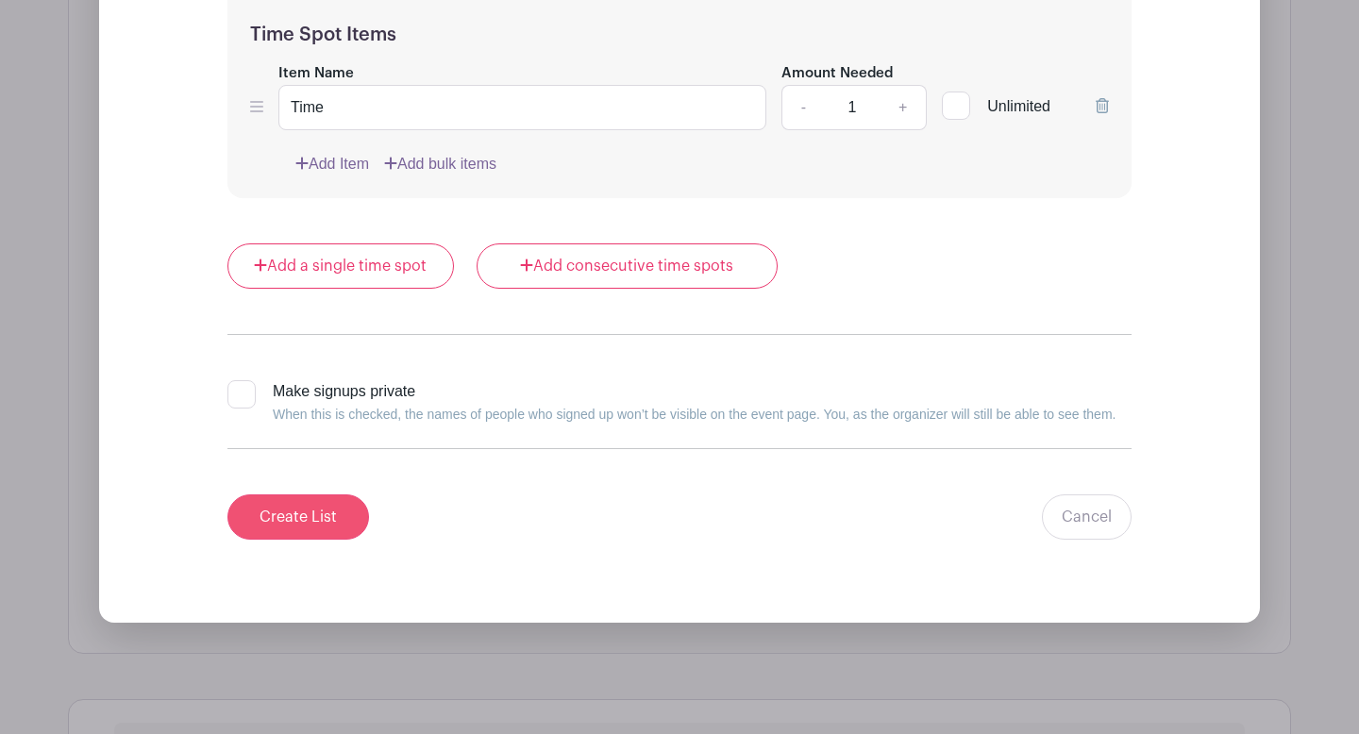
type input "Parent Teacher Conferences"
click at [312, 512] on input "Create List" at bounding box center [299, 517] width 142 height 45
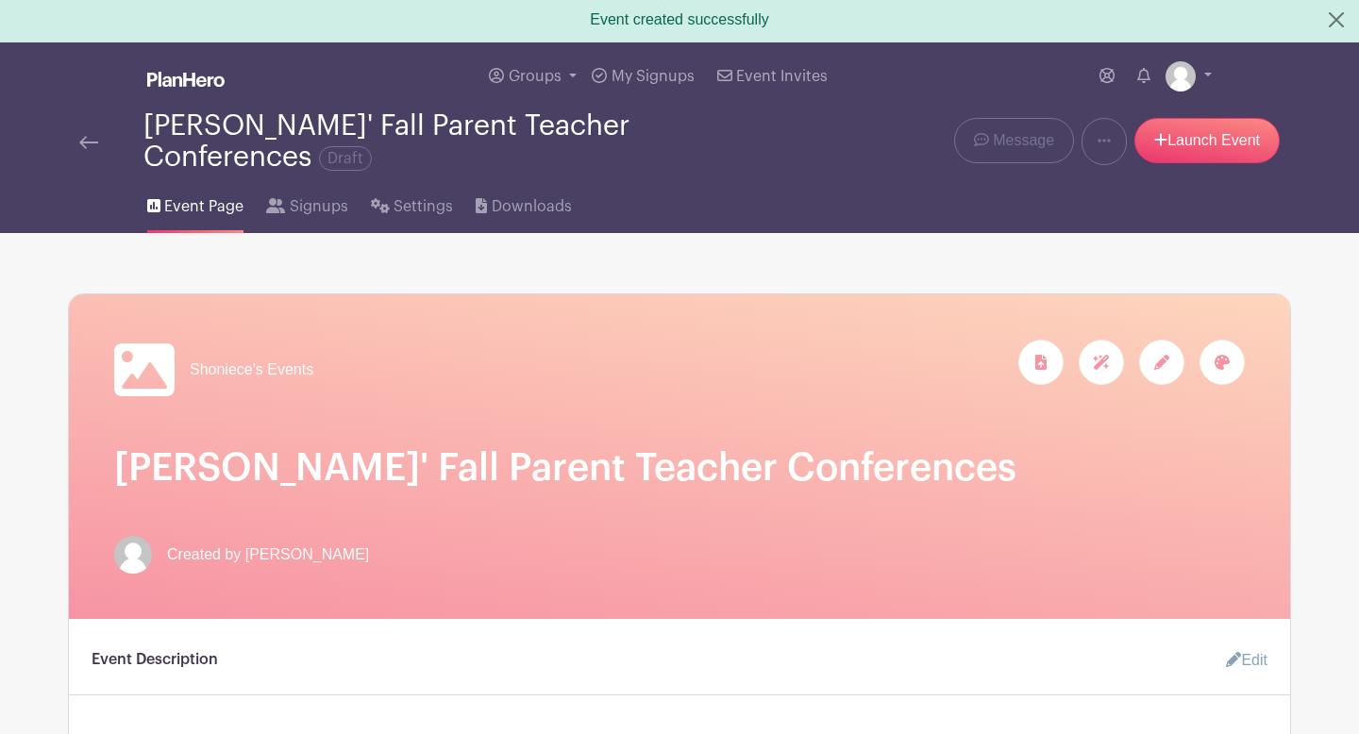
scroll to position [1, 0]
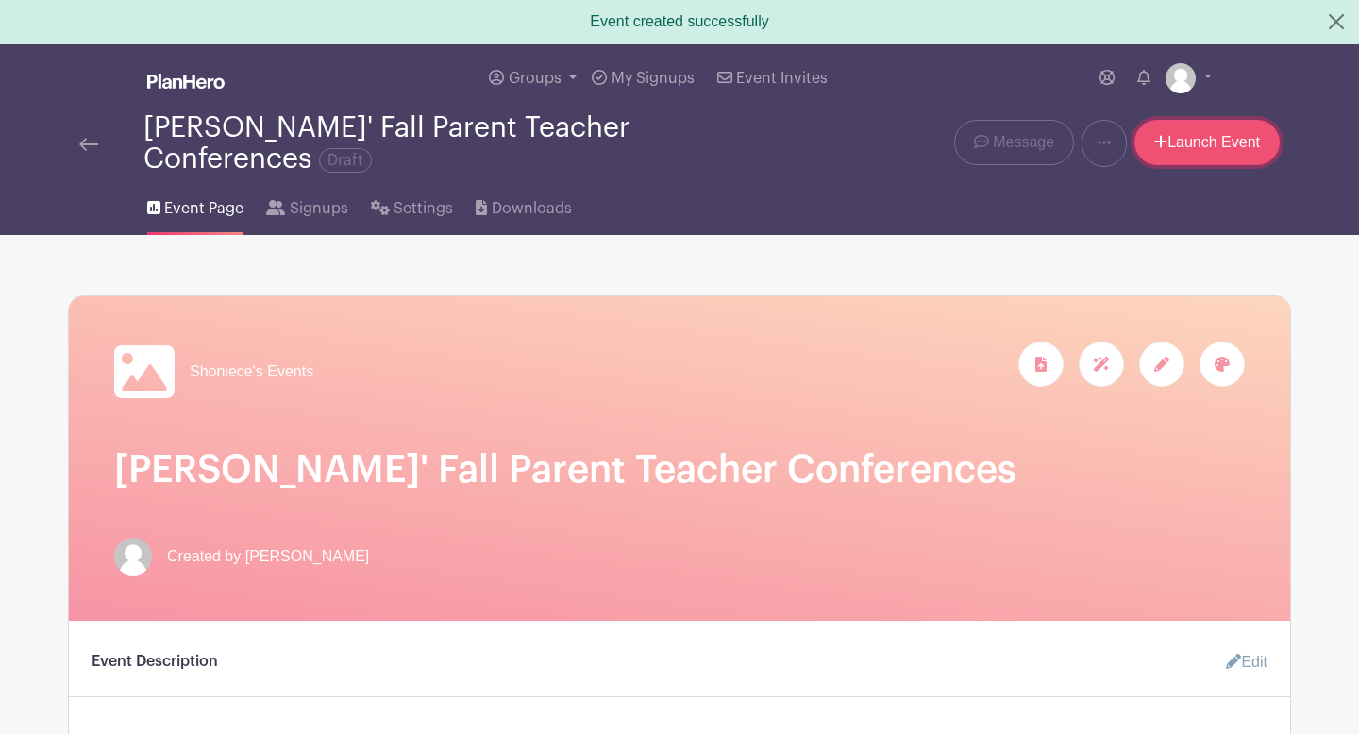
click at [1223, 149] on link "Launch Event" at bounding box center [1207, 142] width 145 height 45
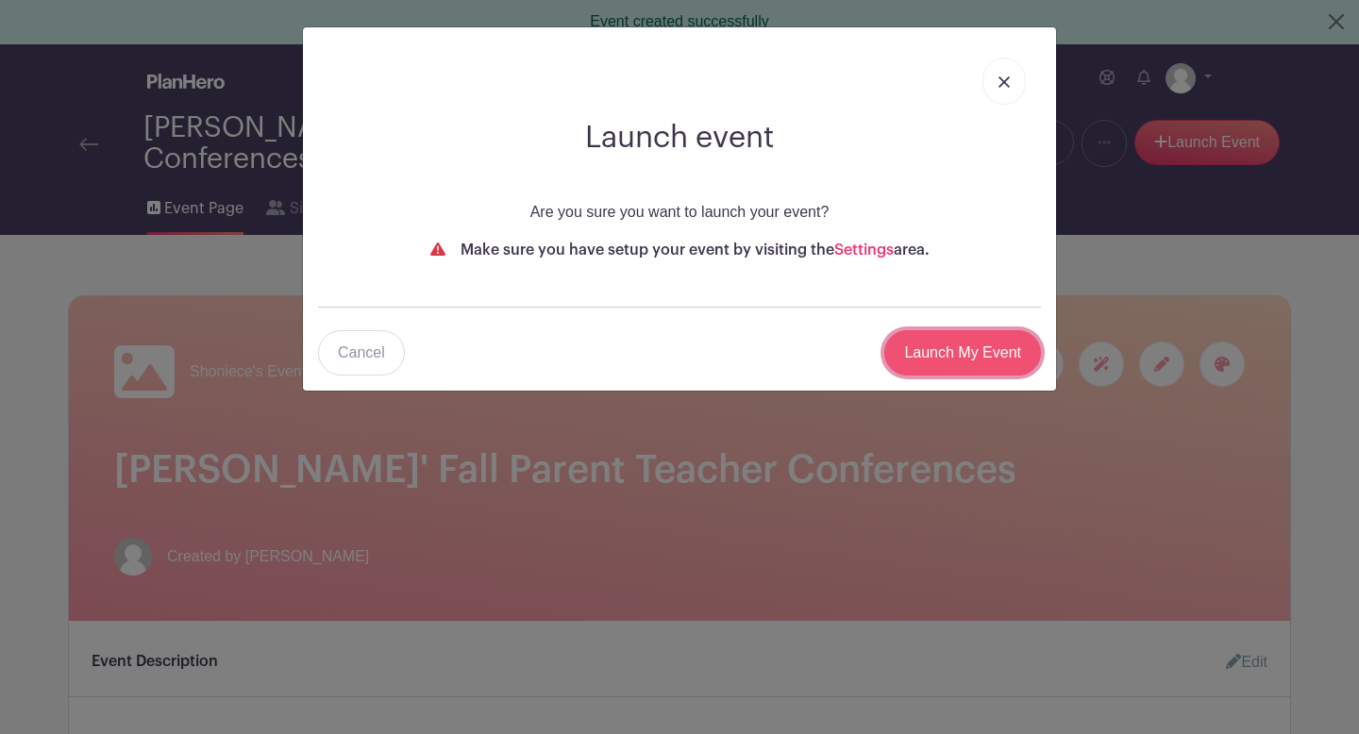
click at [996, 364] on input "Launch My Event" at bounding box center [963, 352] width 157 height 45
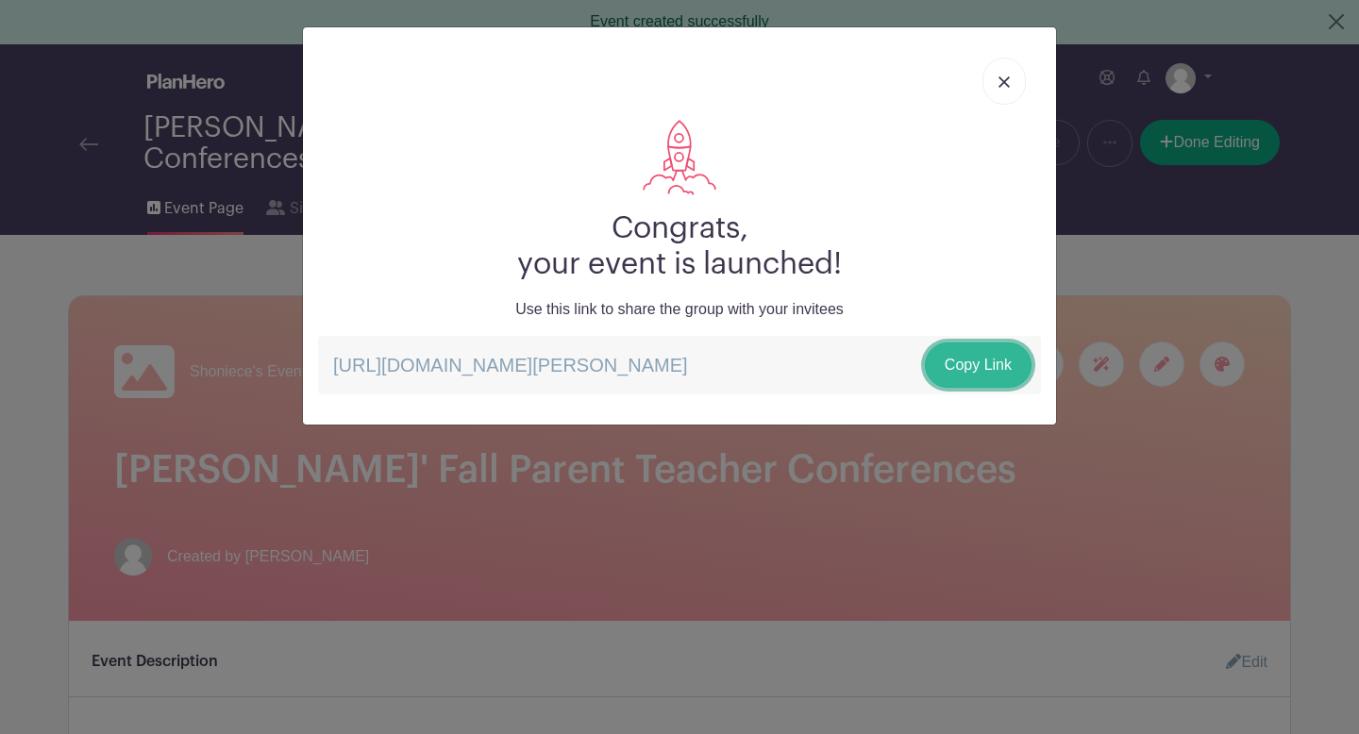
click at [991, 372] on link "Copy Link" at bounding box center [978, 365] width 107 height 45
click at [1004, 91] on link at bounding box center [1004, 81] width 43 height 47
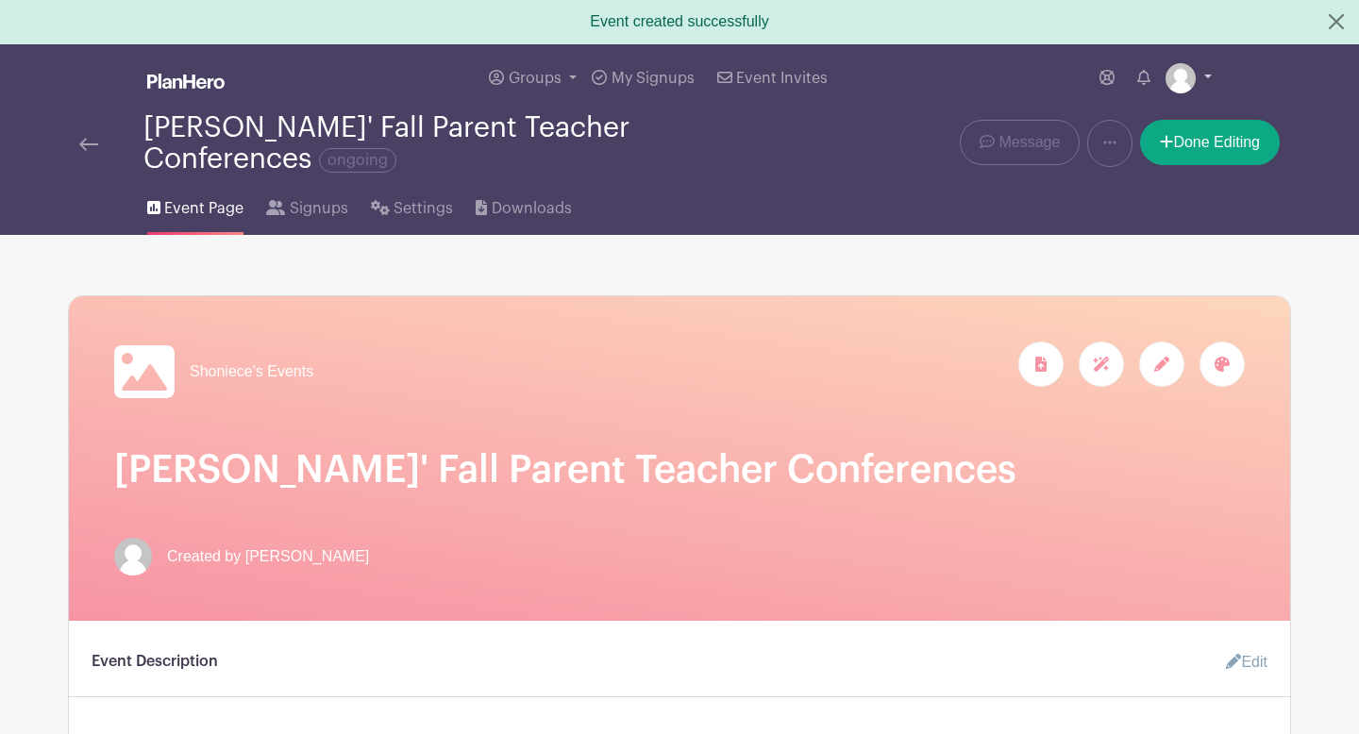
click at [1178, 81] on img at bounding box center [1181, 78] width 30 height 30
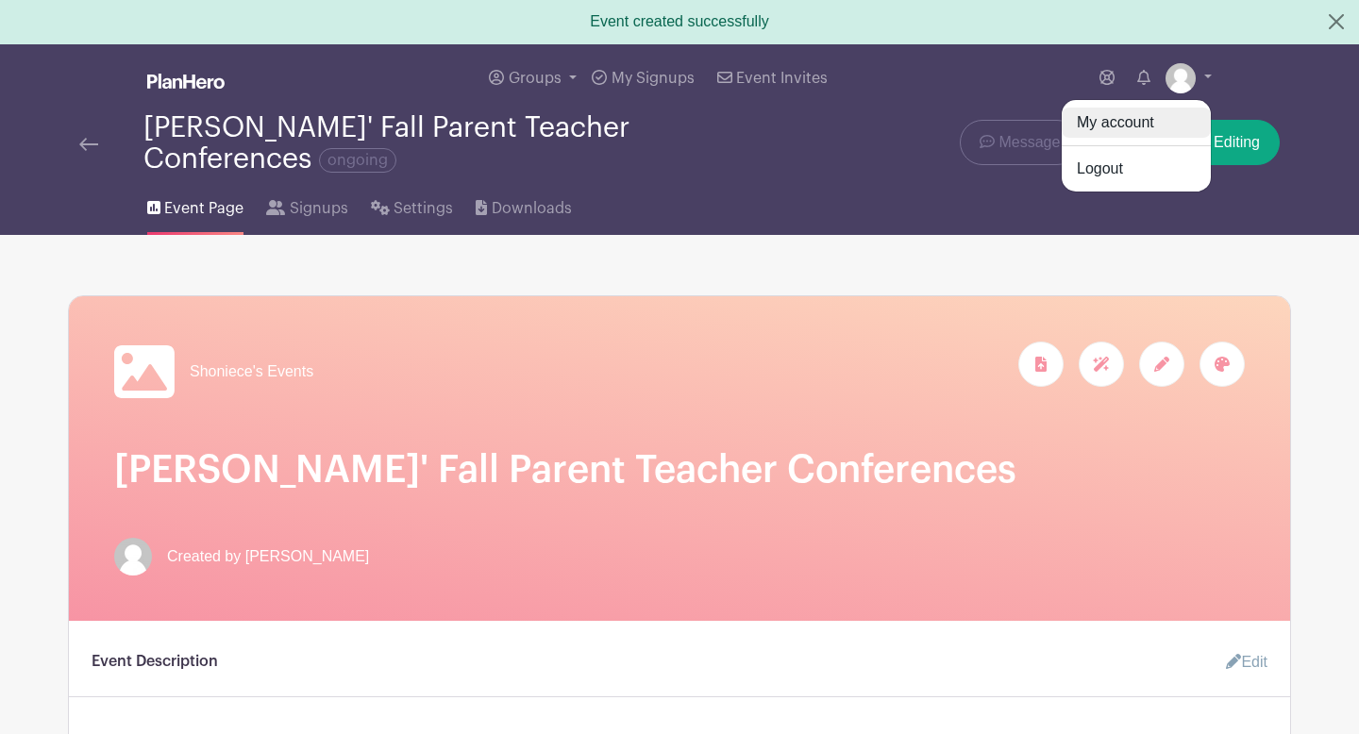
click at [1134, 120] on link "My account" at bounding box center [1136, 123] width 149 height 30
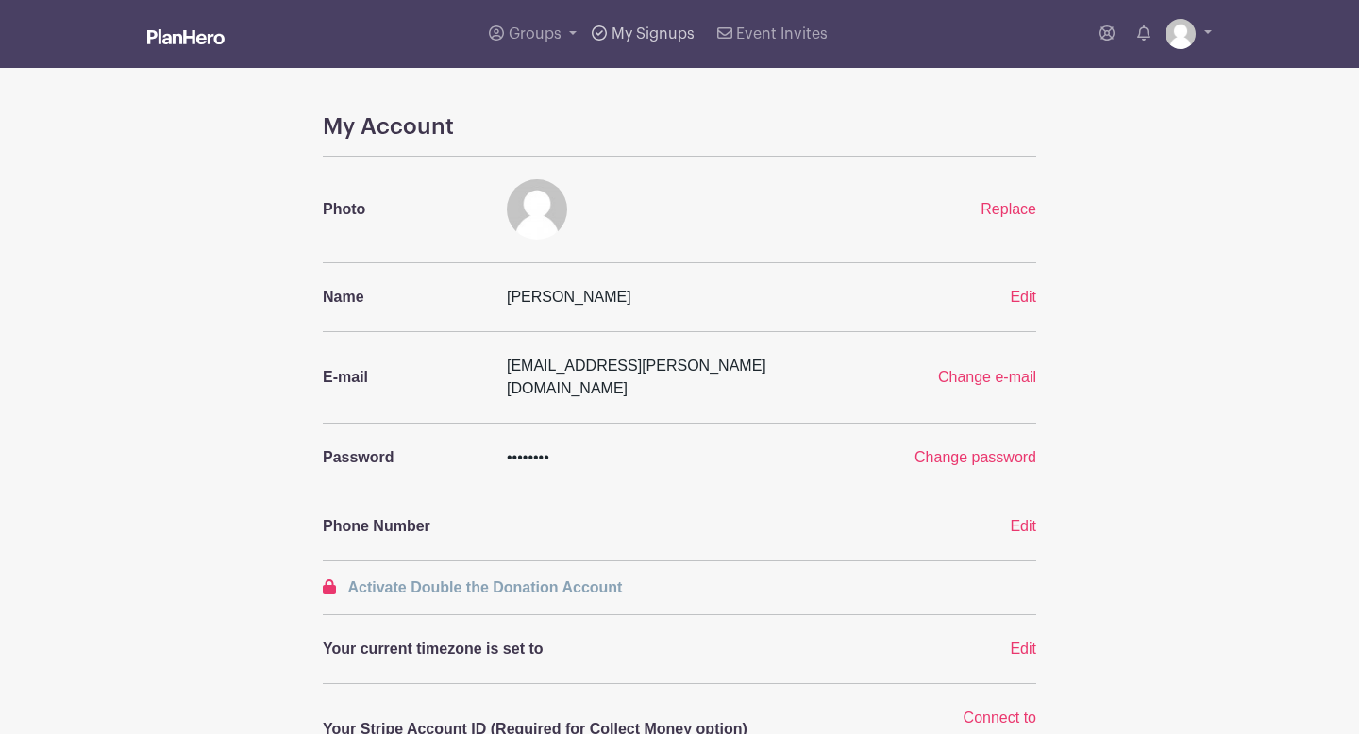
click at [627, 34] on span "My Signups" at bounding box center [653, 33] width 83 height 15
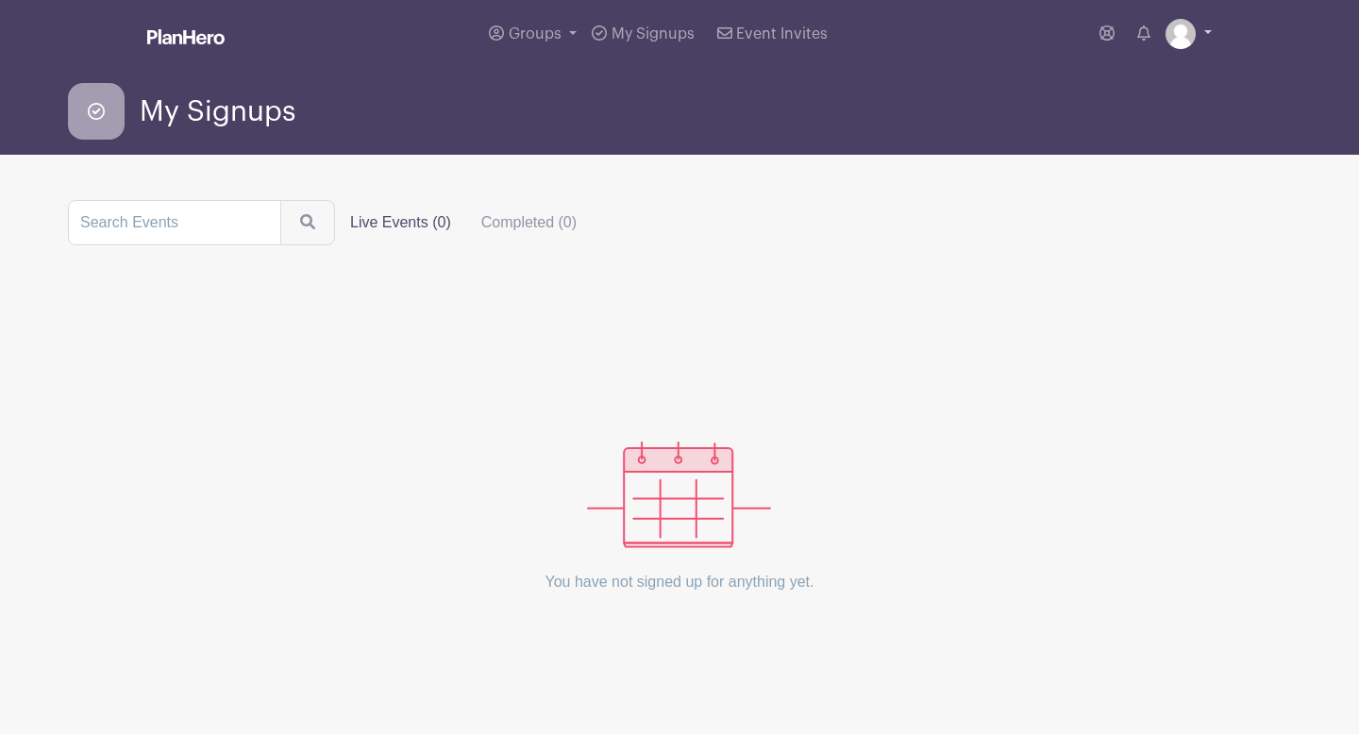
click at [1197, 28] on link at bounding box center [1189, 34] width 46 height 30
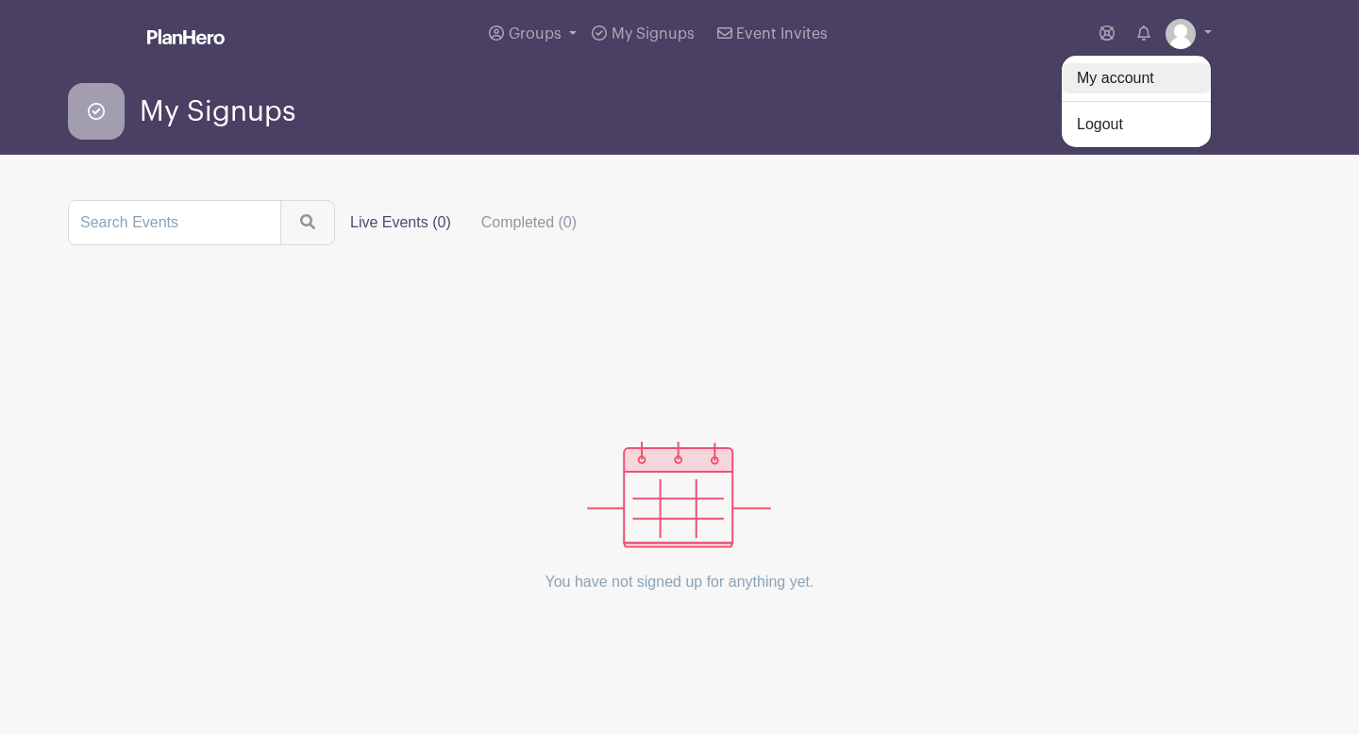
click at [1147, 77] on link "My account" at bounding box center [1136, 78] width 149 height 30
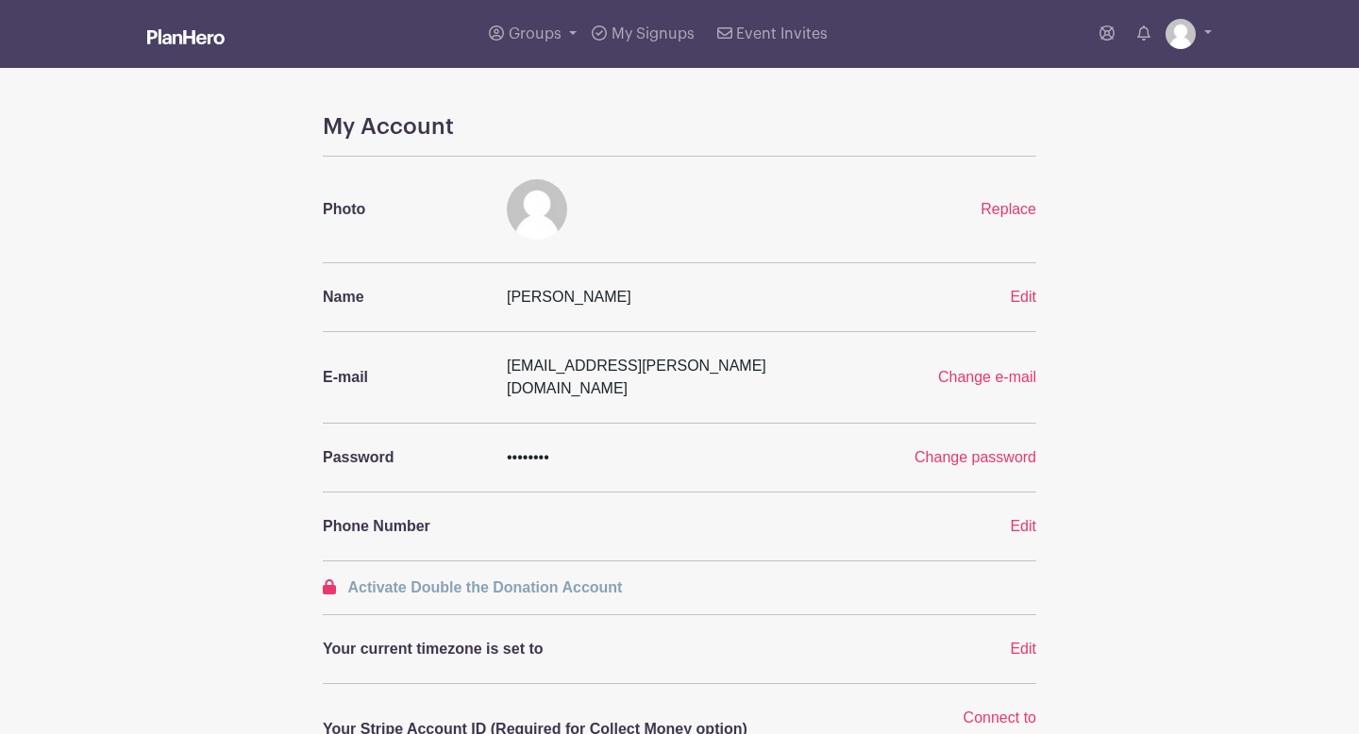
click at [202, 45] on link at bounding box center [185, 38] width 77 height 33
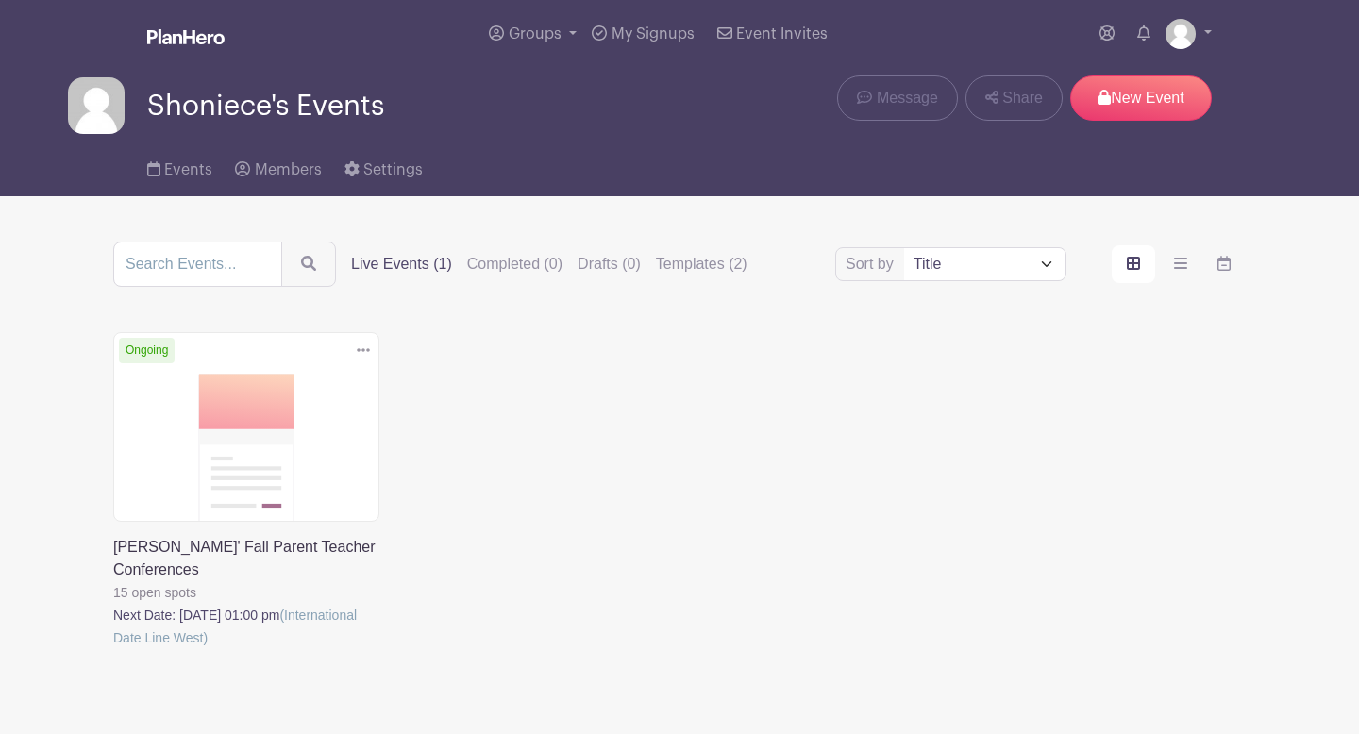
click at [365, 347] on icon at bounding box center [363, 350] width 13 height 15
click at [319, 421] on link "Delete" at bounding box center [302, 423] width 149 height 30
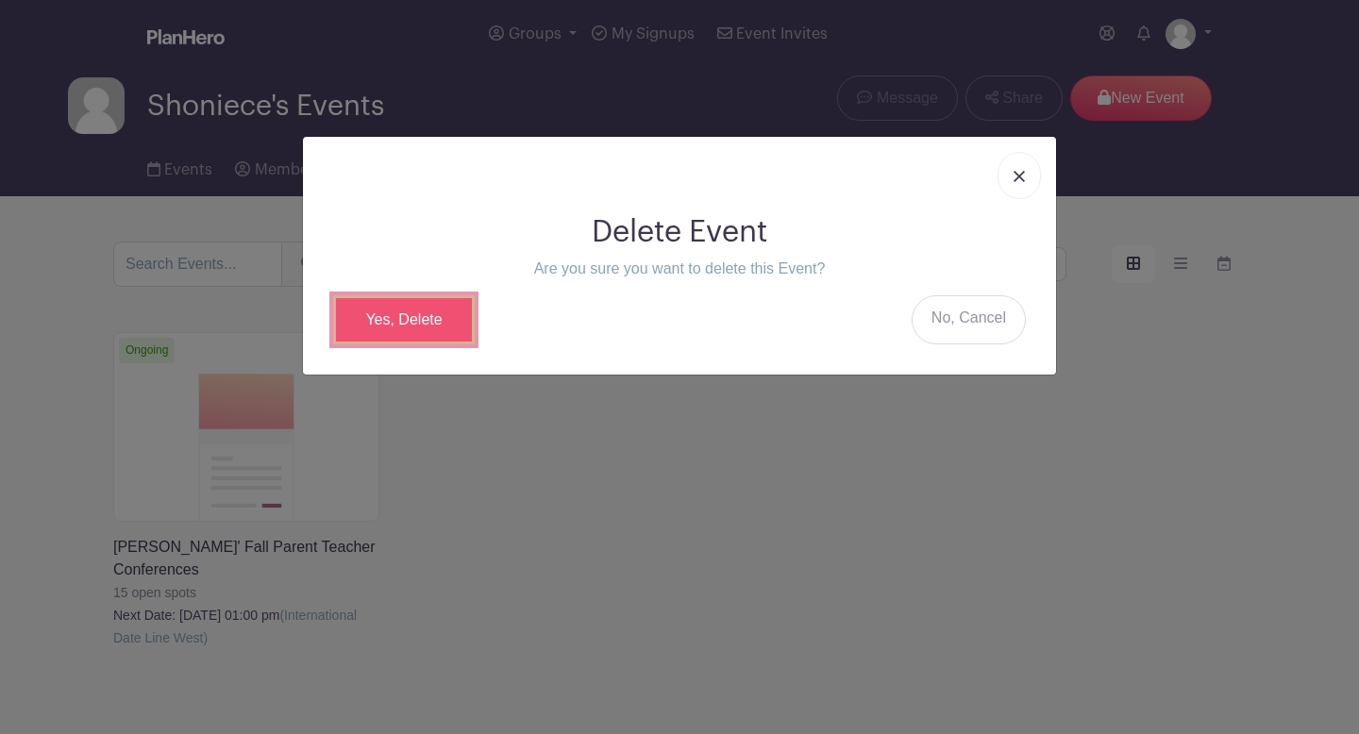
click at [392, 312] on link "Yes, Delete" at bounding box center [404, 319] width 142 height 49
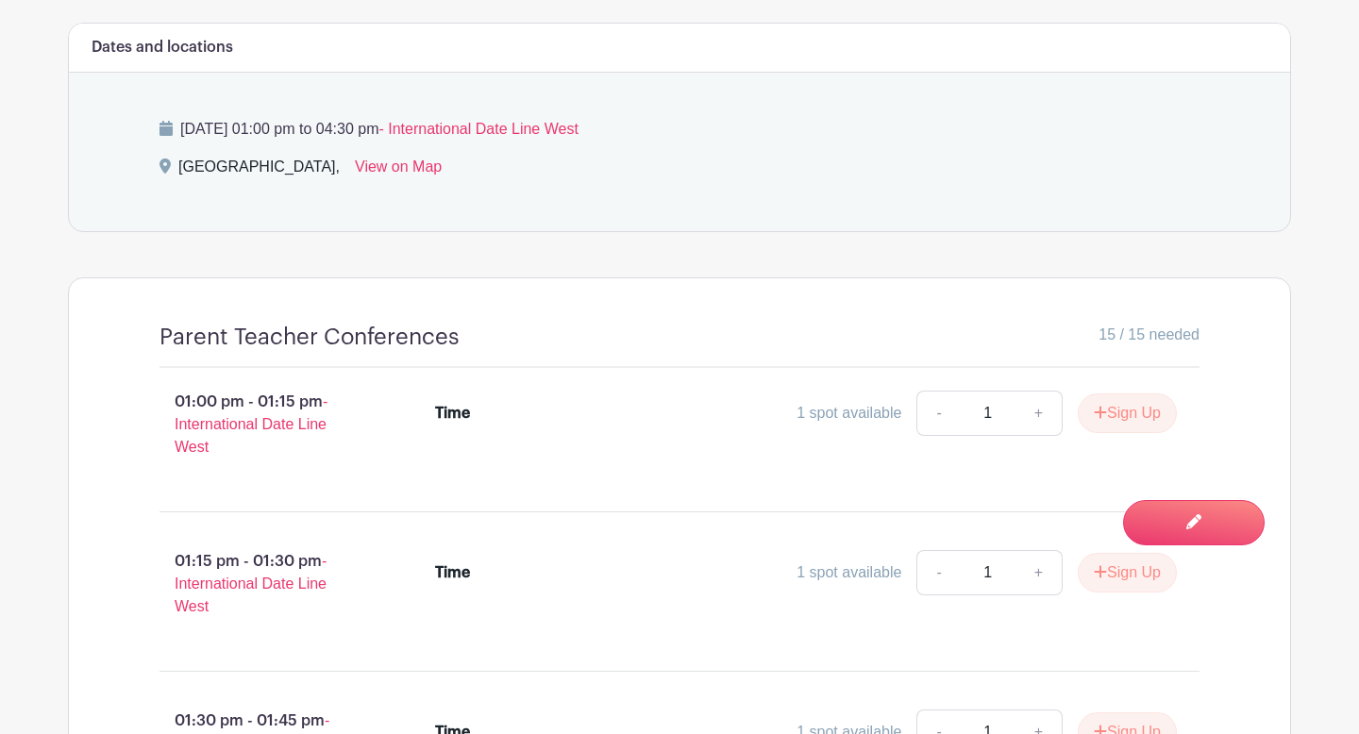
scroll to position [784, 0]
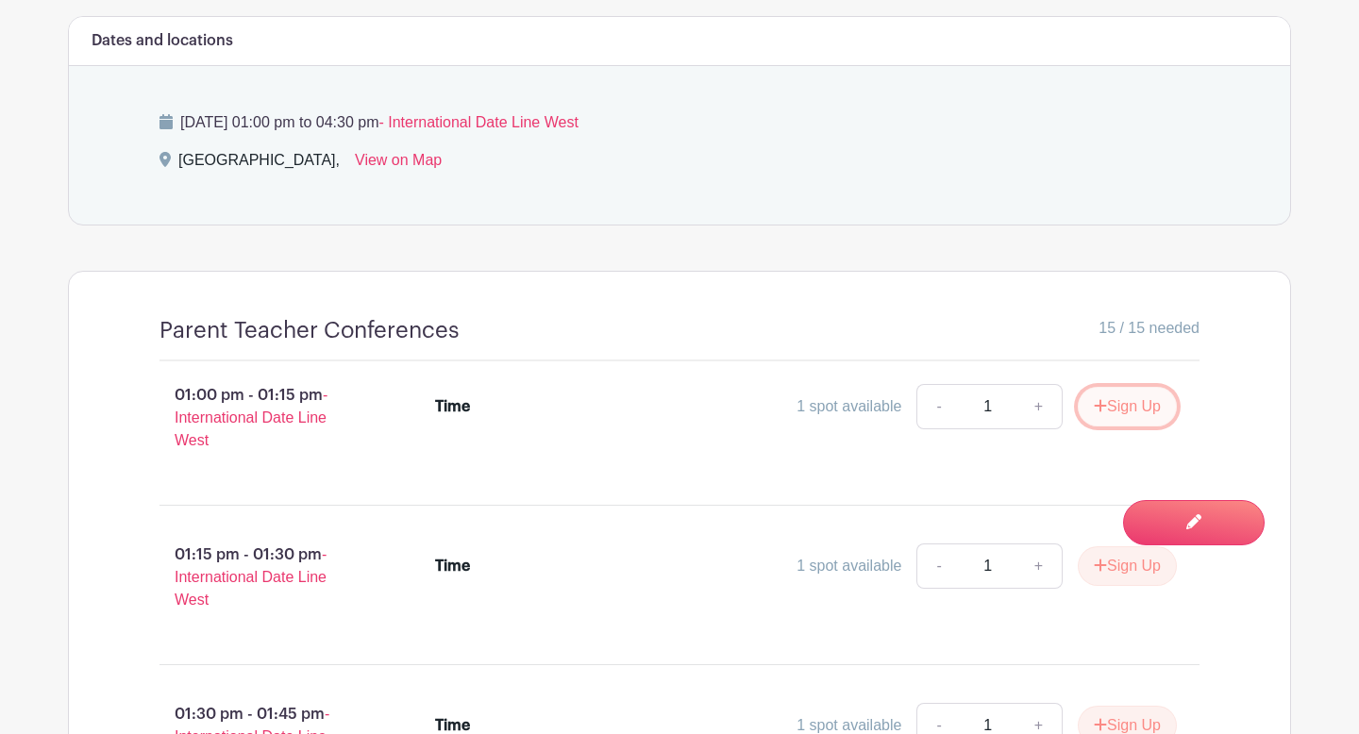
click at [1141, 414] on button "Sign Up" at bounding box center [1127, 407] width 99 height 40
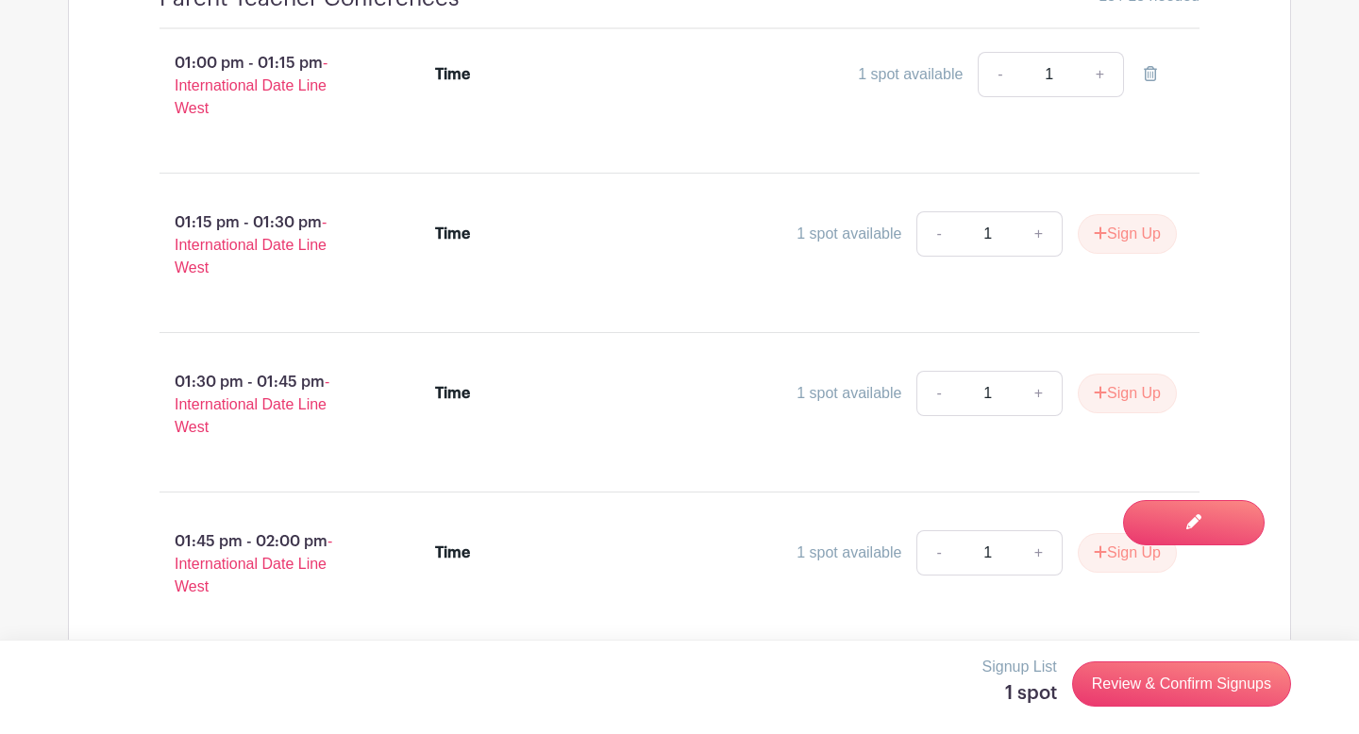
scroll to position [1088, 0]
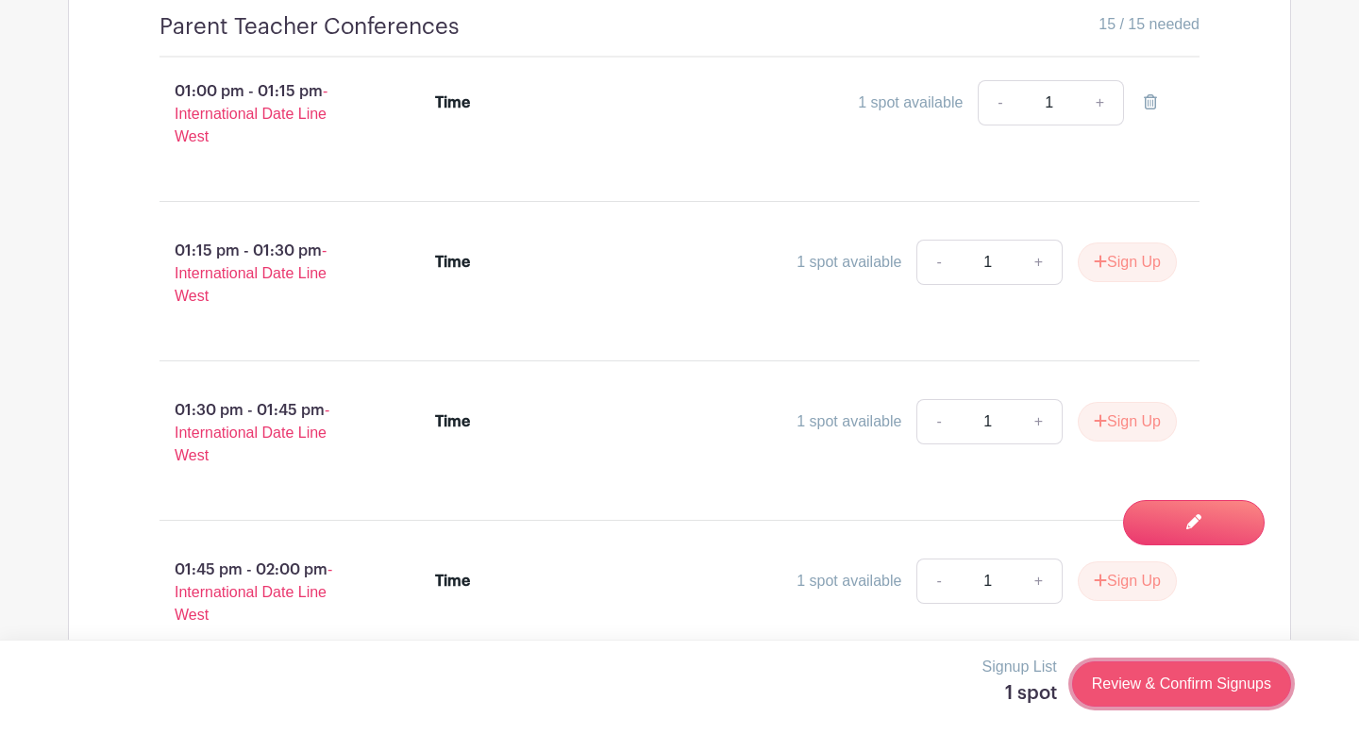
click at [1118, 685] on link "Review & Confirm Signups" at bounding box center [1181, 684] width 219 height 45
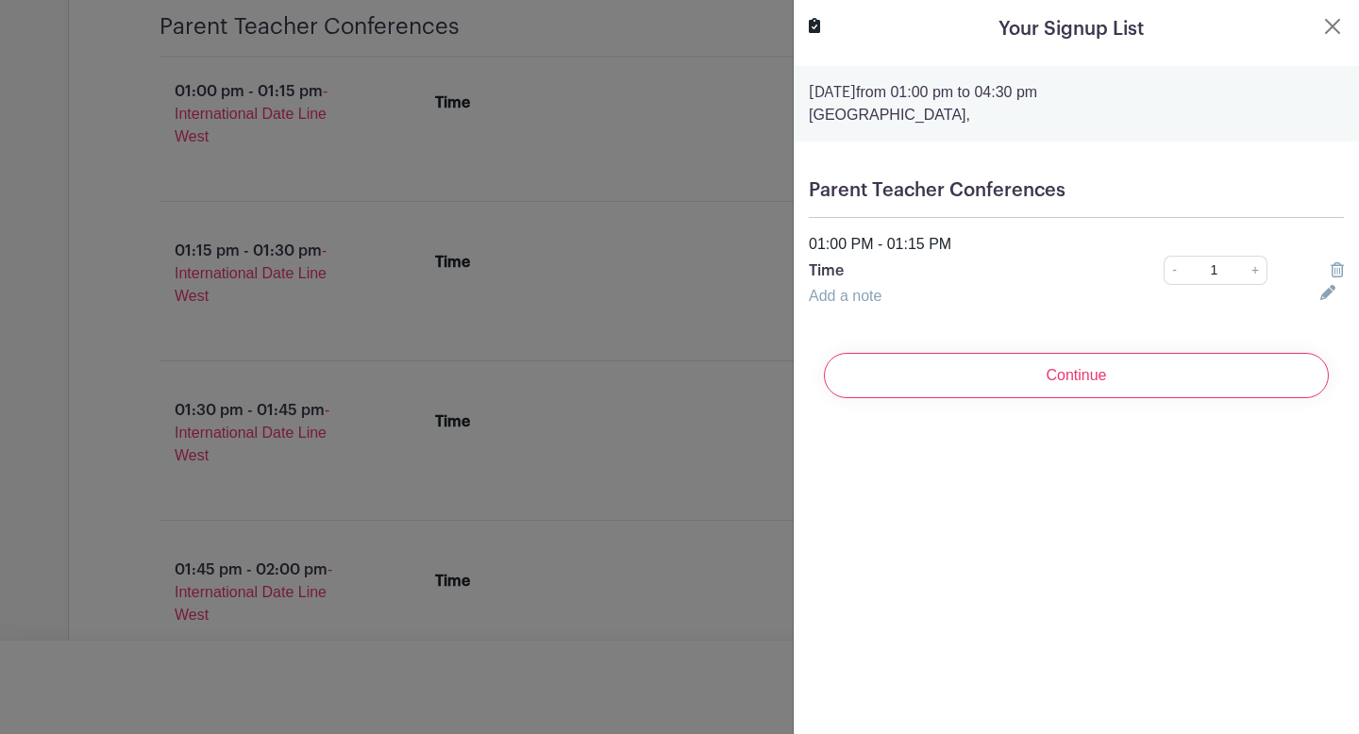
click at [834, 272] on p "Time" at bounding box center [960, 271] width 303 height 23
click at [859, 274] on p "Time" at bounding box center [960, 271] width 303 height 23
click at [1325, 295] on icon at bounding box center [1328, 292] width 15 height 15
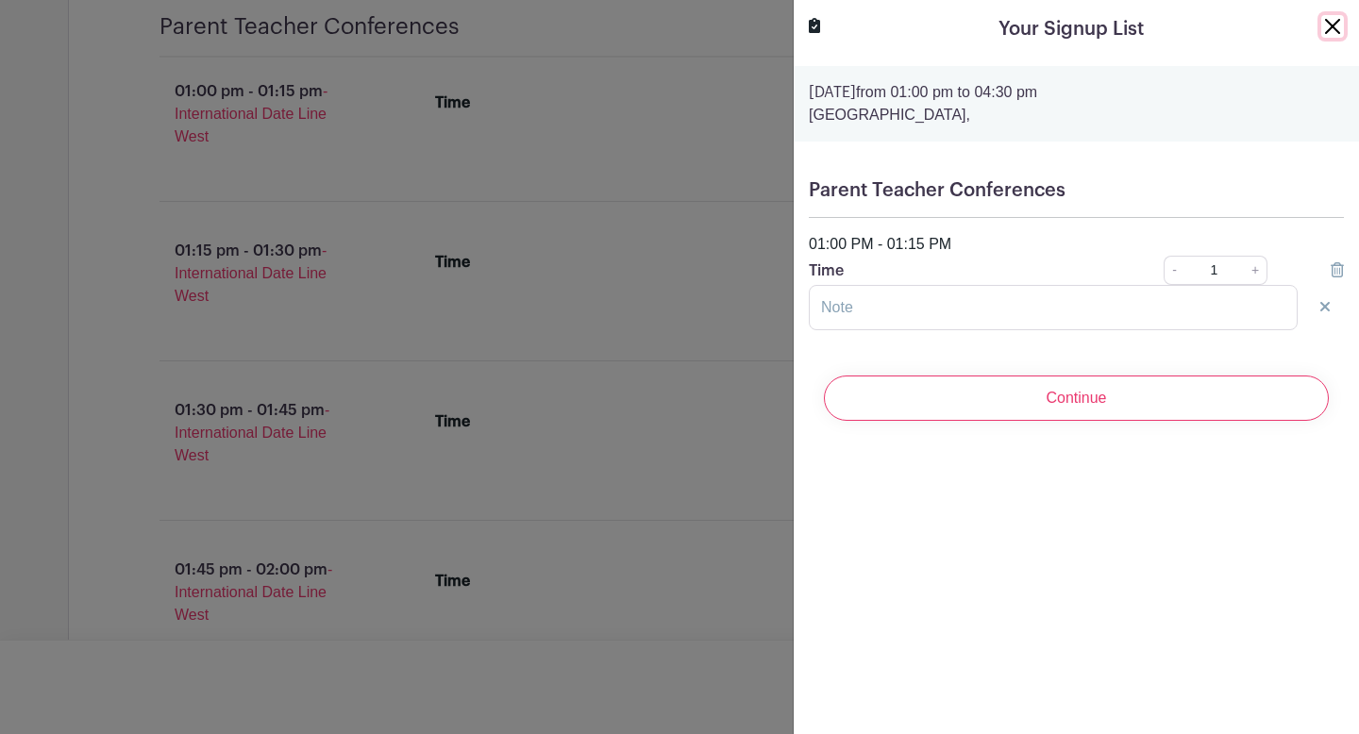
click at [1327, 26] on button "Close" at bounding box center [1333, 26] width 23 height 23
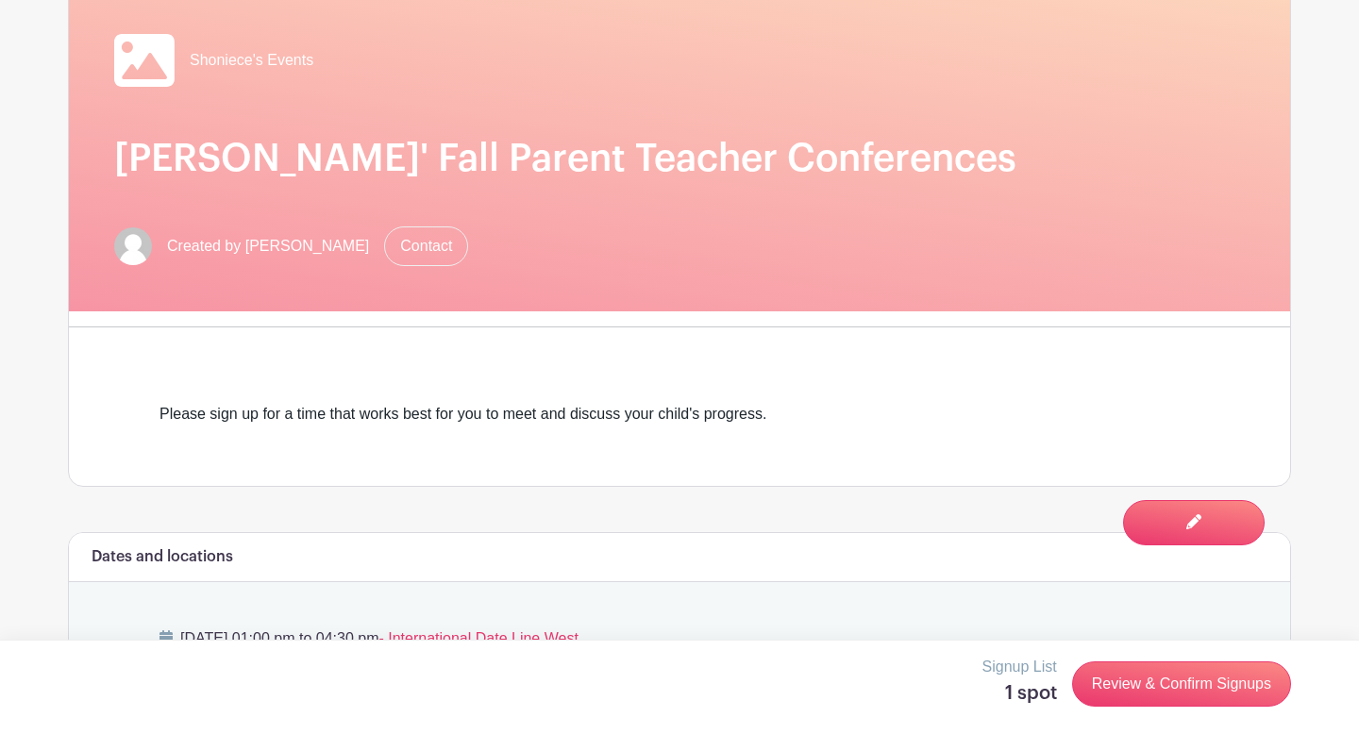
scroll to position [0, 0]
